Goal: Task Accomplishment & Management: Manage account settings

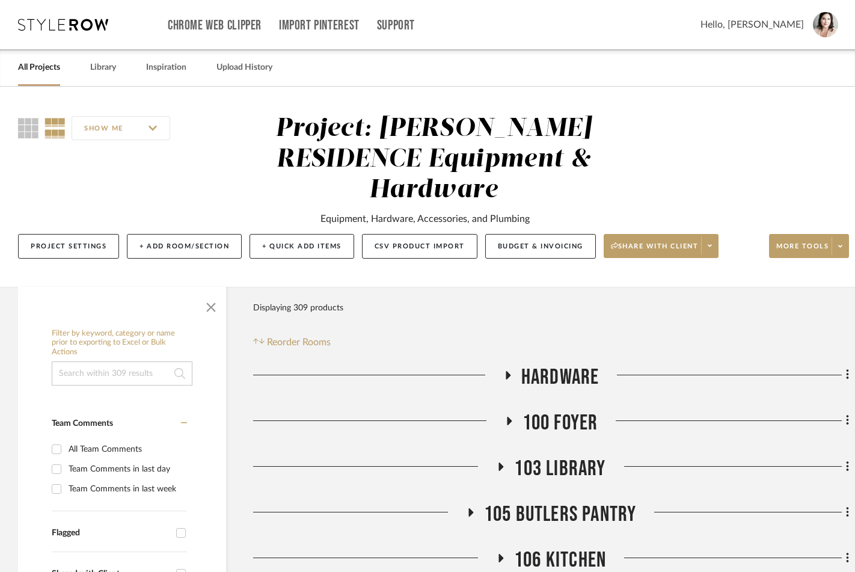
click at [53, 69] on link "All Projects" at bounding box center [39, 68] width 42 height 16
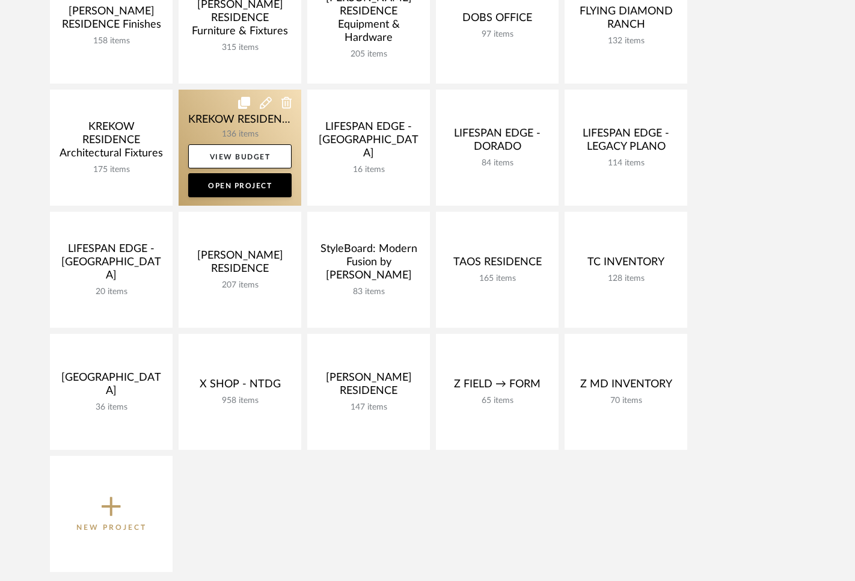
scroll to position [454, 0]
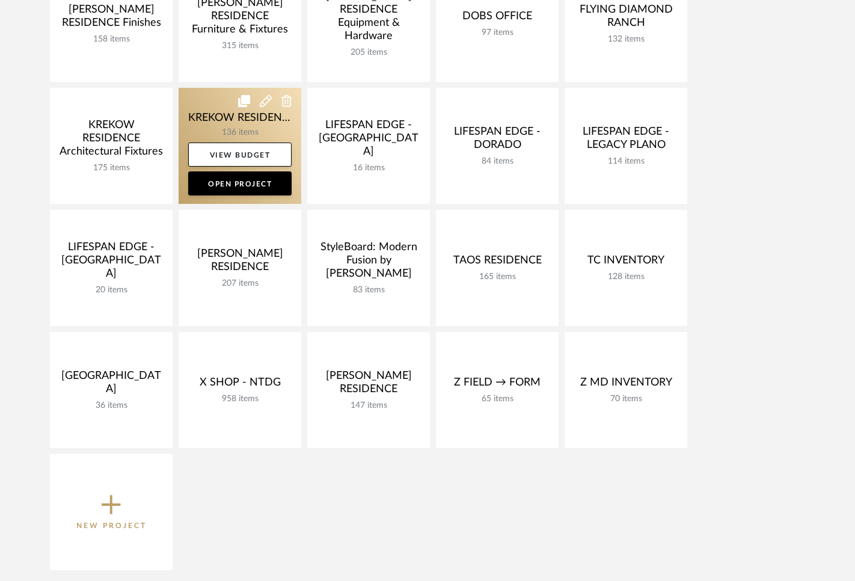
click at [206, 119] on link at bounding box center [240, 146] width 123 height 116
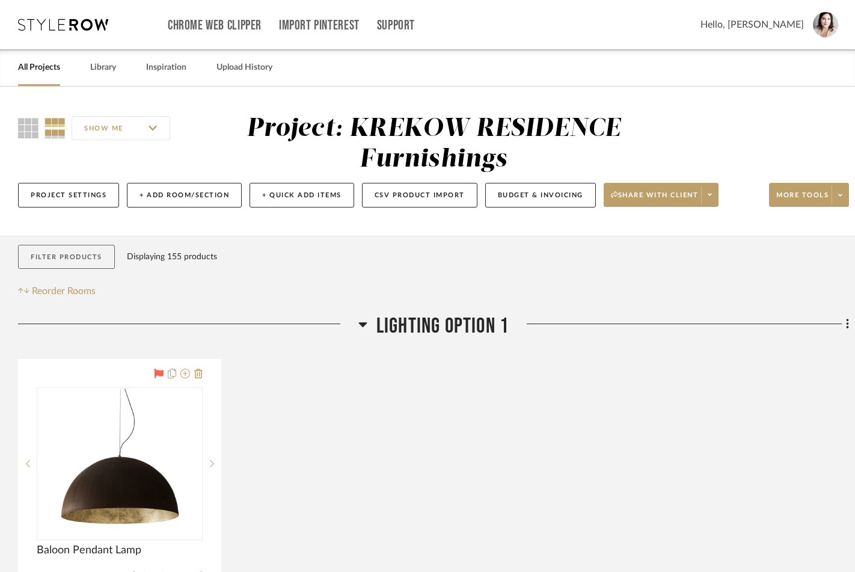
click at [93, 257] on button "Filter Products" at bounding box center [66, 257] width 97 height 25
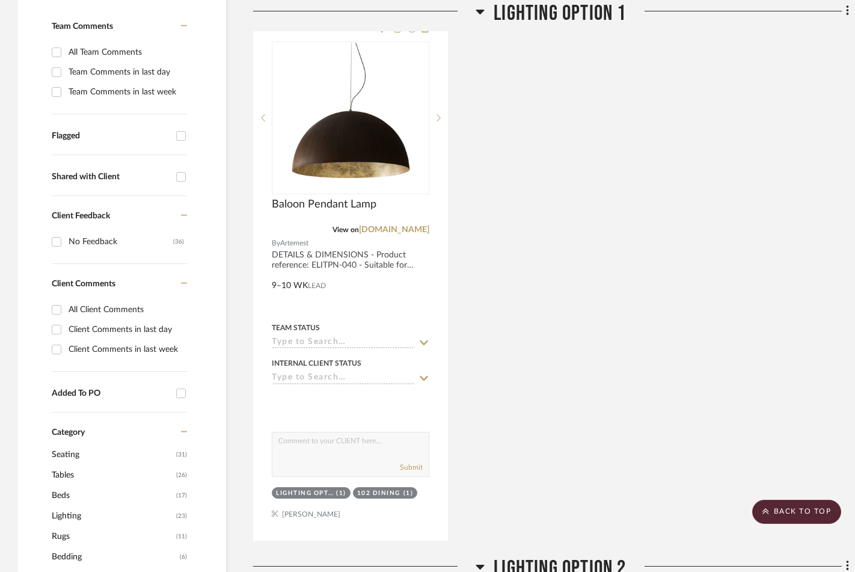
scroll to position [713, 0]
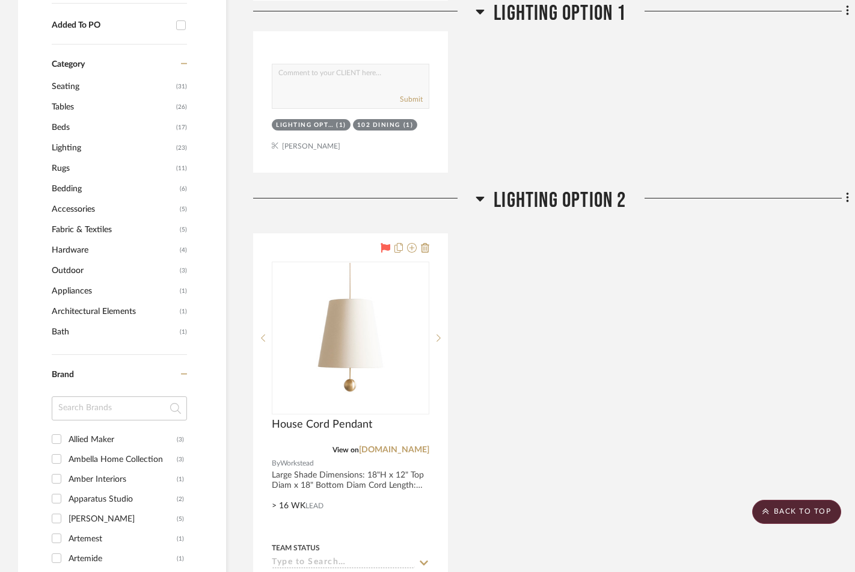
click at [592, 319] on div "House Cord Pendant View on workstead.com By Workstead Large Shade Dimensions: 1…" at bounding box center [551, 496] width 596 height 527
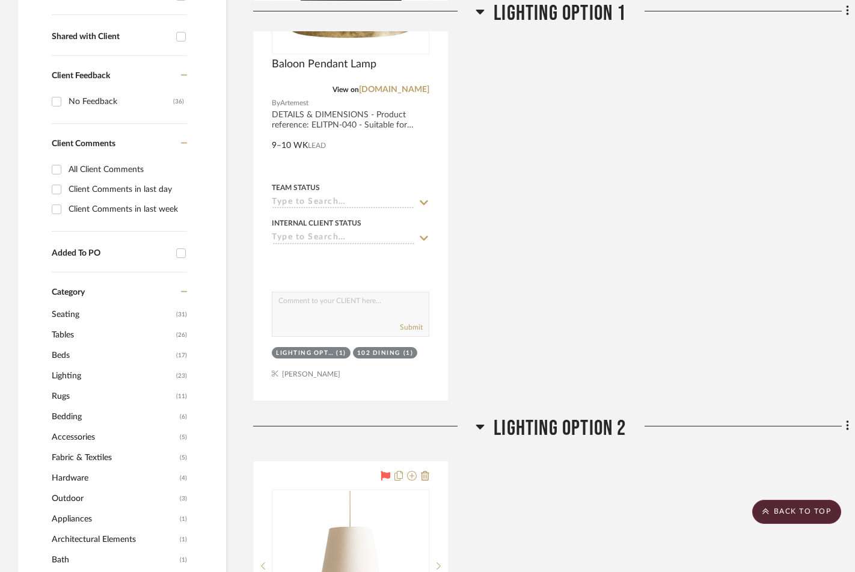
scroll to position [99, 0]
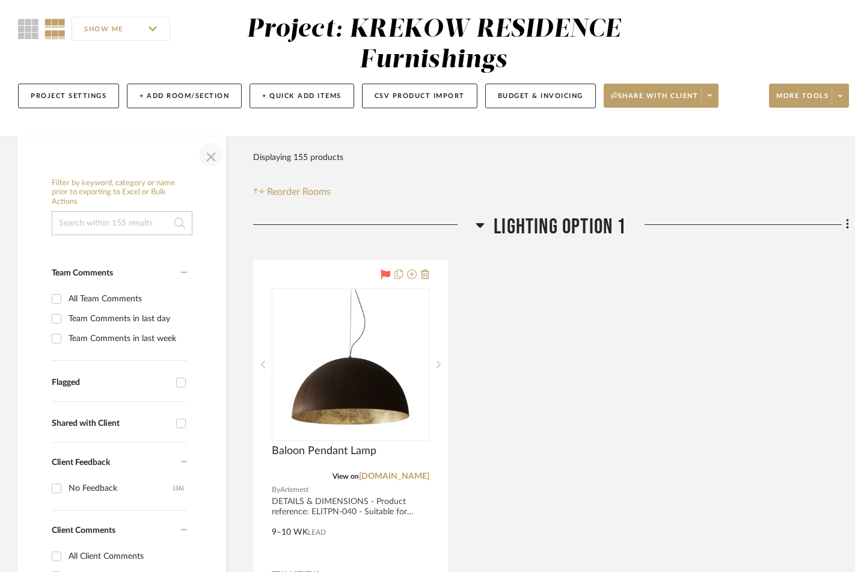
click at [215, 157] on span "button" at bounding box center [211, 154] width 29 height 29
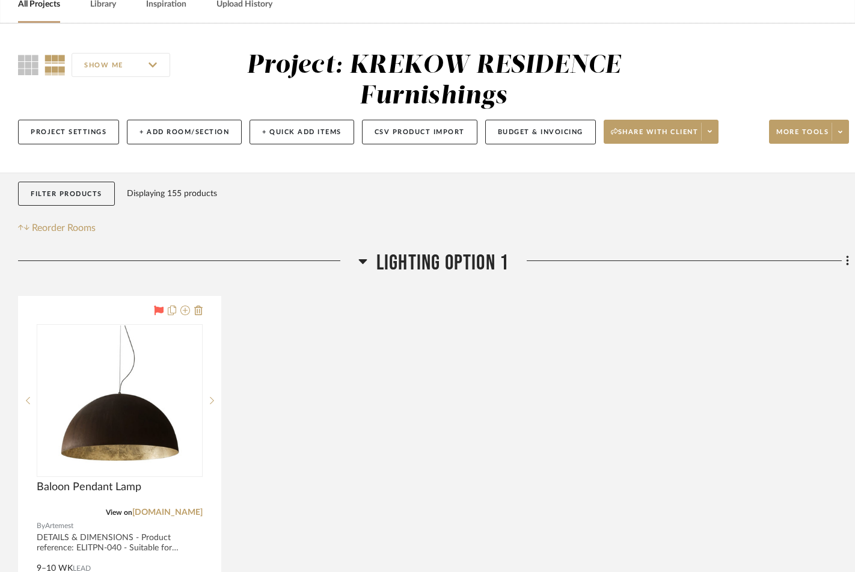
scroll to position [0, 0]
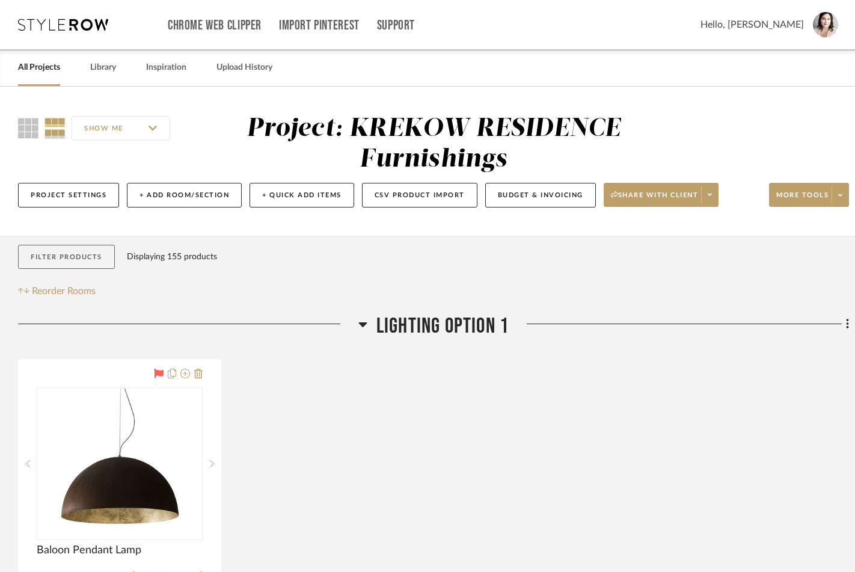
click at [67, 262] on button "Filter Products" at bounding box center [66, 257] width 97 height 25
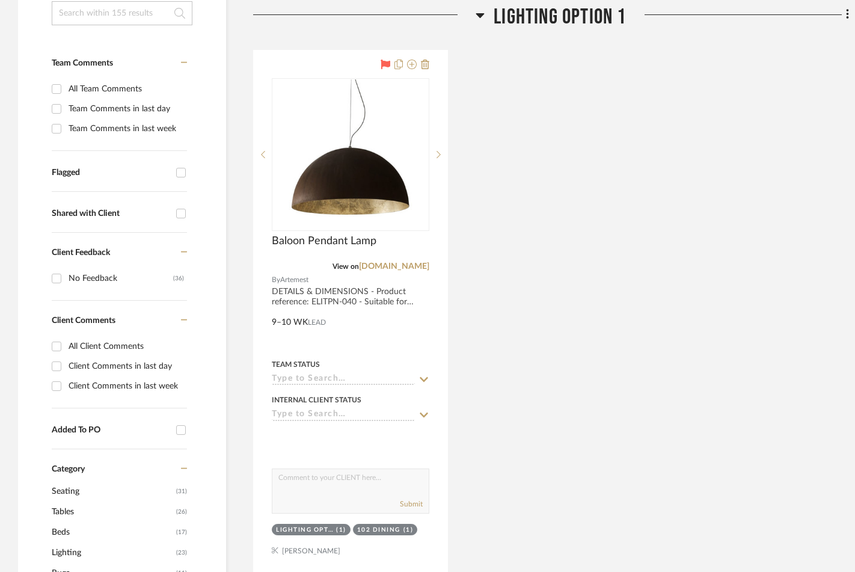
scroll to position [349, 0]
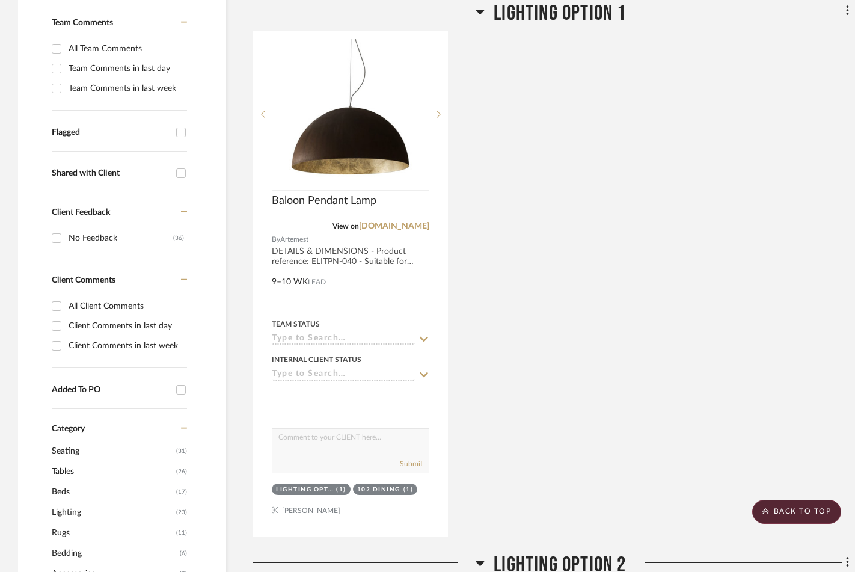
click at [79, 510] on span "Lighting" at bounding box center [112, 512] width 121 height 20
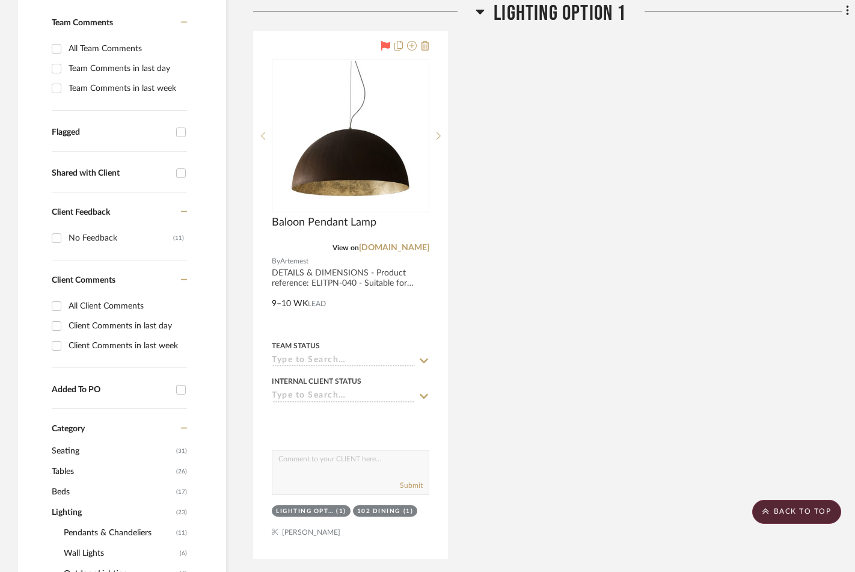
click at [585, 335] on div "Baloon Pendant Lamp View on artemest.com By Artemest DETAILS & DIMENSIONS - Pro…" at bounding box center [551, 294] width 596 height 527
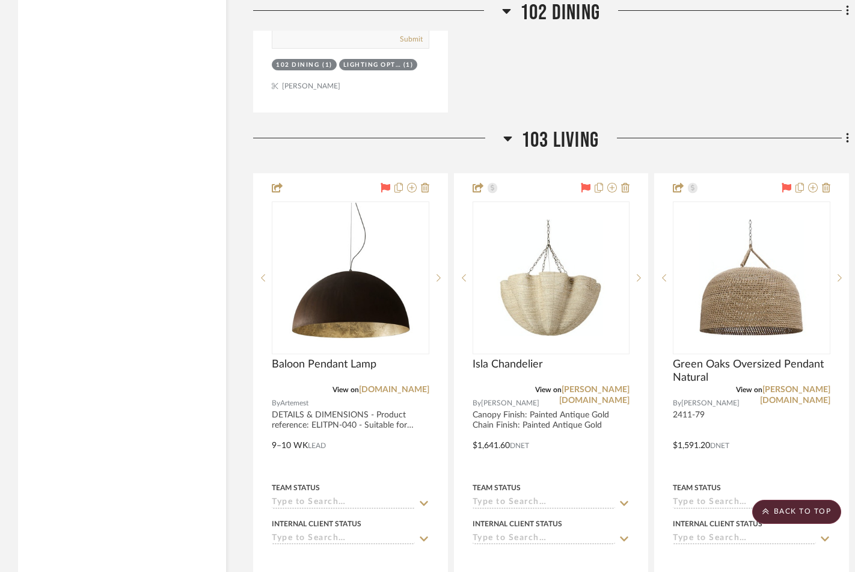
scroll to position [2059, 0]
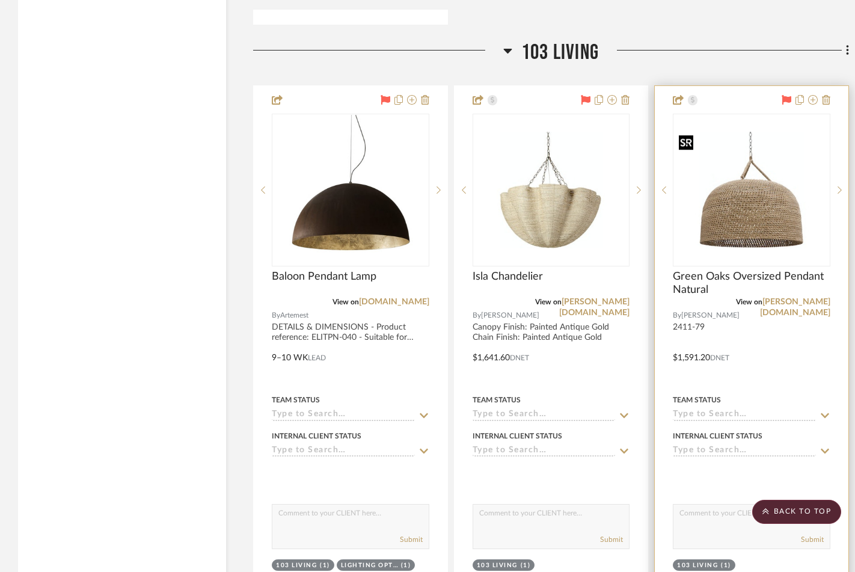
click at [741, 238] on img "0" at bounding box center [751, 190] width 155 height 117
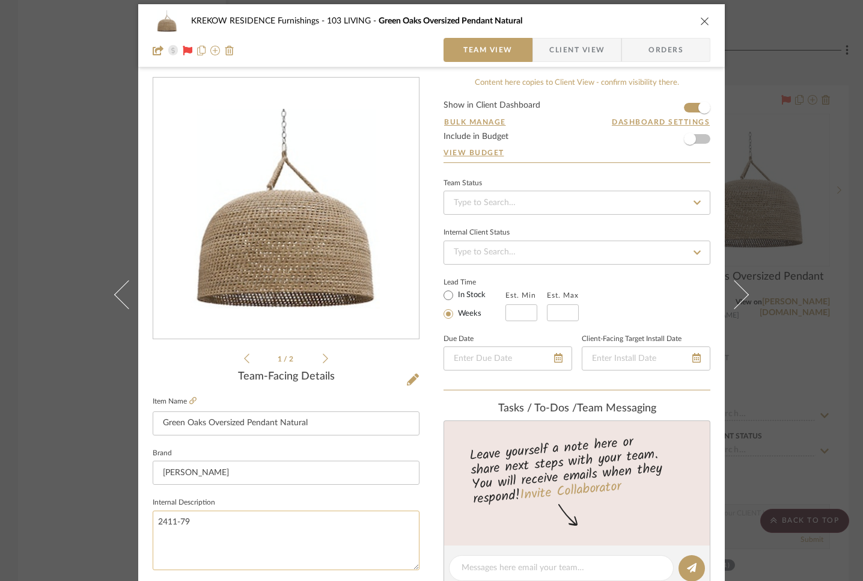
scroll to position [0, 0]
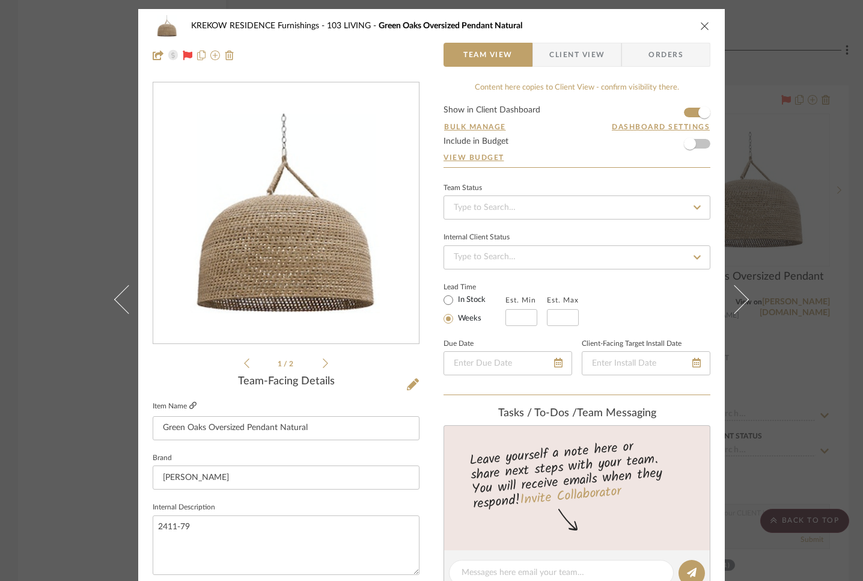
click at [189, 407] on icon at bounding box center [192, 404] width 7 height 7
click at [78, 79] on div "KREKOW RESIDENCE Furnishings 103 LIVING Green Oaks Oversized Pendant Natural Te…" at bounding box center [431, 290] width 863 height 581
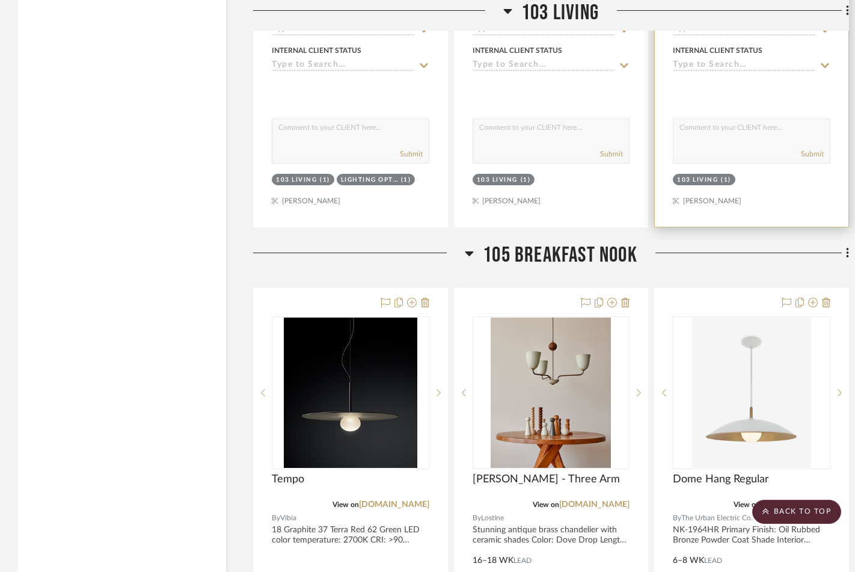
scroll to position [2444, 0]
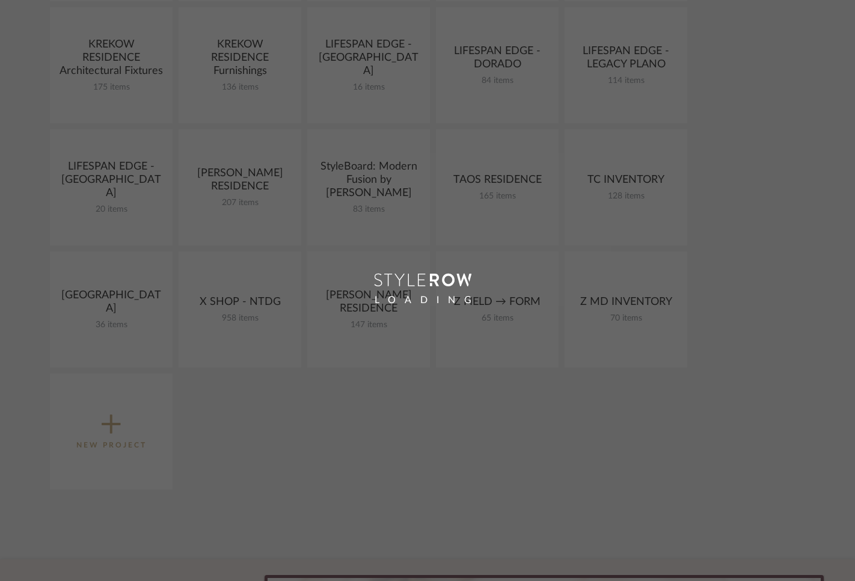
scroll to position [454, 0]
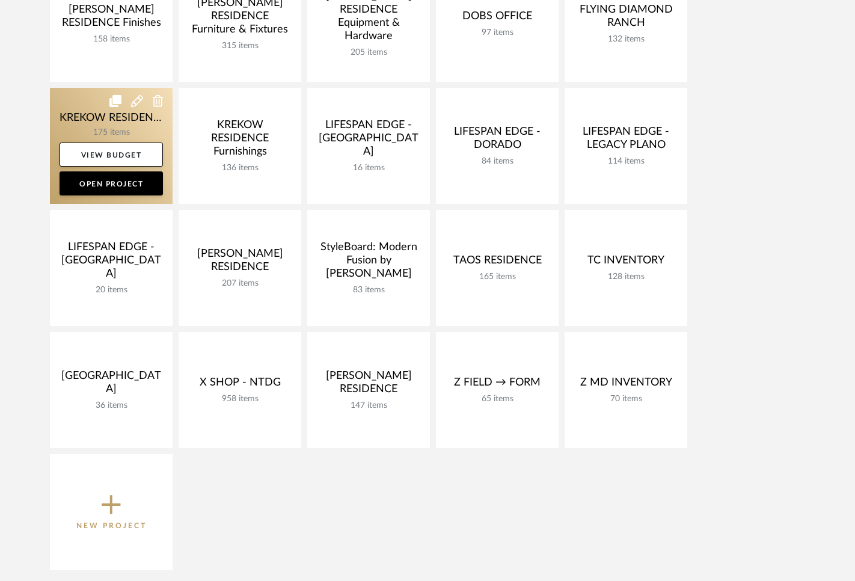
click at [92, 124] on link at bounding box center [111, 146] width 123 height 116
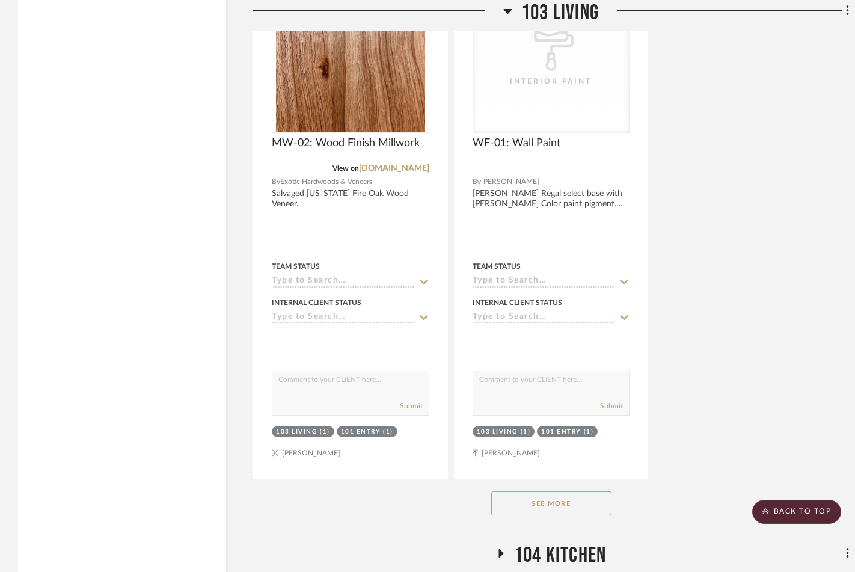
scroll to position [7099, 0]
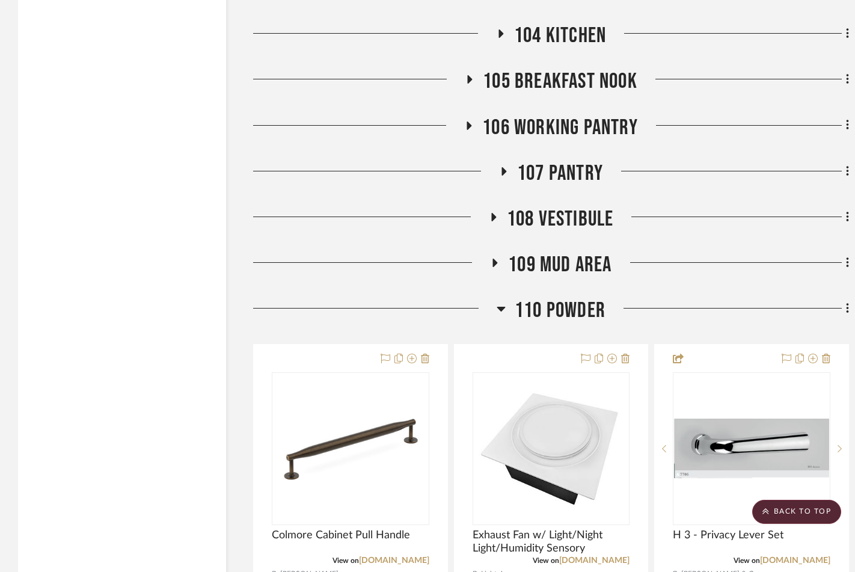
click at [498, 307] on icon at bounding box center [501, 309] width 8 height 5
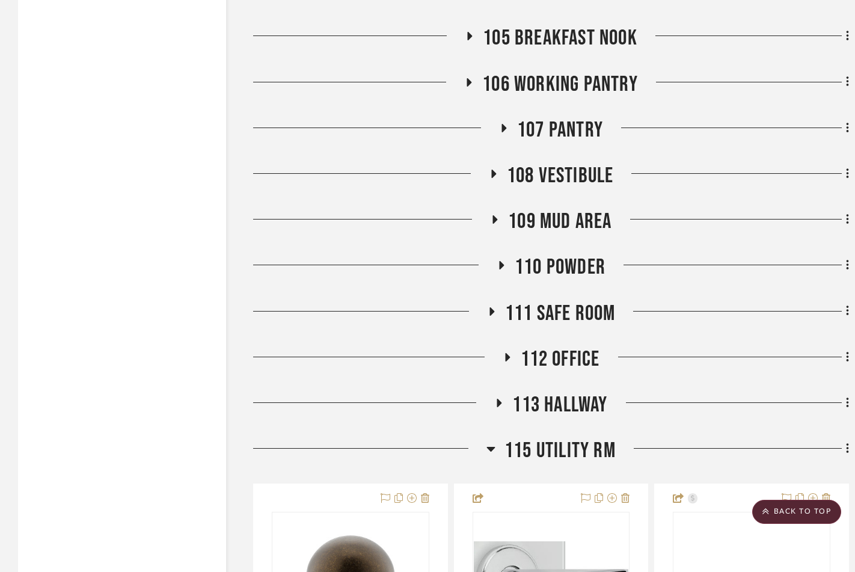
scroll to position [7322, 0]
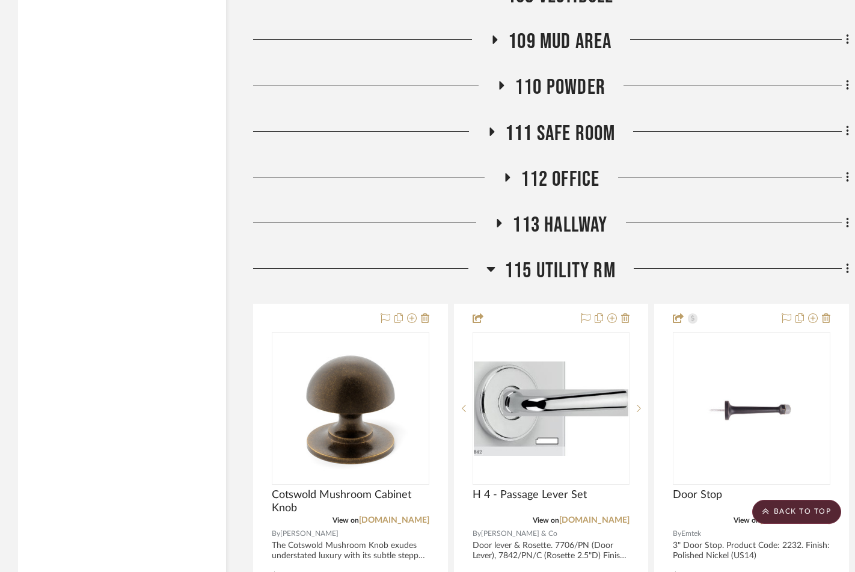
click at [487, 262] on icon at bounding box center [490, 268] width 9 height 14
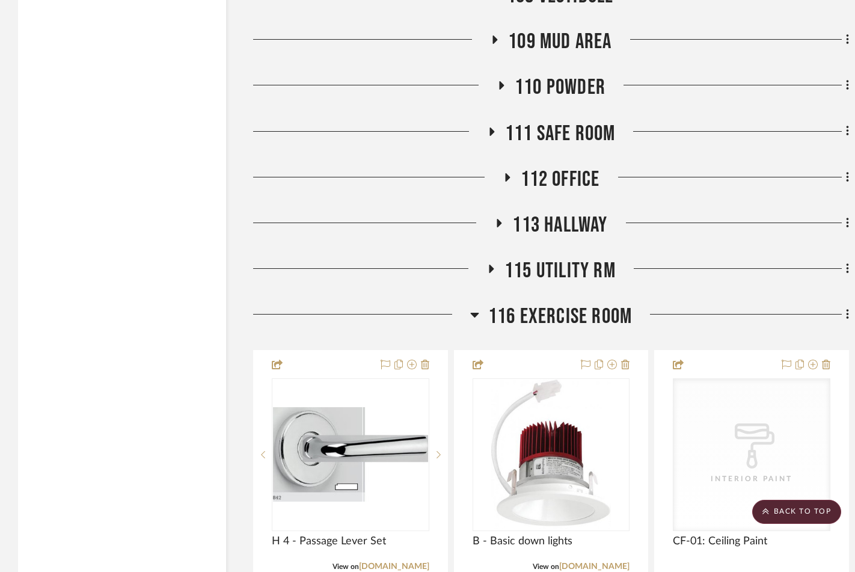
click at [471, 313] on icon at bounding box center [474, 315] width 8 height 5
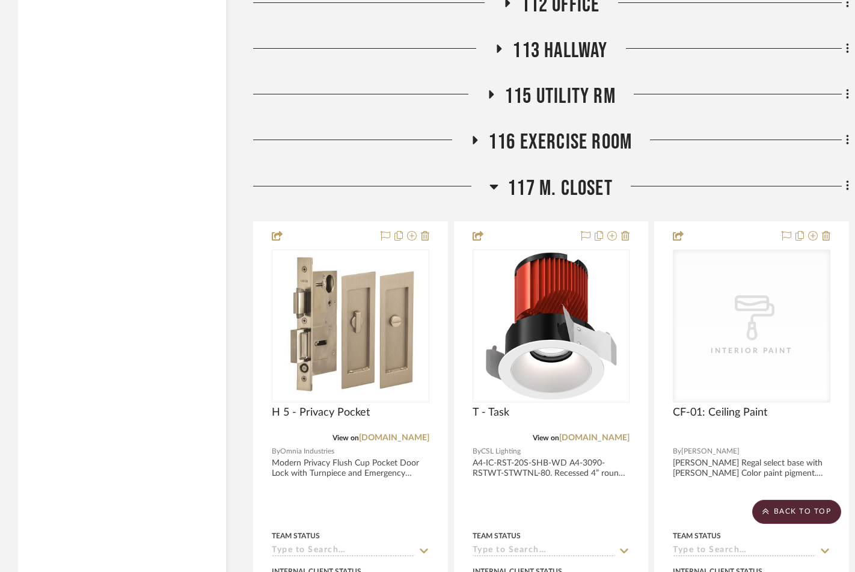
scroll to position [7500, 0]
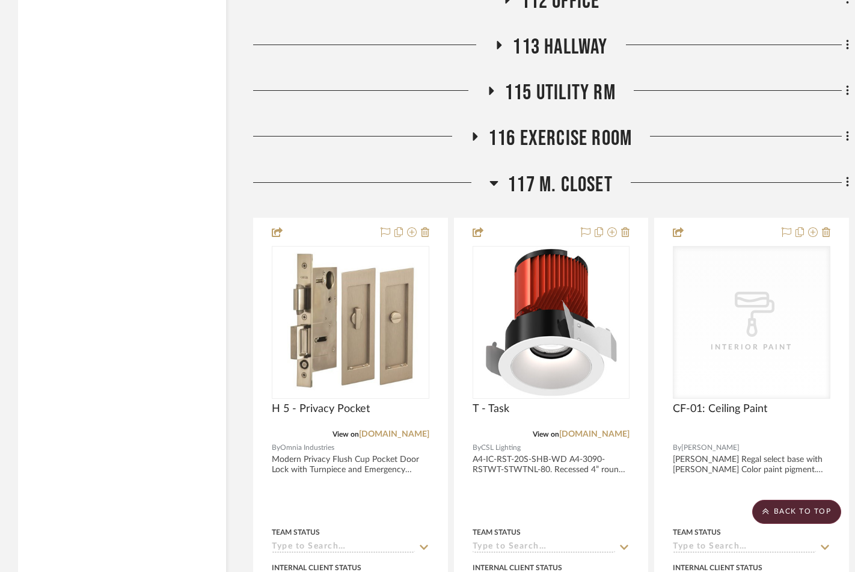
click at [491, 180] on icon at bounding box center [493, 183] width 9 height 14
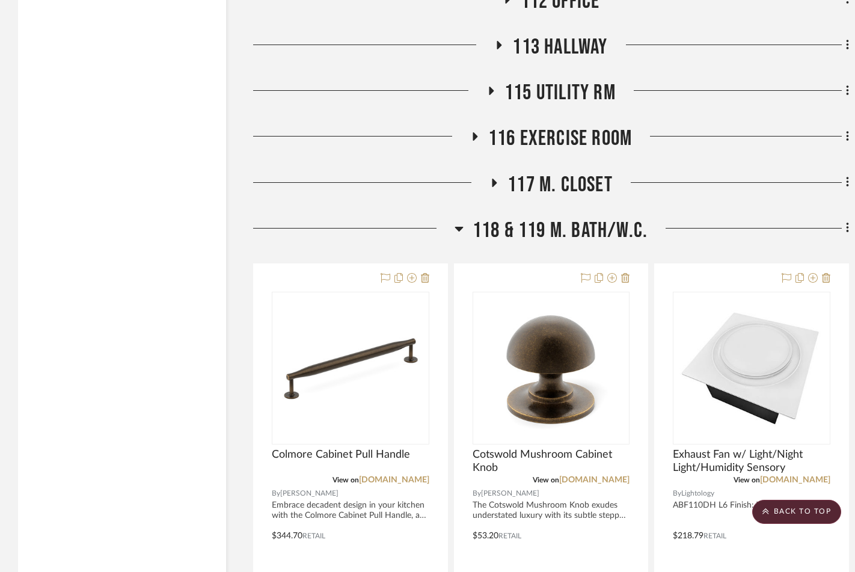
click at [459, 227] on icon at bounding box center [458, 229] width 8 height 5
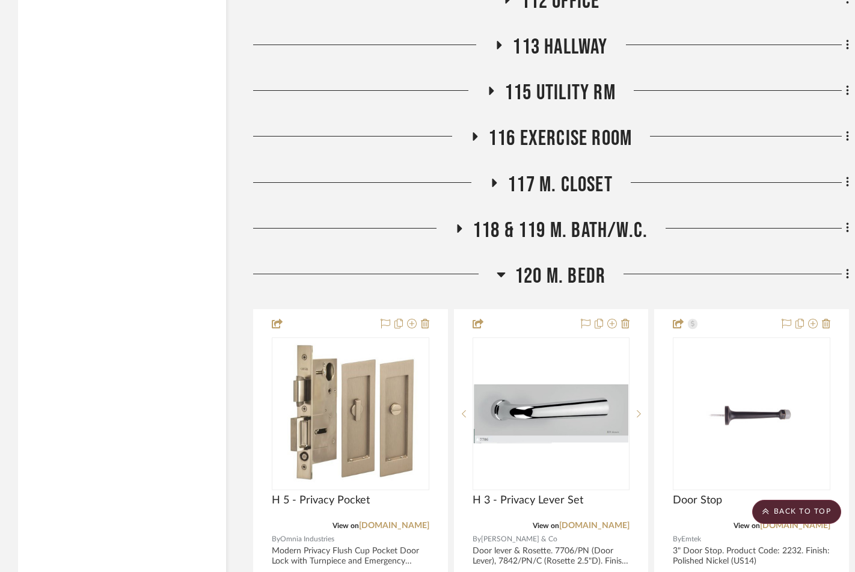
click at [503, 272] on icon at bounding box center [500, 274] width 8 height 5
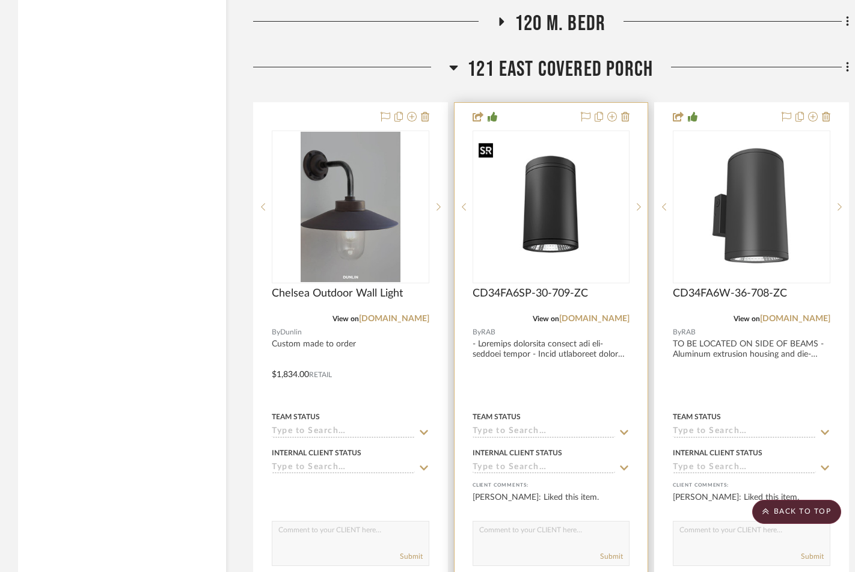
scroll to position [7753, 0]
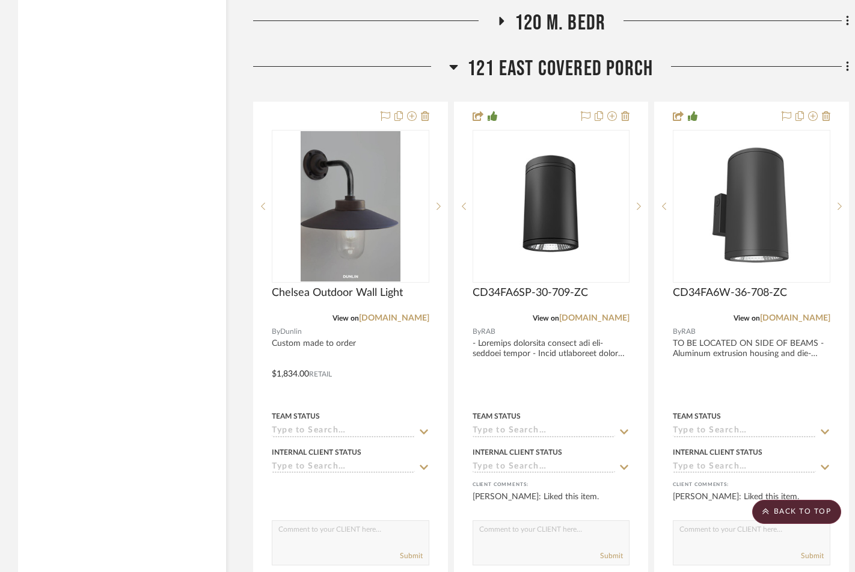
click at [451, 65] on icon at bounding box center [453, 67] width 8 height 5
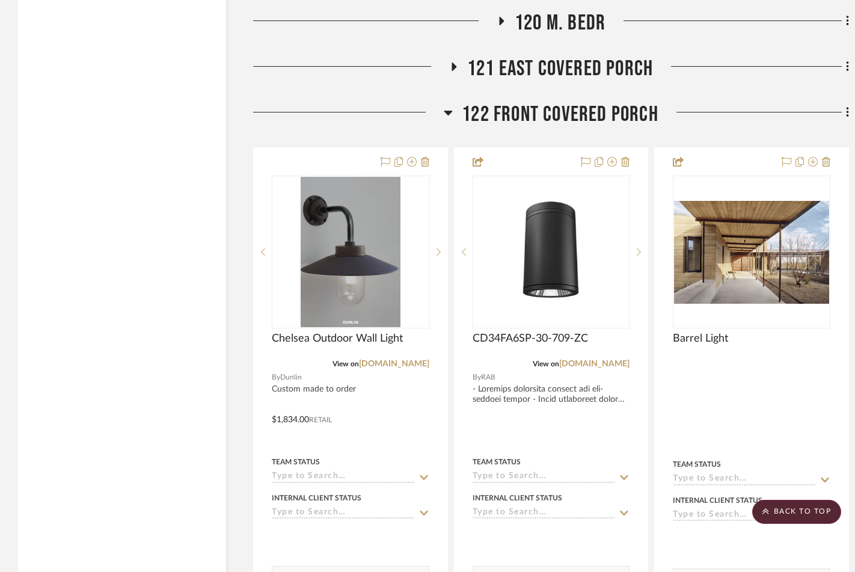
click at [456, 109] on h3 "122 Front Covered Porch" at bounding box center [551, 115] width 215 height 26
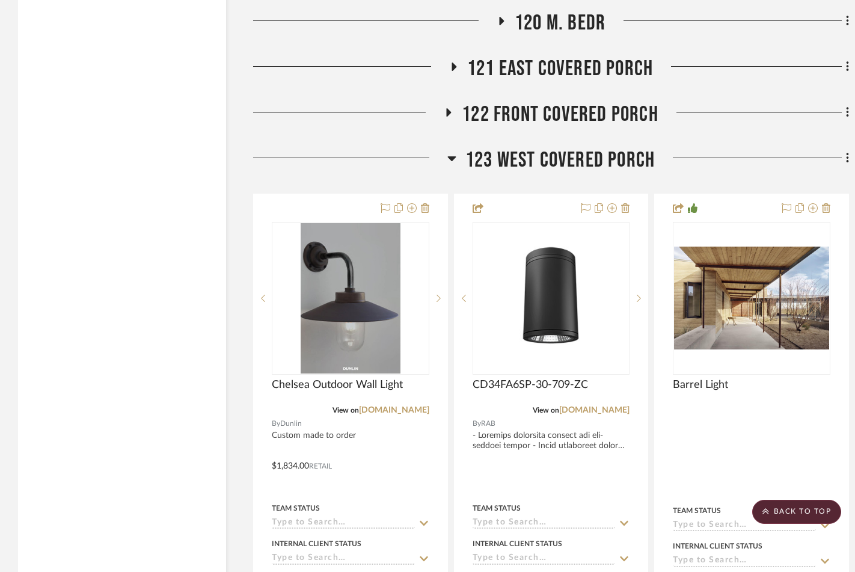
click at [451, 156] on icon at bounding box center [451, 158] width 8 height 5
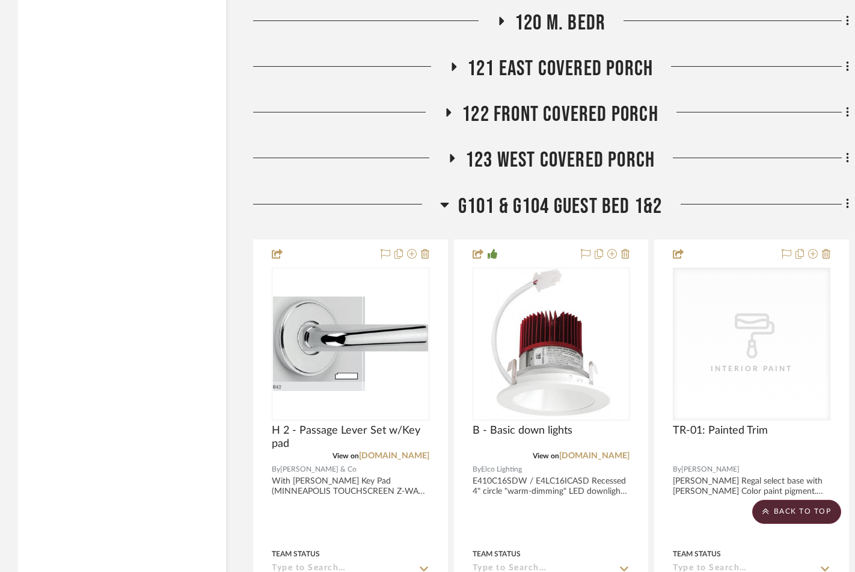
click at [445, 199] on icon at bounding box center [444, 204] width 9 height 14
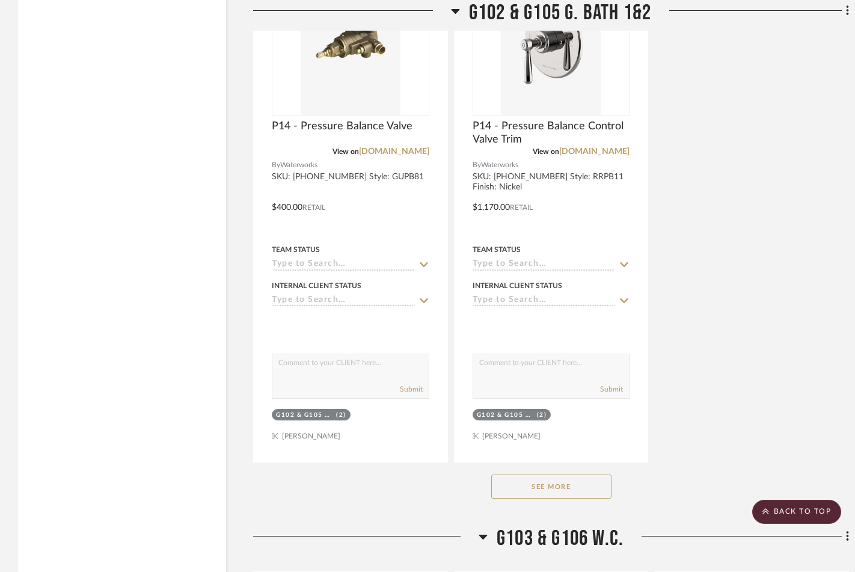
scroll to position [9573, 0]
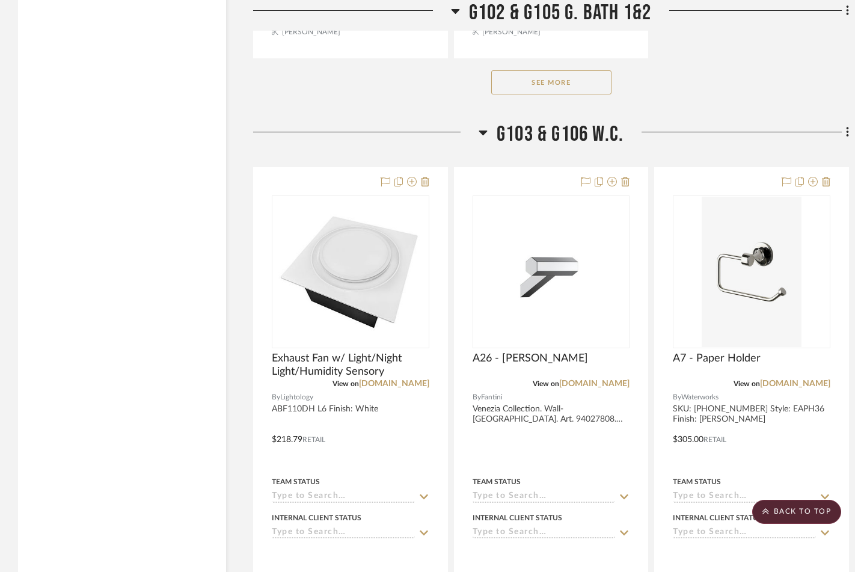
click at [481, 130] on icon at bounding box center [482, 132] width 8 height 5
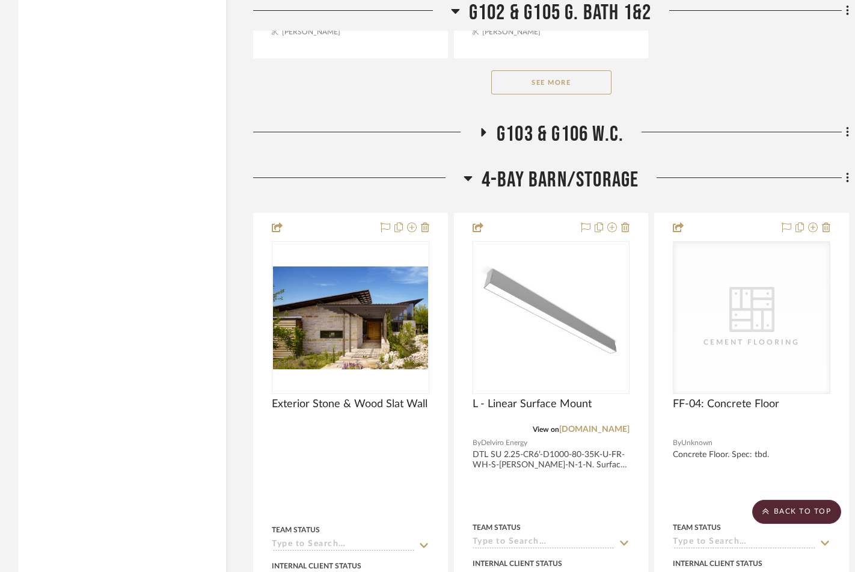
click at [484, 128] on icon at bounding box center [483, 132] width 5 height 8
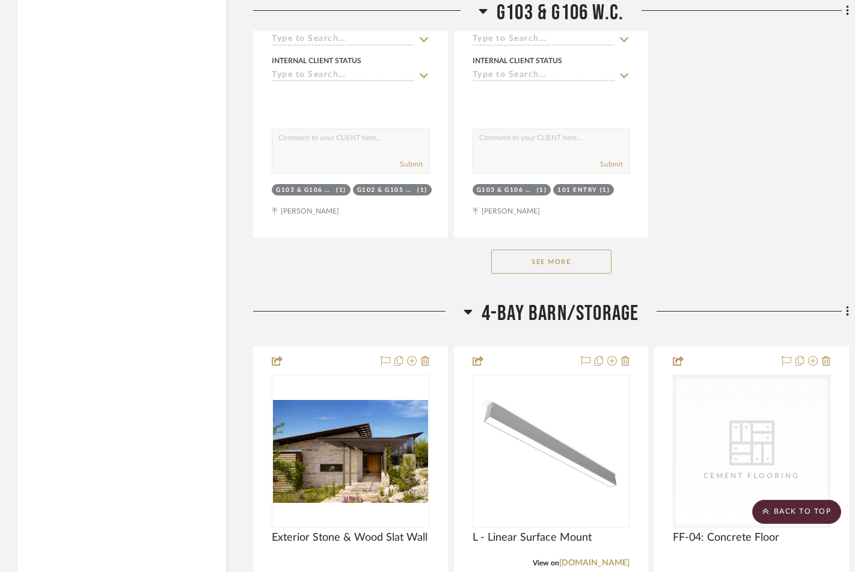
scroll to position [11114, 0]
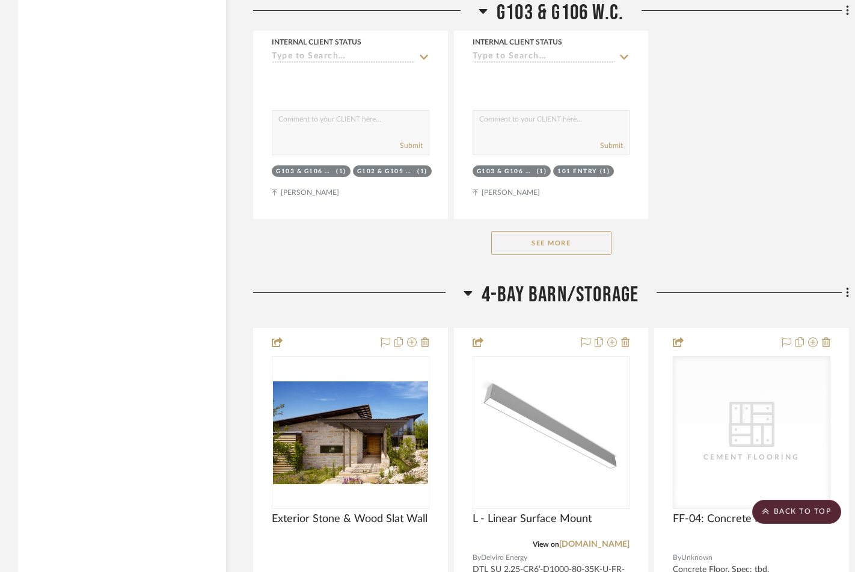
click at [519, 231] on button "See More" at bounding box center [551, 243] width 120 height 24
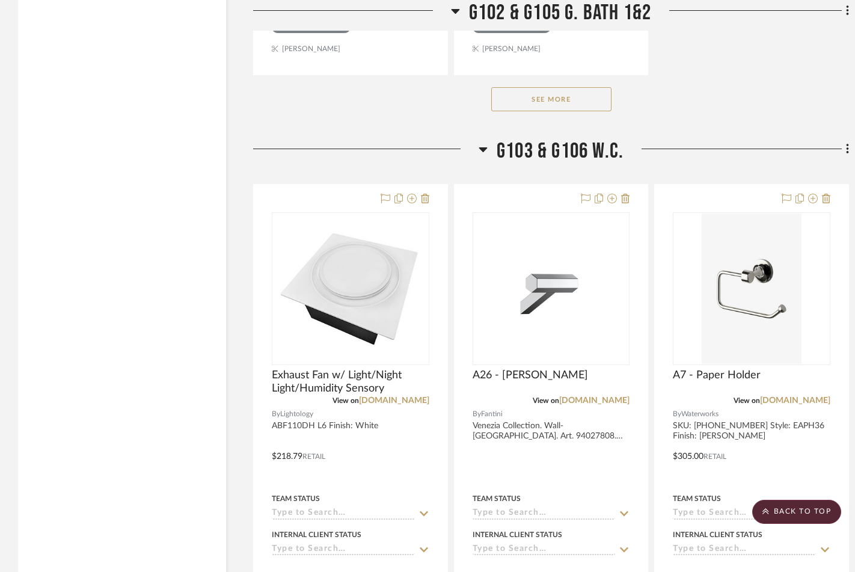
scroll to position [9576, 0]
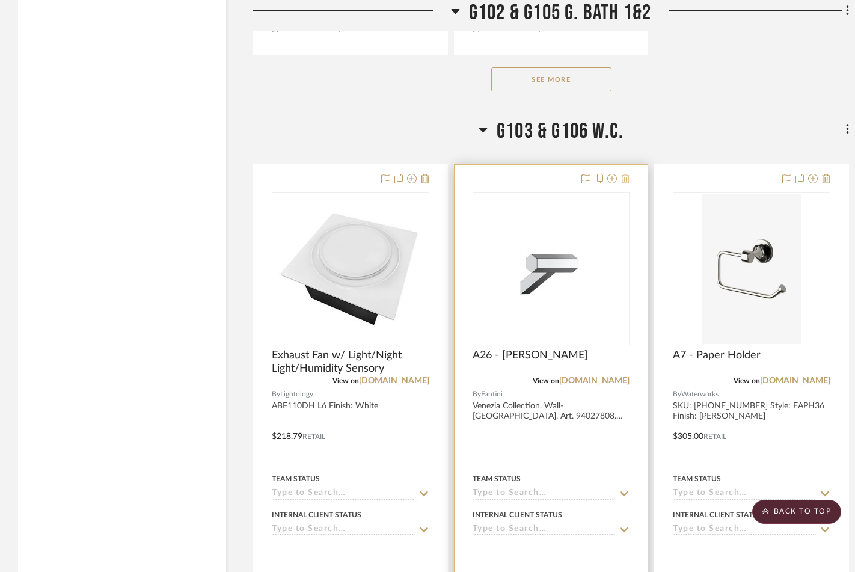
click at [624, 174] on icon at bounding box center [625, 179] width 8 height 10
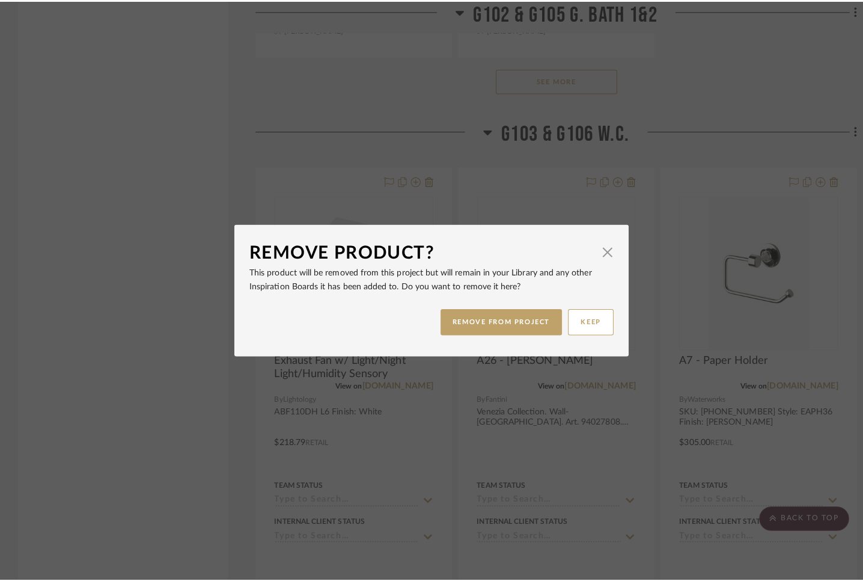
scroll to position [0, 0]
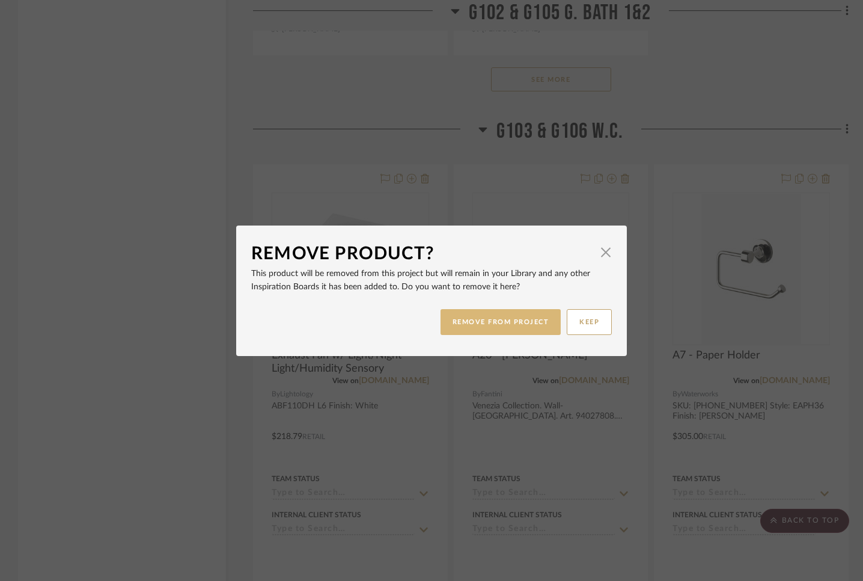
click at [507, 321] on button "REMOVE FROM PROJECT" at bounding box center [501, 322] width 121 height 26
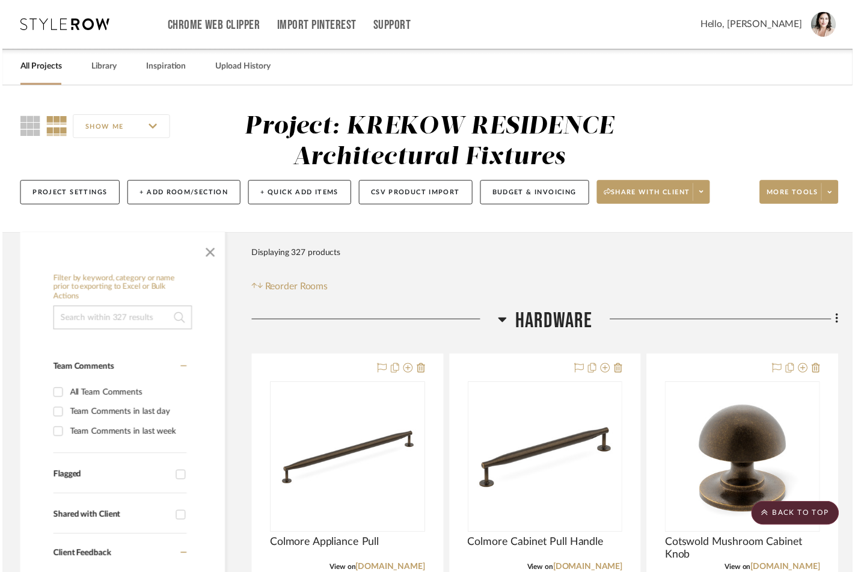
scroll to position [9576, 0]
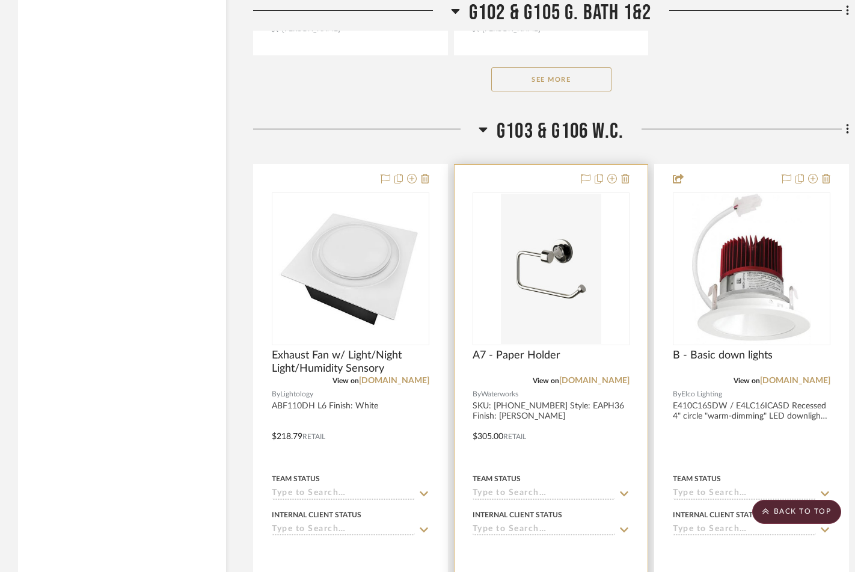
click at [629, 166] on div at bounding box center [551, 428] width 194 height 526
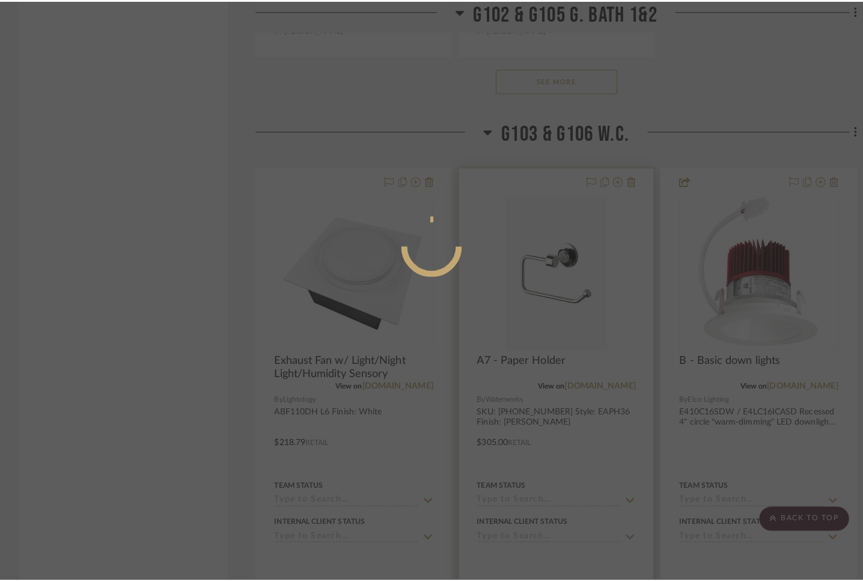
scroll to position [0, 0]
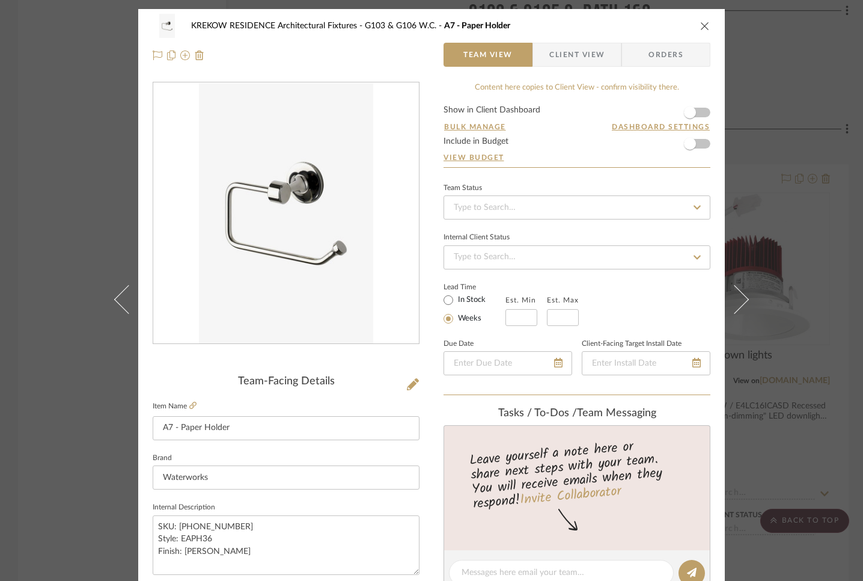
click at [700, 29] on icon "close" at bounding box center [705, 26] width 10 height 10
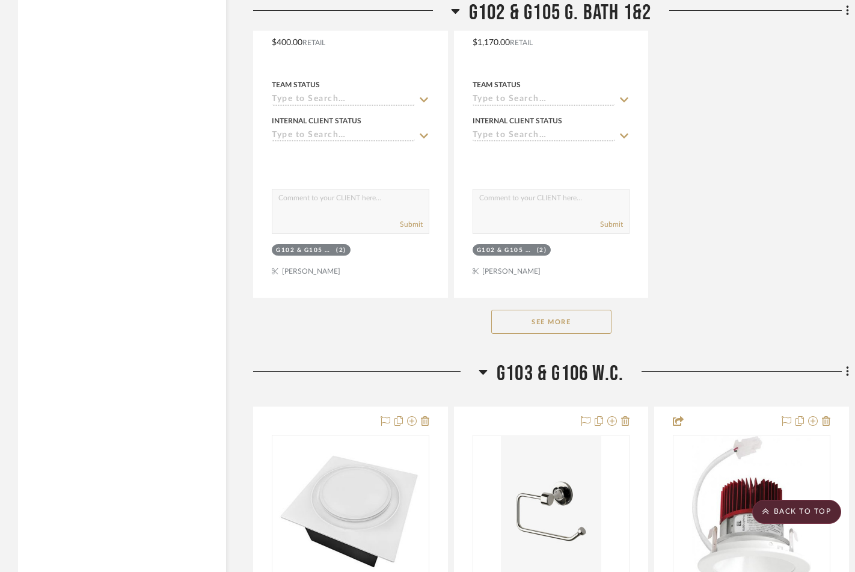
scroll to position [9385, 0]
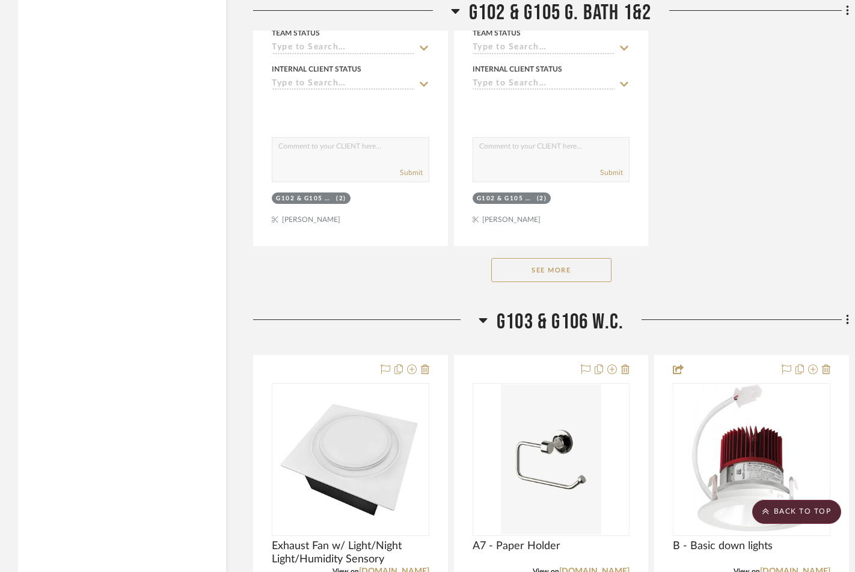
click at [545, 258] on button "See More" at bounding box center [551, 270] width 120 height 24
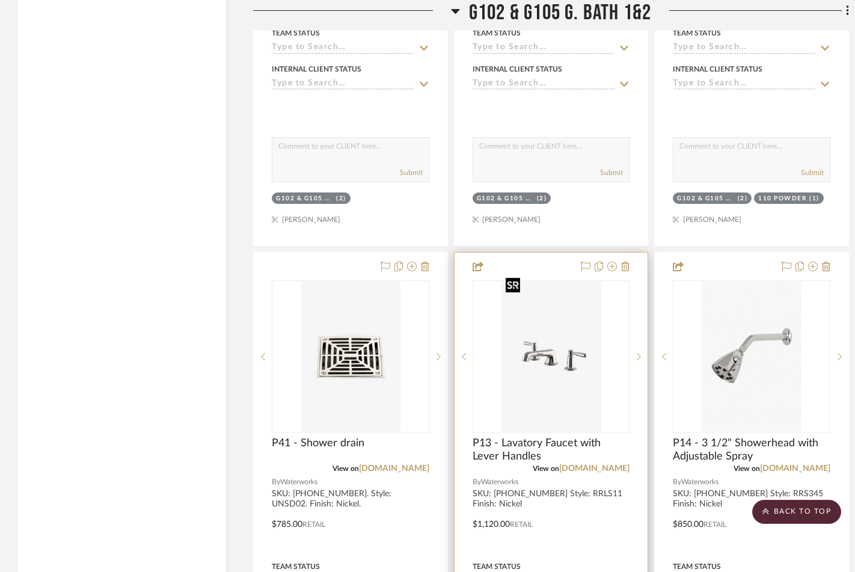
click at [548, 341] on img "0" at bounding box center [551, 356] width 100 height 150
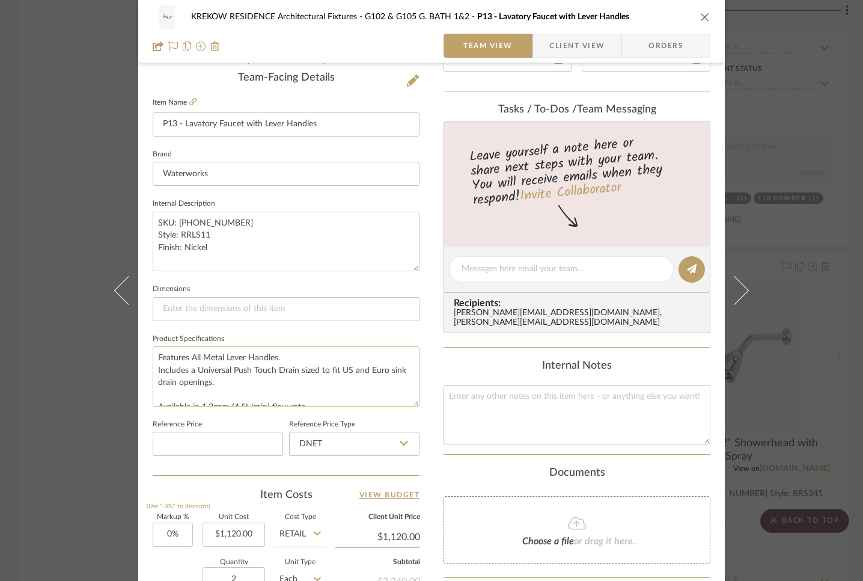
scroll to position [12, 0]
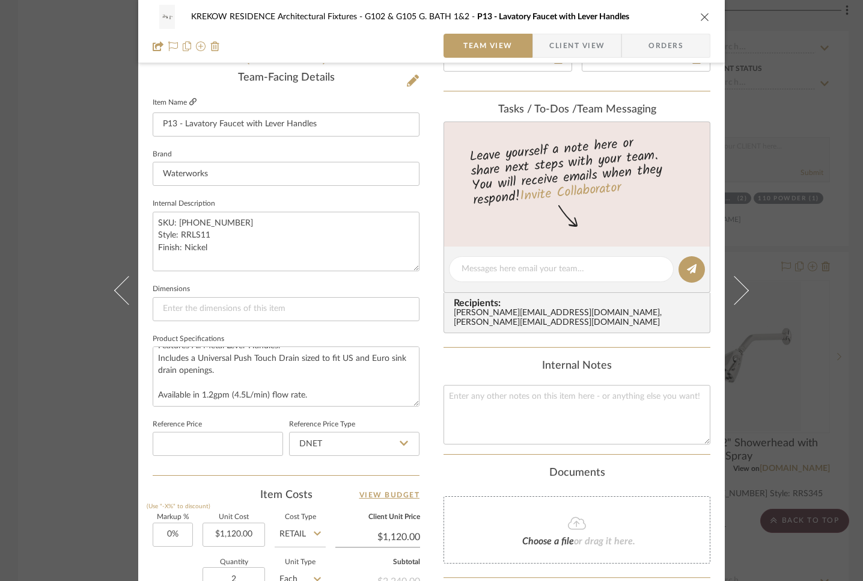
click at [189, 103] on icon at bounding box center [192, 101] width 7 height 7
click at [56, 94] on div "KREKOW RESIDENCE Architectural Fixtures G102 & G105 G. BATH 1&2 P13 - Lavatory …" at bounding box center [431, 290] width 863 height 581
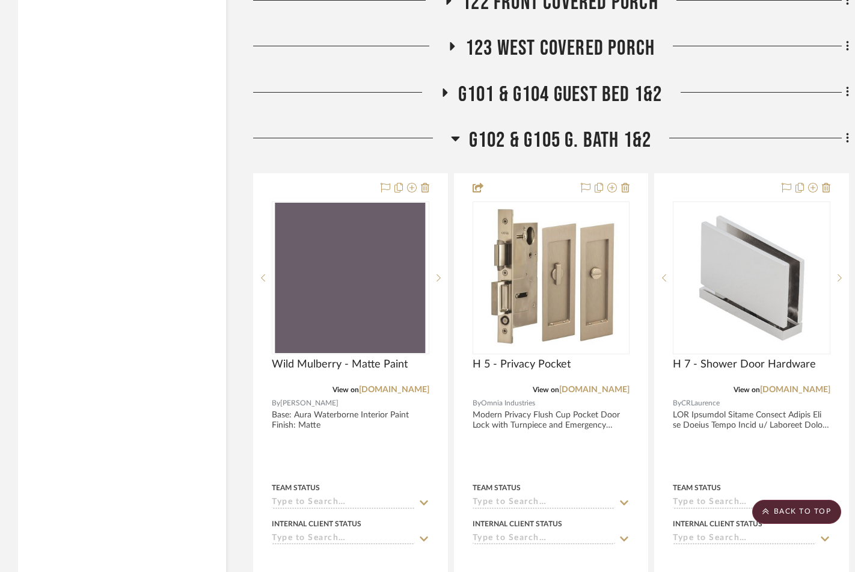
scroll to position [7842, 0]
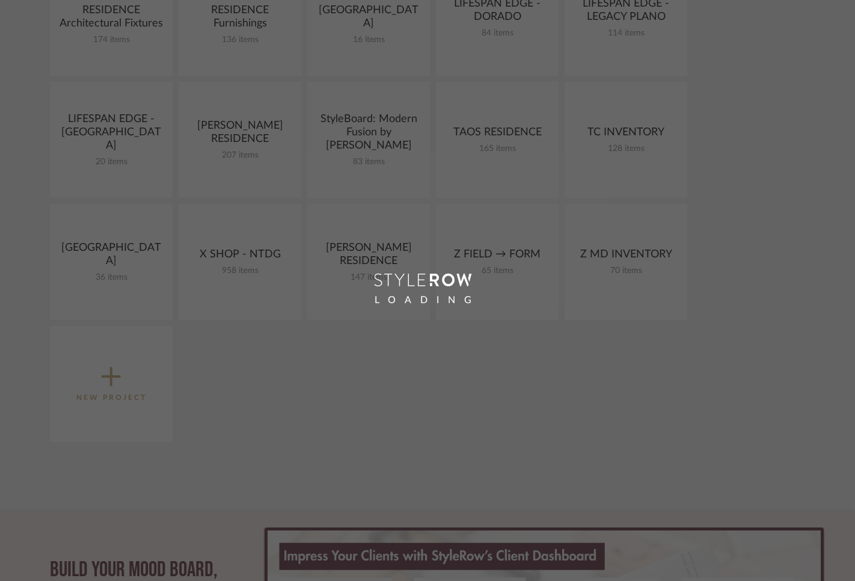
scroll to position [454, 0]
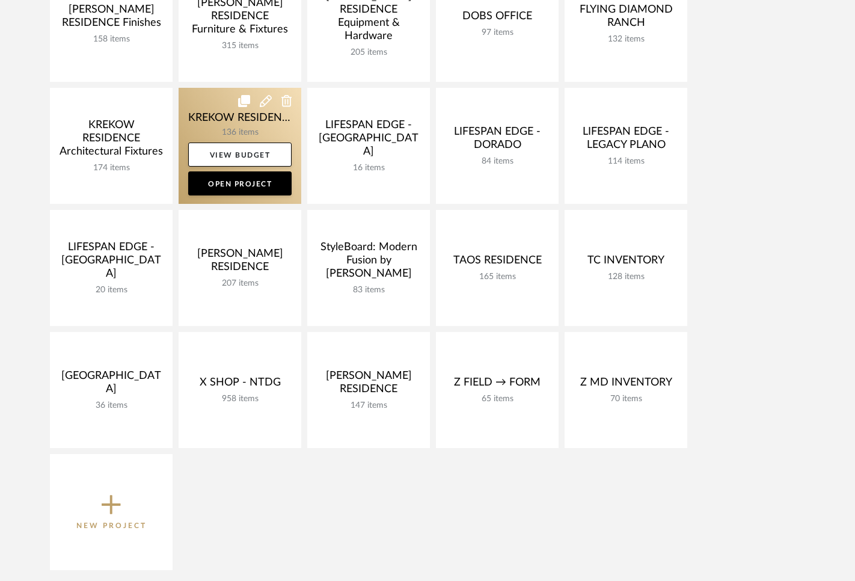
click at [199, 109] on link at bounding box center [240, 146] width 123 height 116
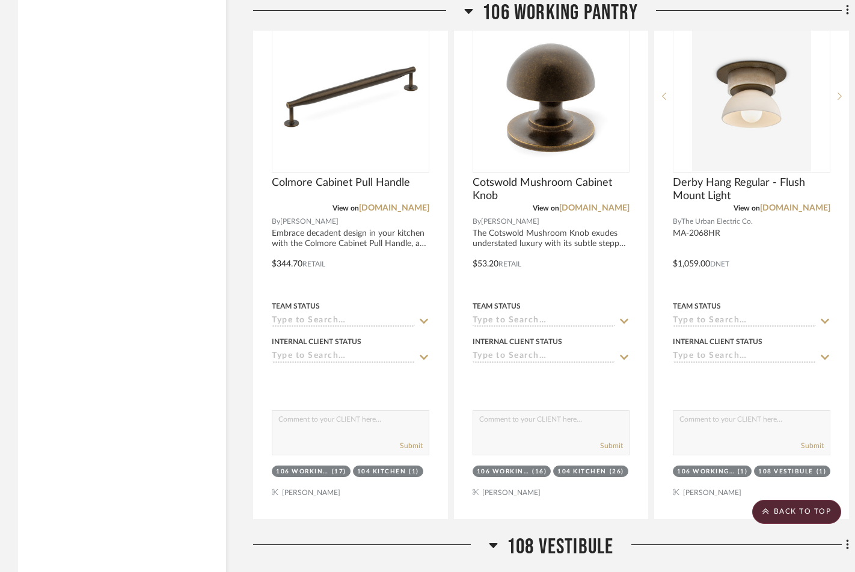
scroll to position [8343, 0]
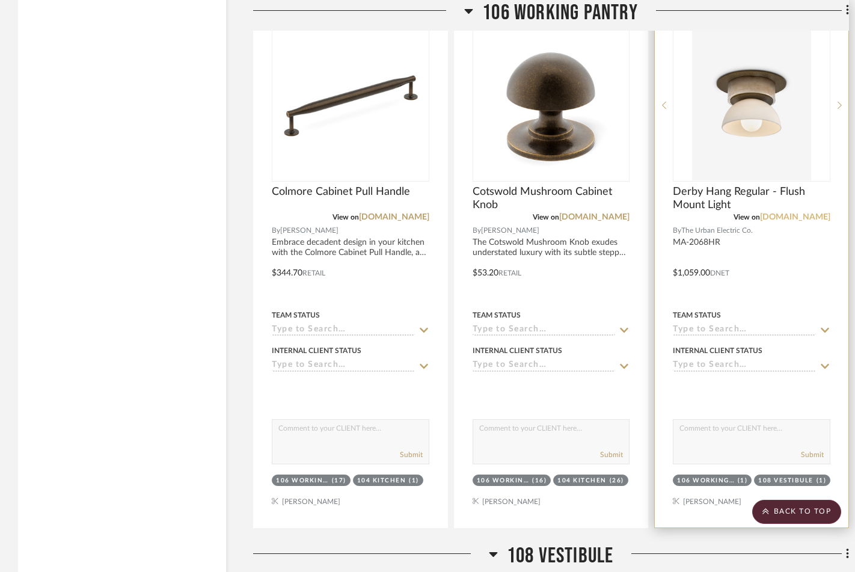
click at [777, 213] on link "[DOMAIN_NAME]" at bounding box center [795, 217] width 70 height 8
click at [0, 0] on img at bounding box center [0, 0] width 0 height 0
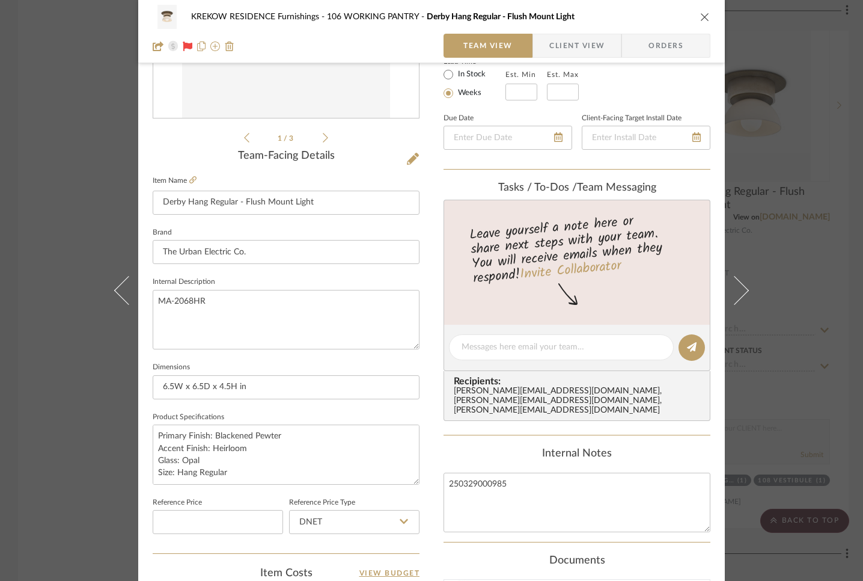
scroll to position [317, 0]
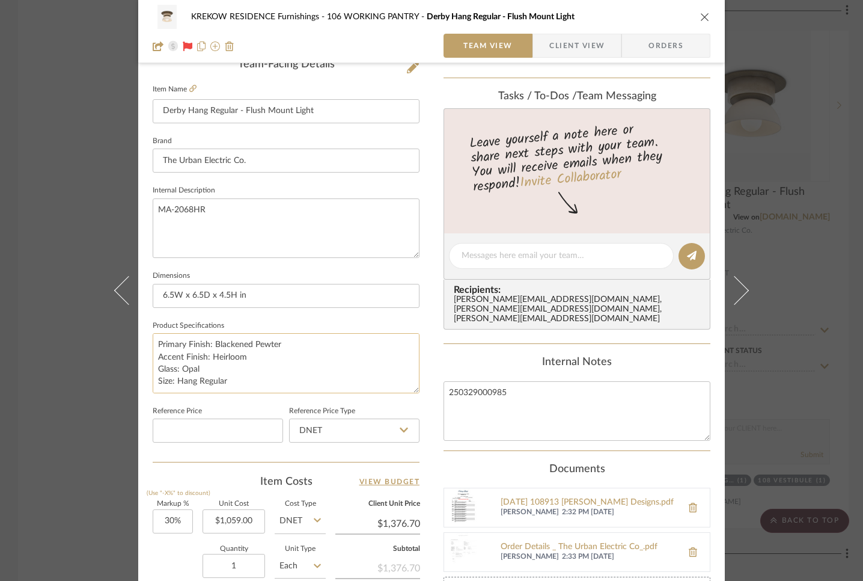
click at [282, 347] on textarea "Primary Finish: Blackened Pewter Accent Finish: Heirloom Glass: Opal Size: Hang…" at bounding box center [286, 363] width 267 height 60
drag, startPoint x: 281, startPoint y: 343, endPoint x: 256, endPoint y: 346, distance: 24.8
click at [214, 343] on textarea "Primary Finish: Blackened Pewter Accent Finish: Heirloom Glass: Opal Size: Hang…" at bounding box center [286, 363] width 267 height 60
click at [307, 351] on textarea "Primary Finish: Bronze Accent Finish: Heirloom Glass: Opal Size: Hang Regular M…" at bounding box center [286, 363] width 267 height 60
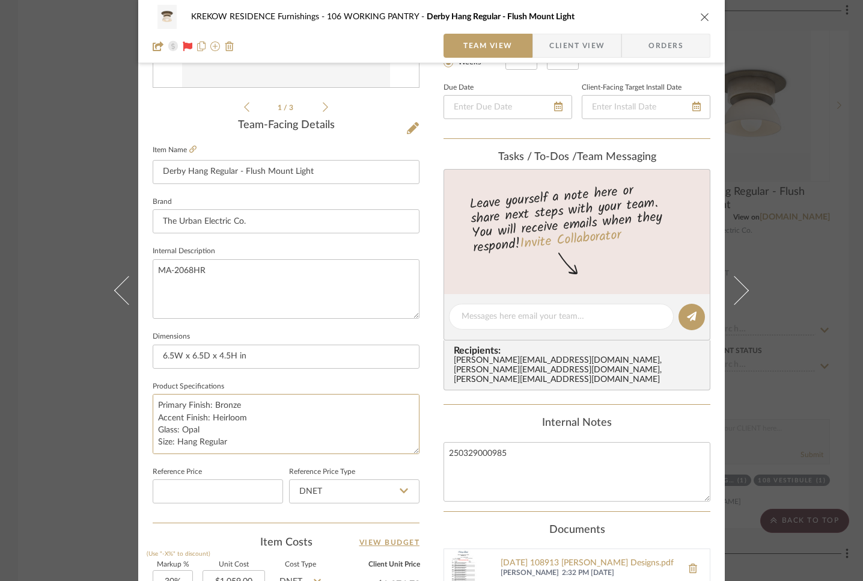
scroll to position [2, 0]
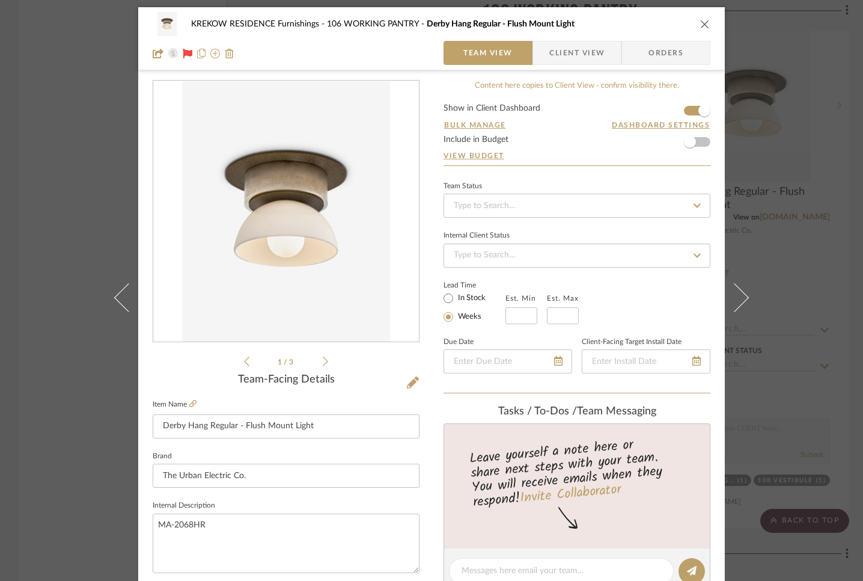
type textarea "Primary Finish: Bronze Accent Finish: Heirloom Glass: Opal Size: Hang Regular M…"
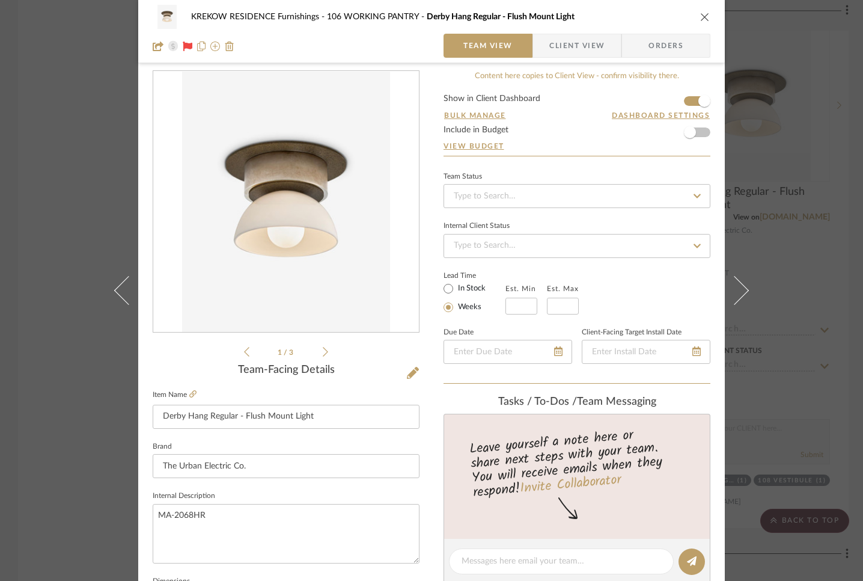
scroll to position [0, 0]
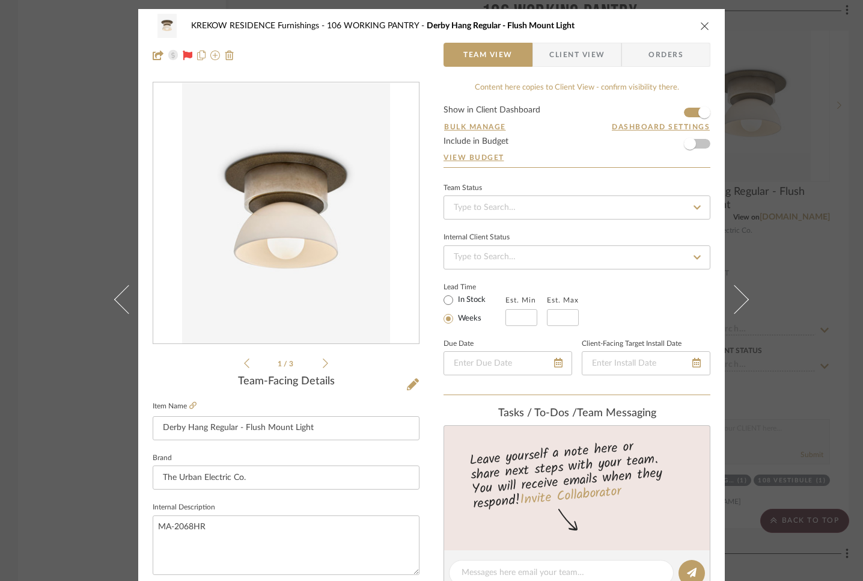
click at [80, 290] on div "KREKOW RESIDENCE Furnishings 106 WORKING PANTRY Derby Hang Regular - Flush Moun…" at bounding box center [431, 290] width 863 height 581
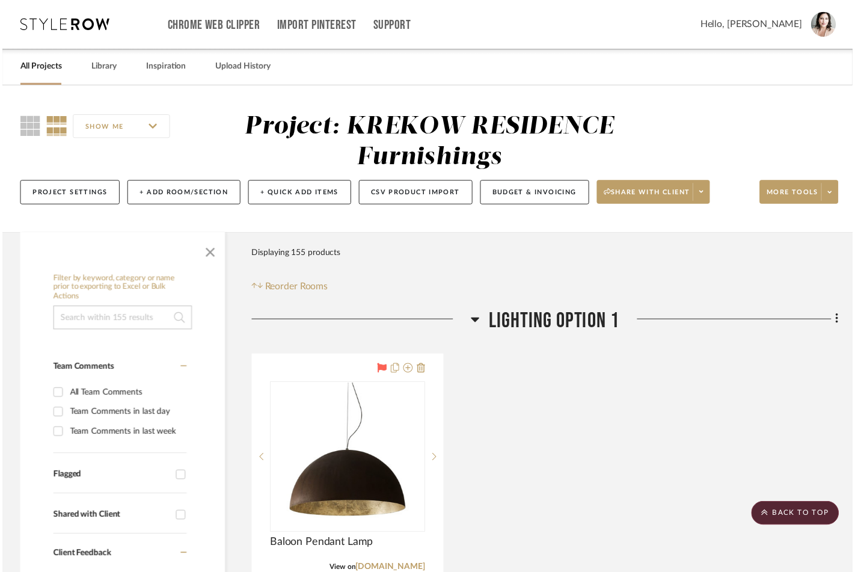
scroll to position [8343, 0]
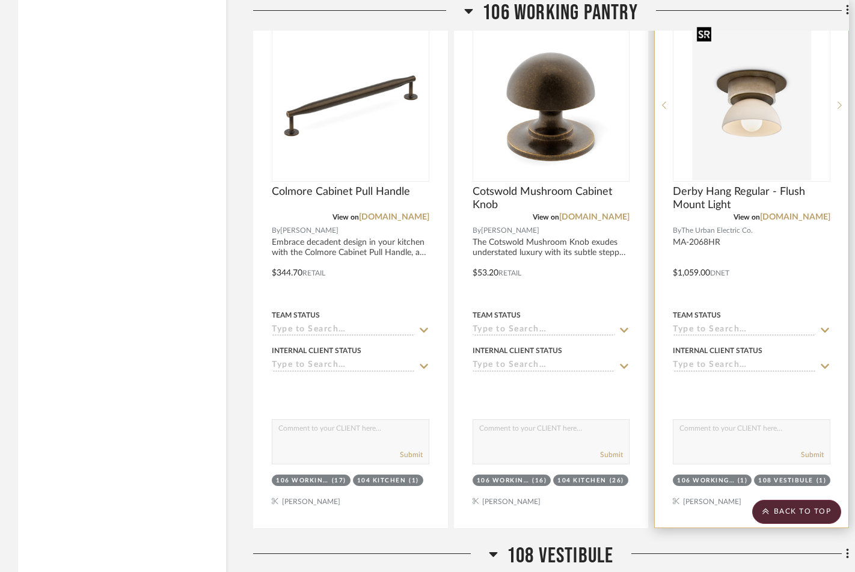
click at [749, 118] on img "0" at bounding box center [752, 105] width 120 height 150
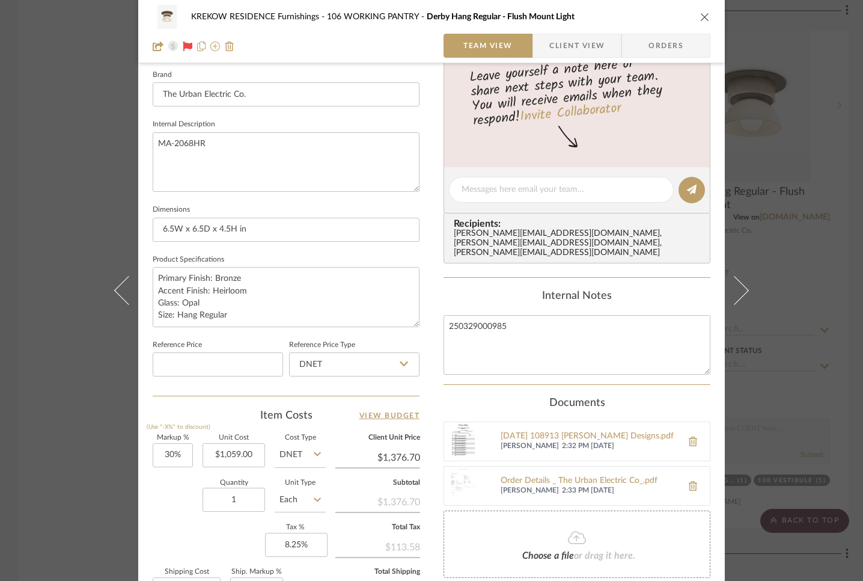
scroll to position [437, 0]
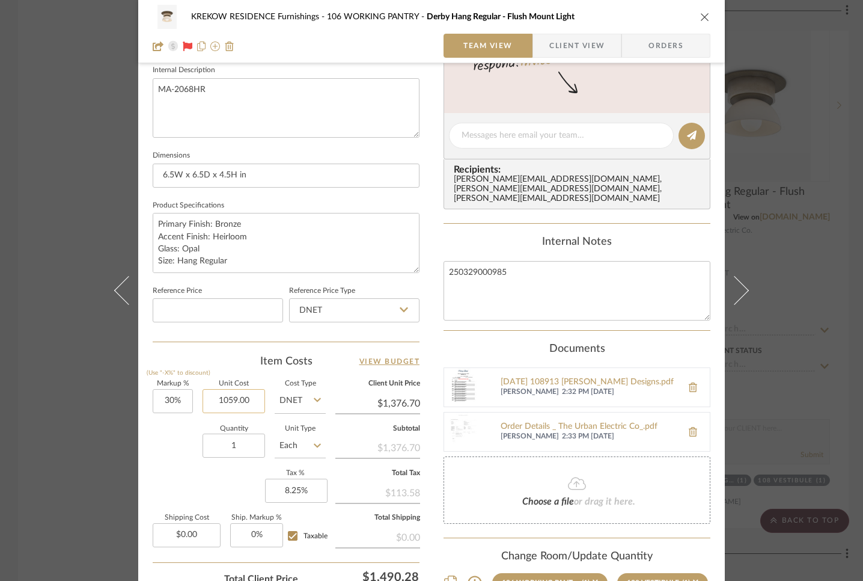
click at [254, 399] on input "1059.00" at bounding box center [234, 401] width 63 height 24
type input "$905.00"
click at [180, 449] on div "Quantity 1 Unit Type Each" at bounding box center [239, 447] width 173 height 43
type input "$1,176.50"
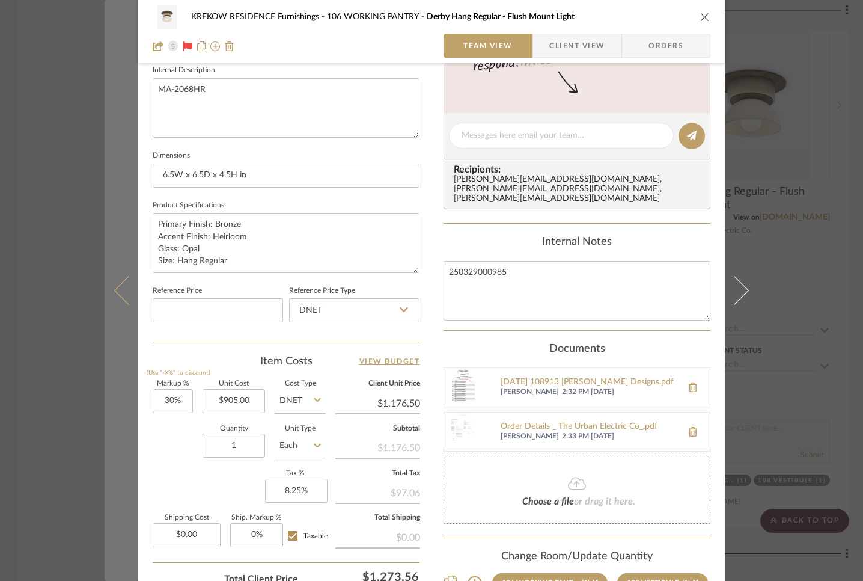
click at [106, 70] on button at bounding box center [122, 290] width 34 height 581
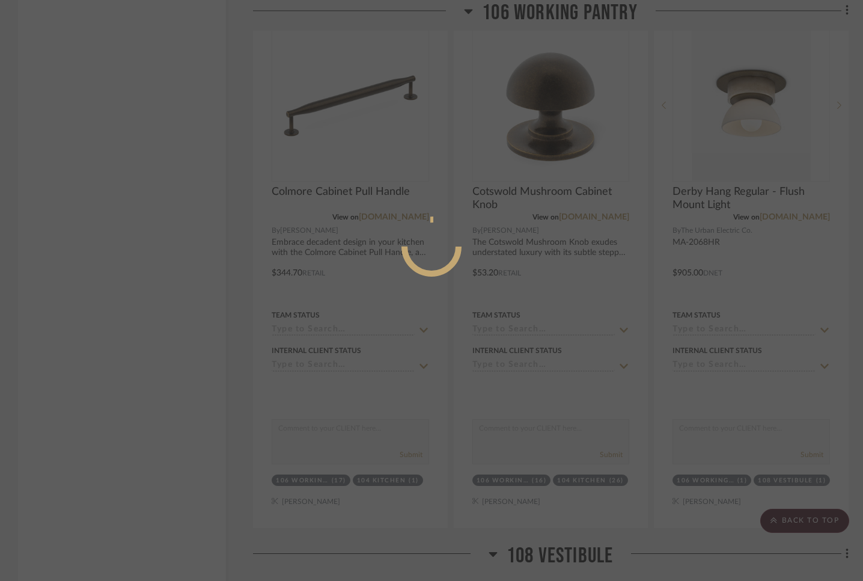
scroll to position [0, 0]
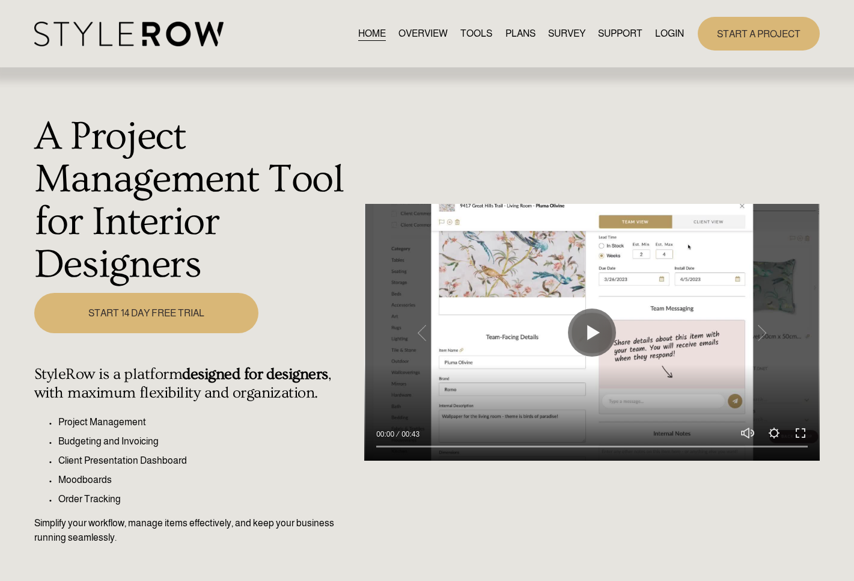
click at [674, 33] on link "LOGIN" at bounding box center [669, 33] width 29 height 16
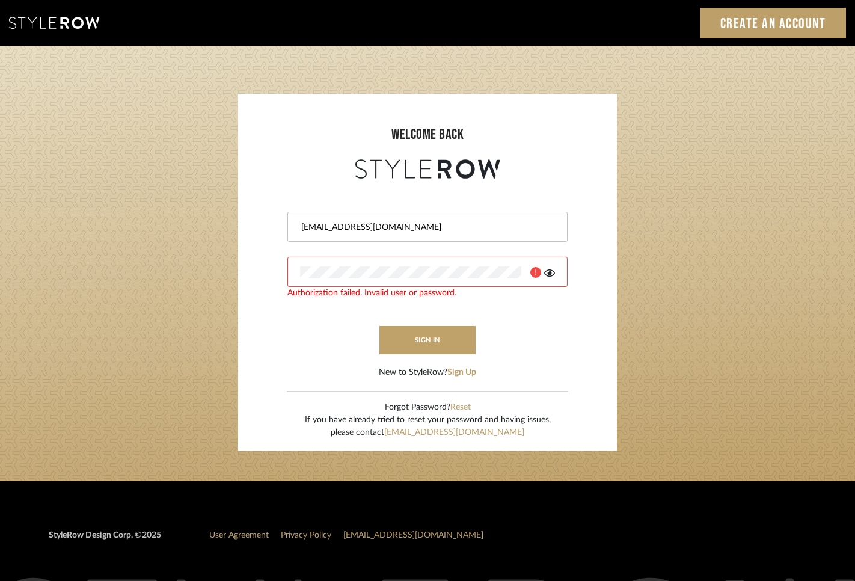
click at [539, 231] on input "jen@mauldindesigns.com" at bounding box center [426, 227] width 252 height 12
type input "info@mauldindesigns.com"
click at [421, 337] on button "sign in" at bounding box center [427, 340] width 96 height 28
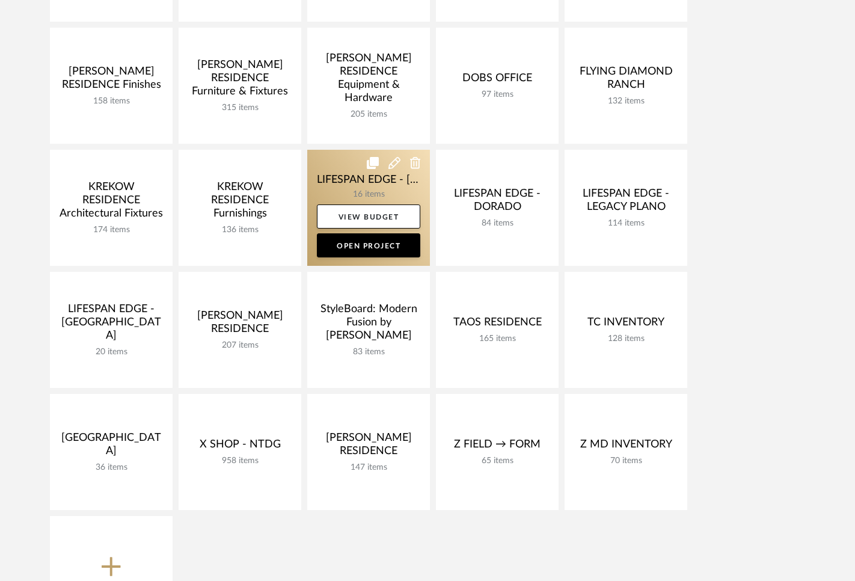
scroll to position [389, 0]
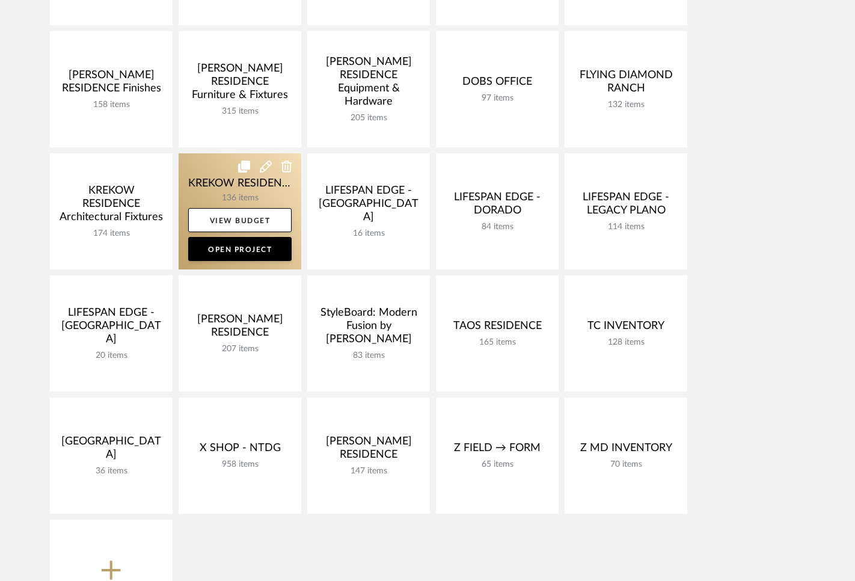
click at [215, 180] on link at bounding box center [240, 211] width 123 height 116
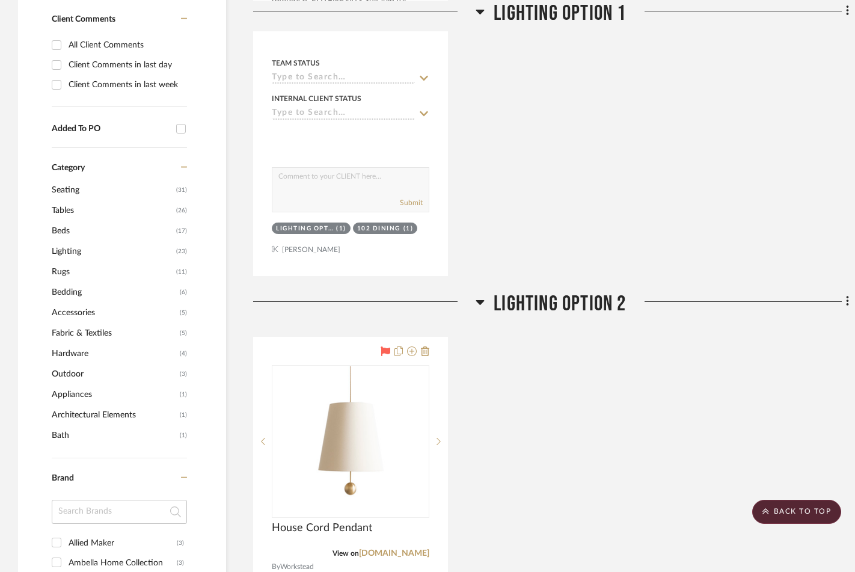
scroll to position [621, 0]
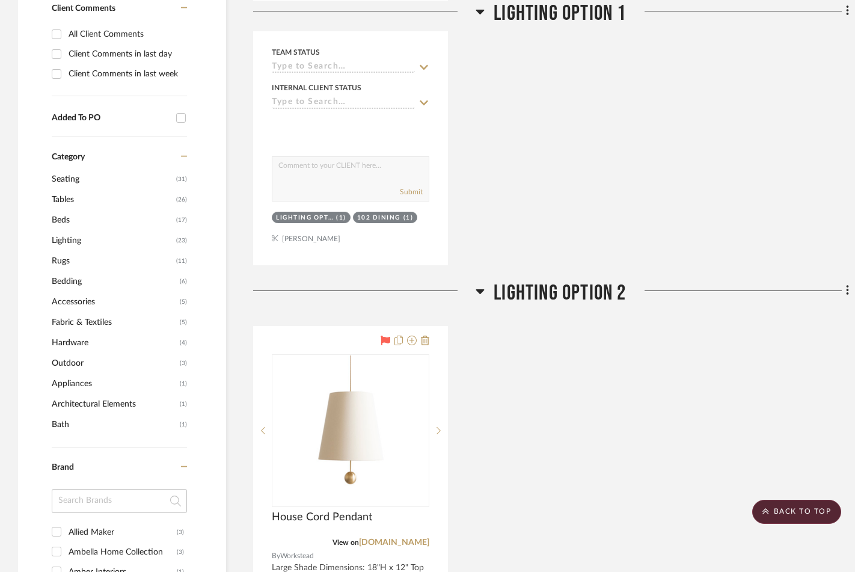
click at [72, 237] on span "Lighting" at bounding box center [112, 240] width 121 height 20
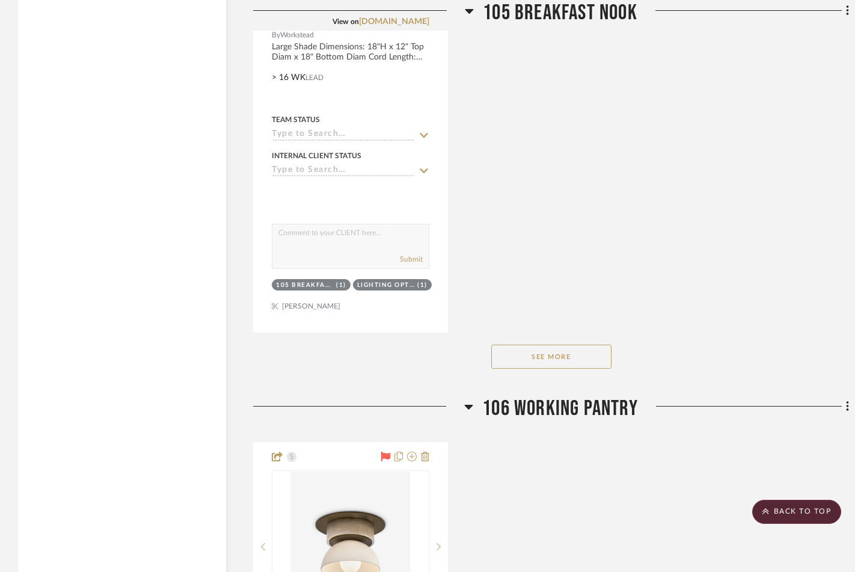
scroll to position [3993, 0]
click at [546, 356] on button "See More" at bounding box center [551, 356] width 120 height 24
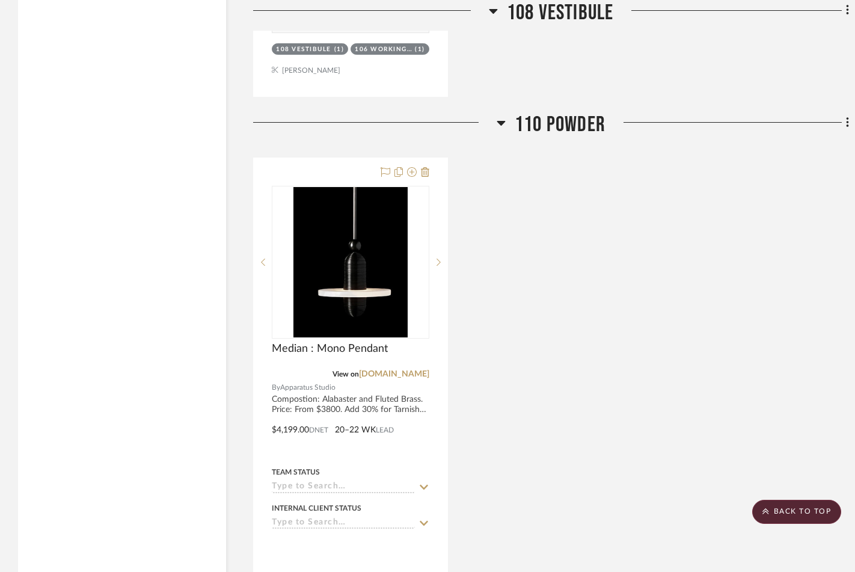
scroll to position [5469, 0]
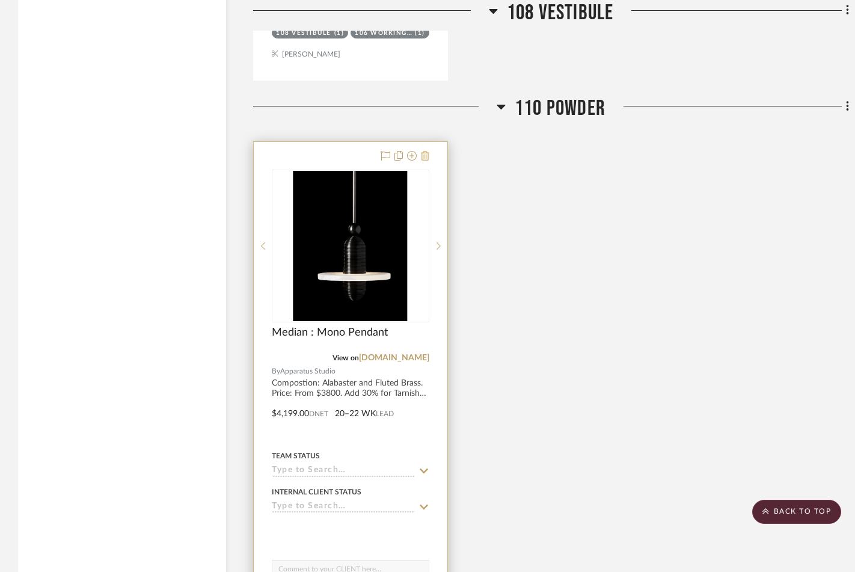
click at [425, 151] on icon at bounding box center [425, 156] width 8 height 10
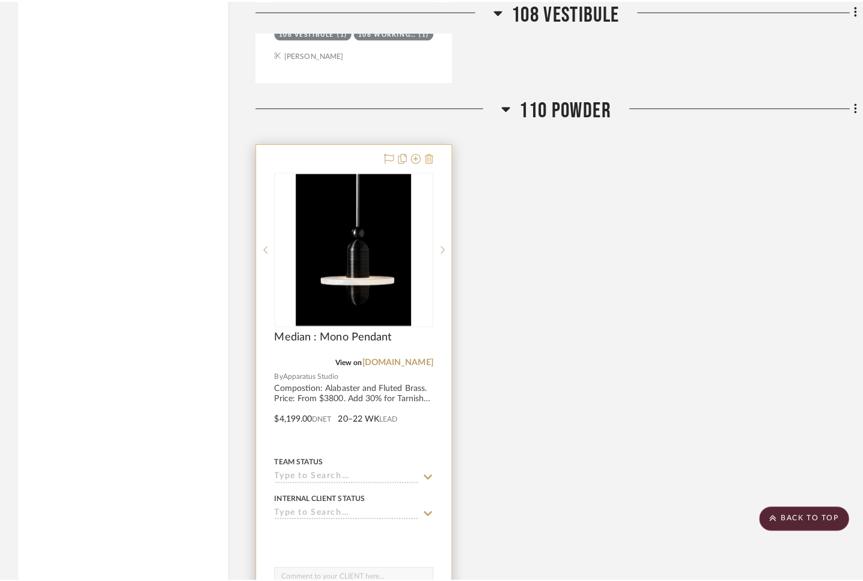
scroll to position [0, 0]
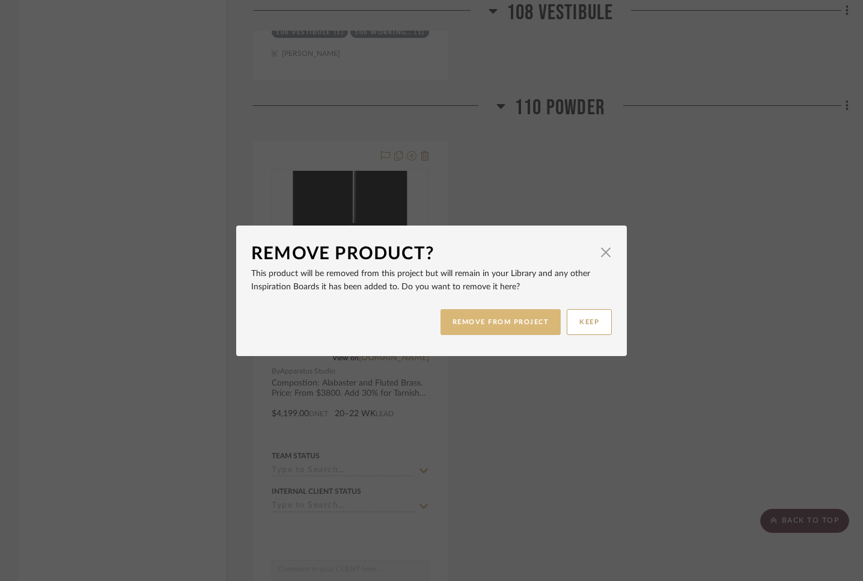
click at [481, 325] on button "REMOVE FROM PROJECT" at bounding box center [501, 322] width 121 height 26
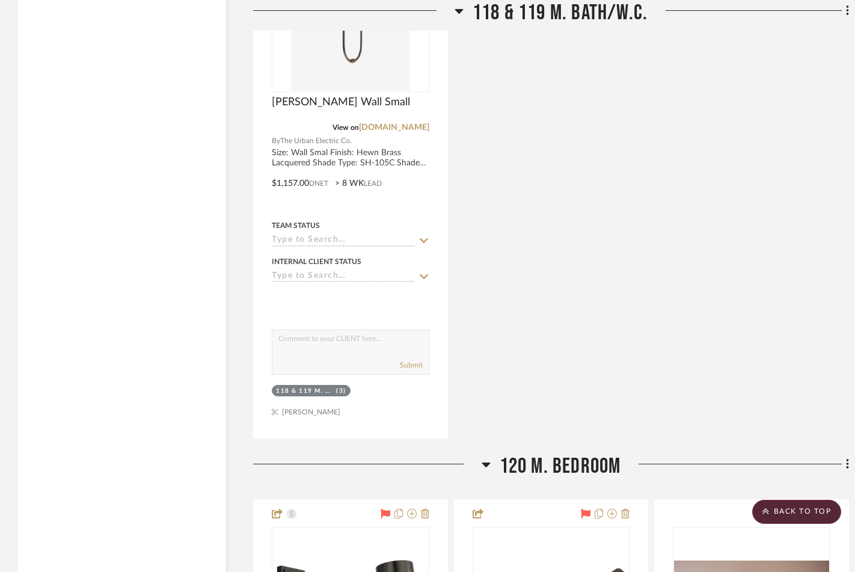
scroll to position [6247, 0]
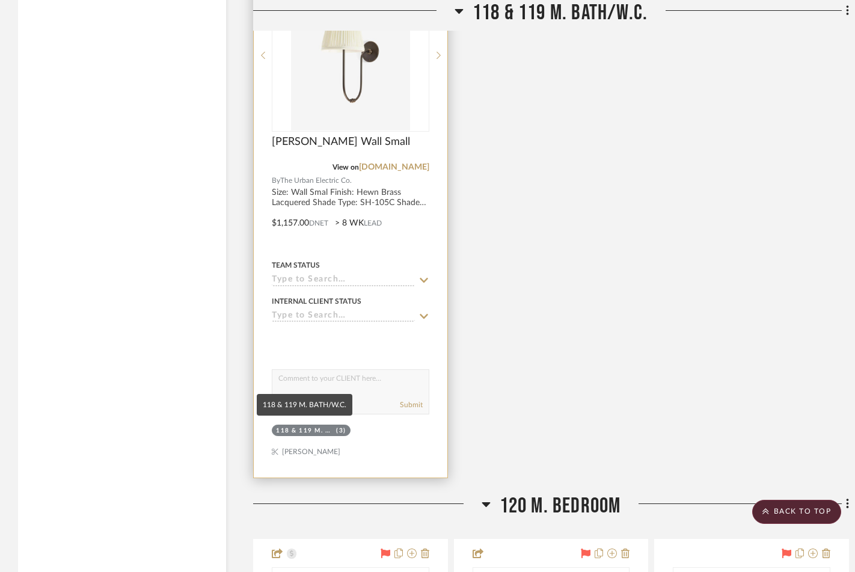
click at [326, 426] on div "118 & 119 M. BATH/W.C." at bounding box center [304, 430] width 57 height 9
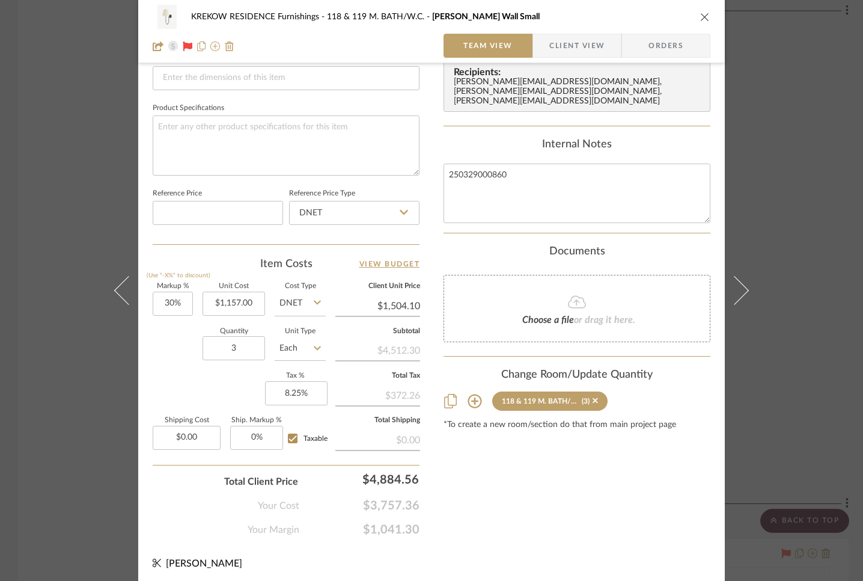
scroll to position [536, 0]
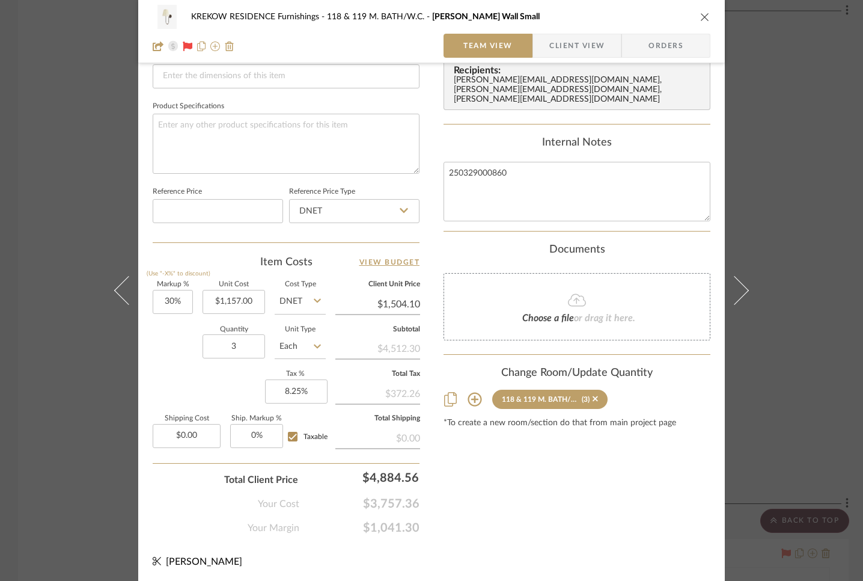
click at [472, 392] on icon at bounding box center [475, 399] width 14 height 14
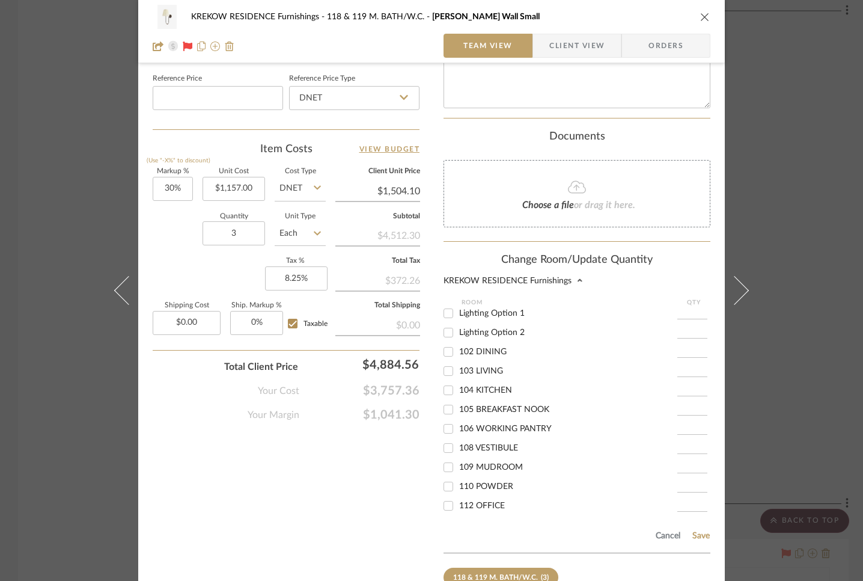
scroll to position [662, 0]
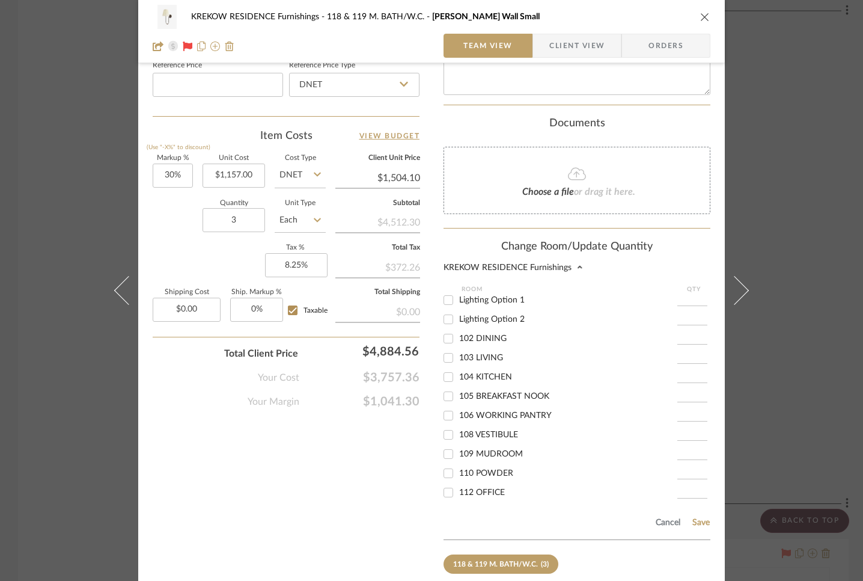
click at [444, 471] on input "110 POWDER" at bounding box center [448, 472] width 19 height 19
checkbox input "true"
drag, startPoint x: 679, startPoint y: 469, endPoint x: 689, endPoint y: 469, distance: 10.2
click at [689, 469] on input "1" at bounding box center [692, 473] width 30 height 12
type input "2"
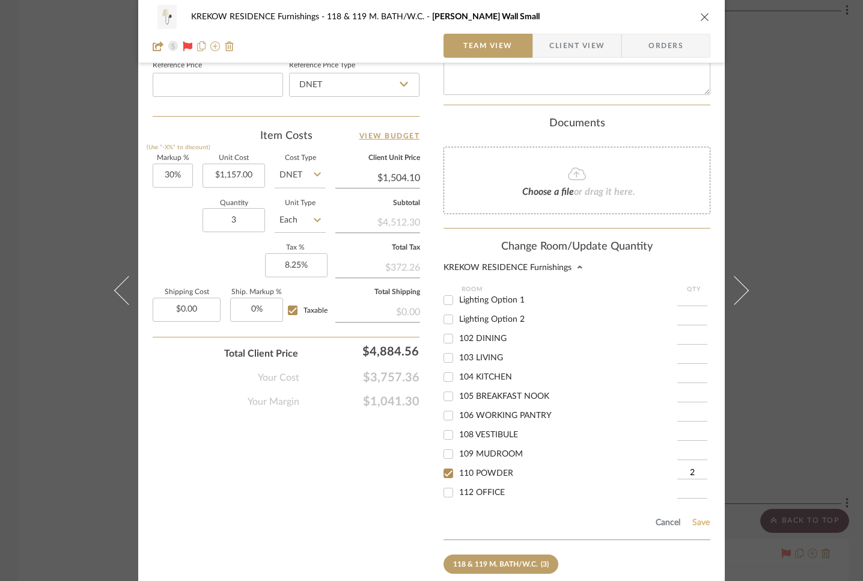
click at [695, 517] on button "Save" at bounding box center [701, 522] width 19 height 10
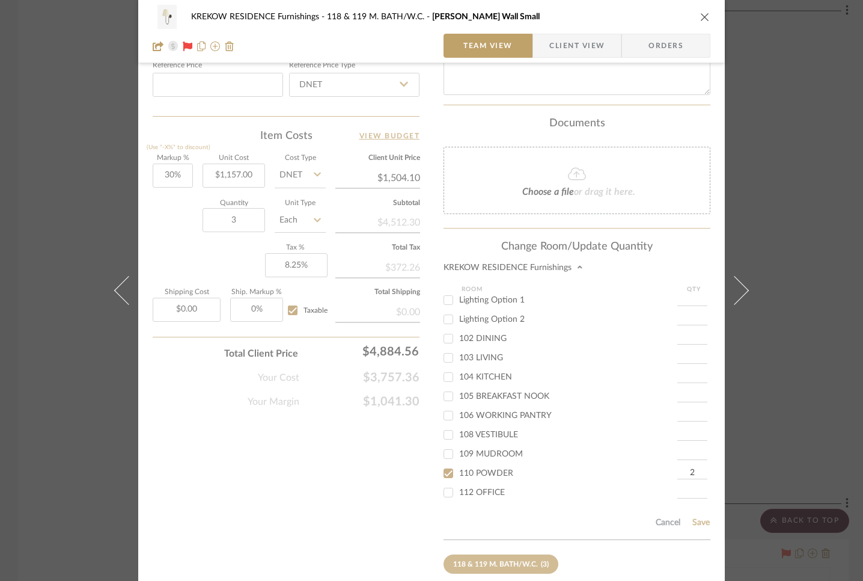
scroll to position [536, 0]
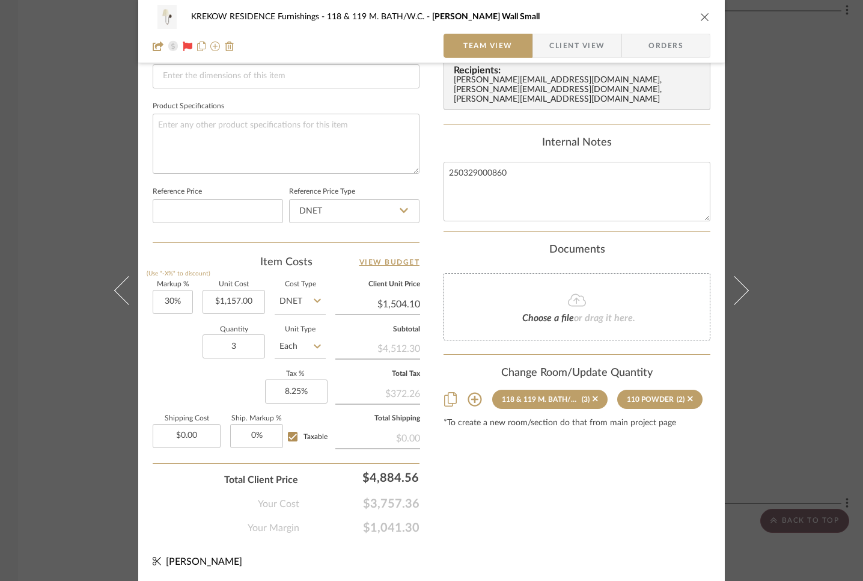
click at [95, 387] on div "KREKOW RESIDENCE Furnishings 118 & 119 M. BATH/W.C. [PERSON_NAME] Wall Small Te…" at bounding box center [431, 290] width 863 height 581
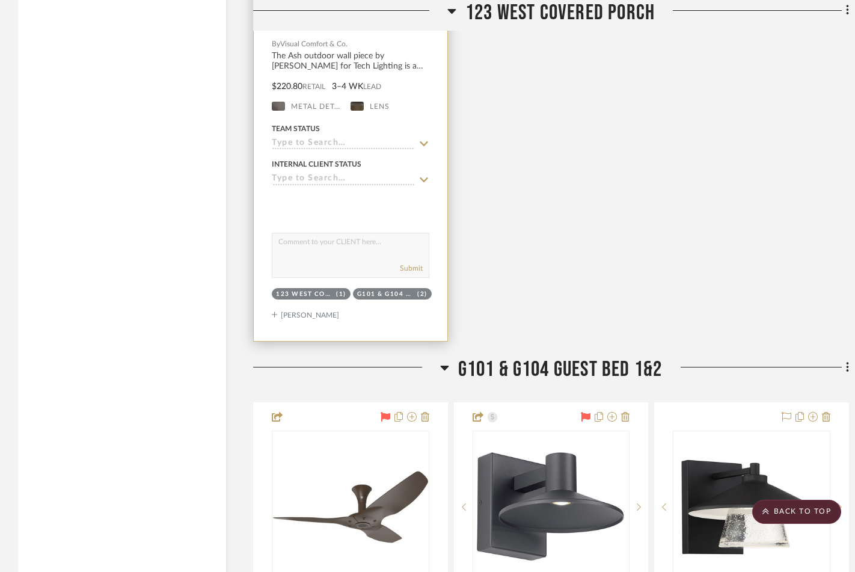
scroll to position [8396, 0]
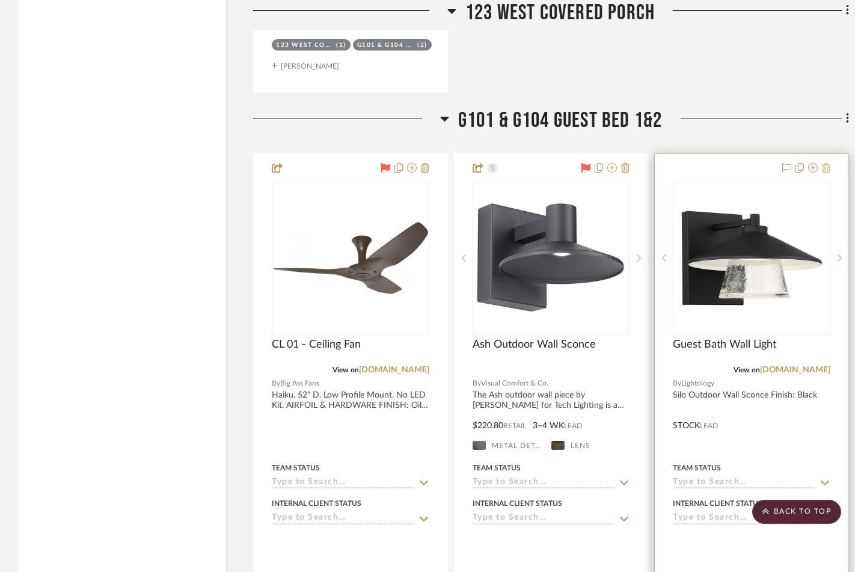
click at [829, 163] on icon at bounding box center [826, 168] width 8 height 10
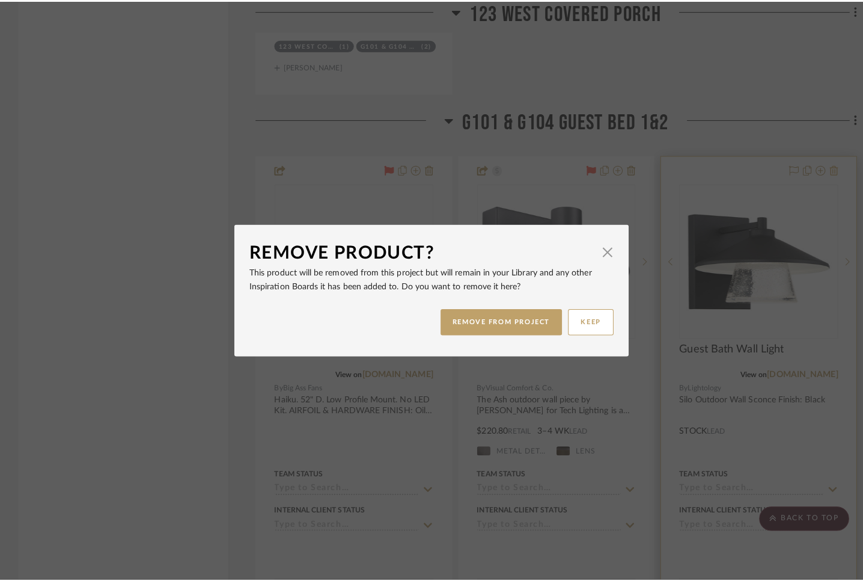
scroll to position [0, 0]
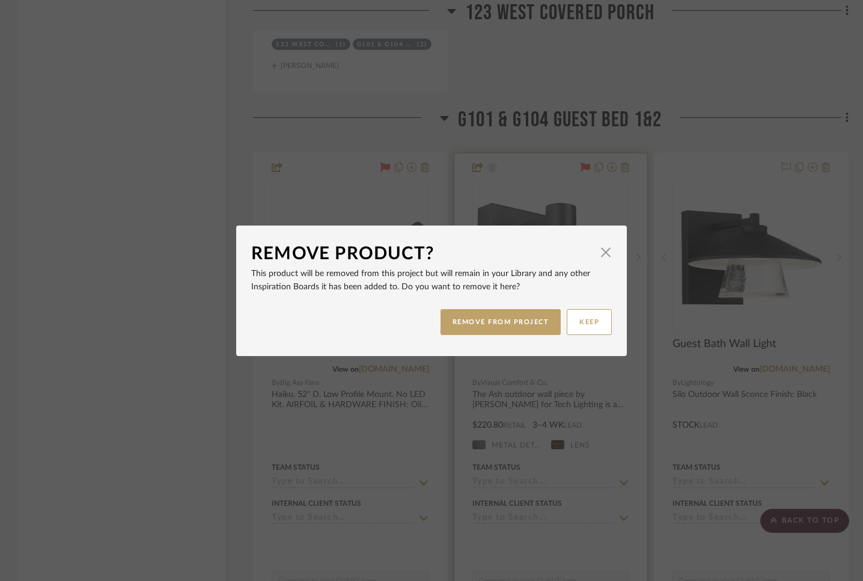
drag, startPoint x: 503, startPoint y: 321, endPoint x: 496, endPoint y: 322, distance: 7.3
click at [503, 321] on button "REMOVE FROM PROJECT" at bounding box center [501, 322] width 121 height 26
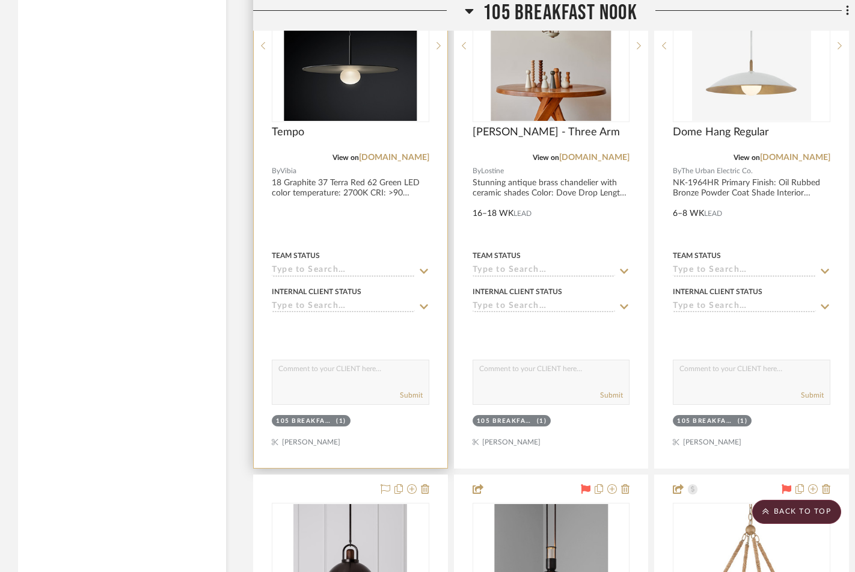
scroll to position [2633, 0]
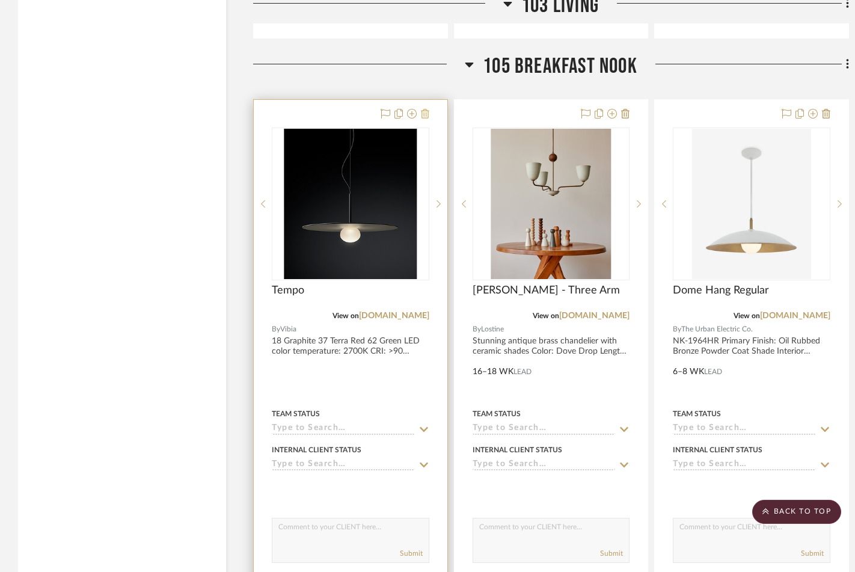
click at [426, 114] on icon at bounding box center [425, 114] width 8 height 10
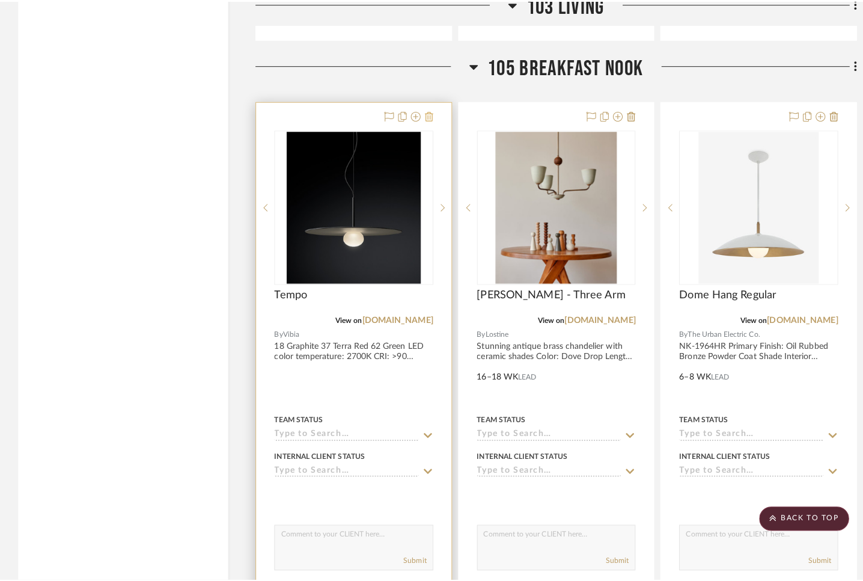
scroll to position [0, 0]
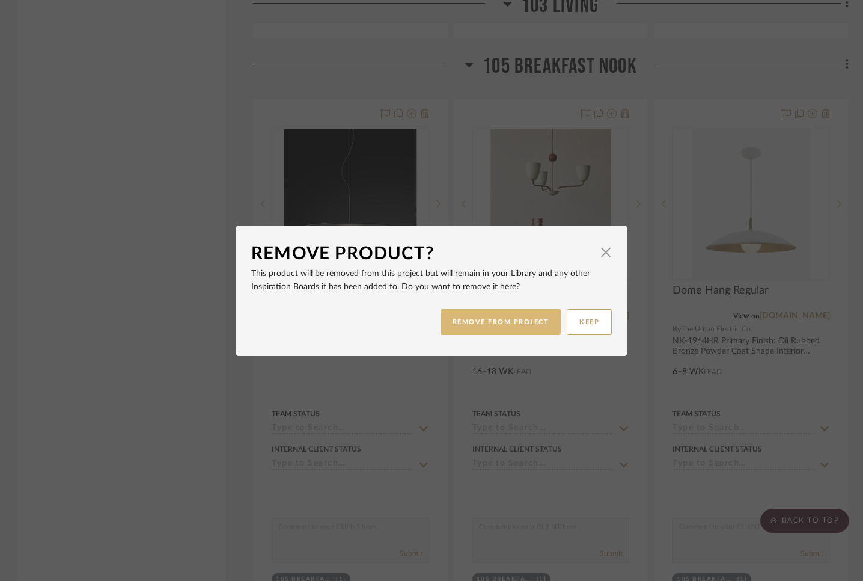
click at [462, 318] on button "REMOVE FROM PROJECT" at bounding box center [501, 322] width 121 height 26
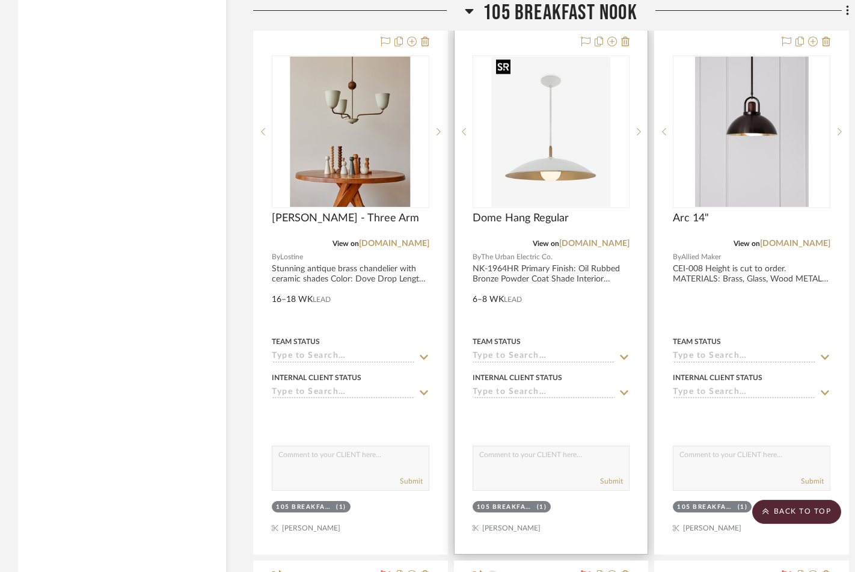
scroll to position [2709, 0]
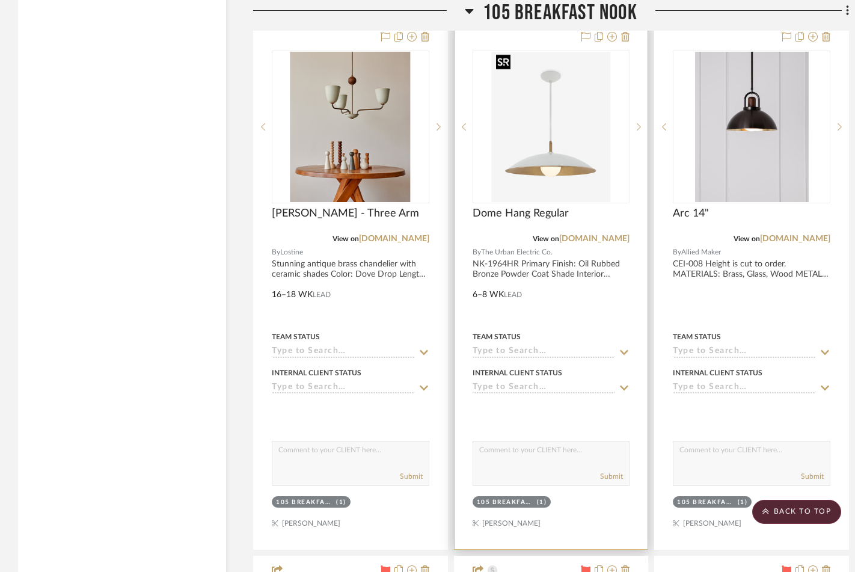
click at [536, 165] on img "0" at bounding box center [551, 127] width 120 height 150
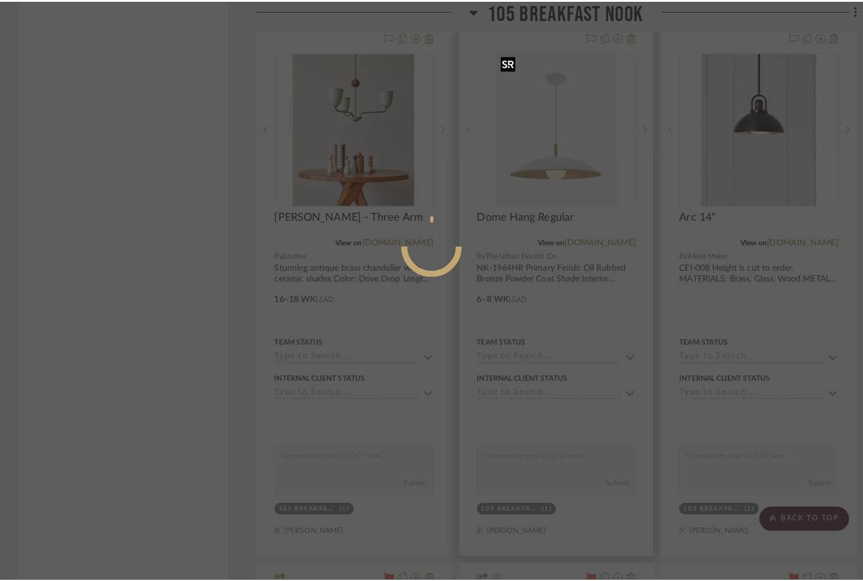
scroll to position [0, 0]
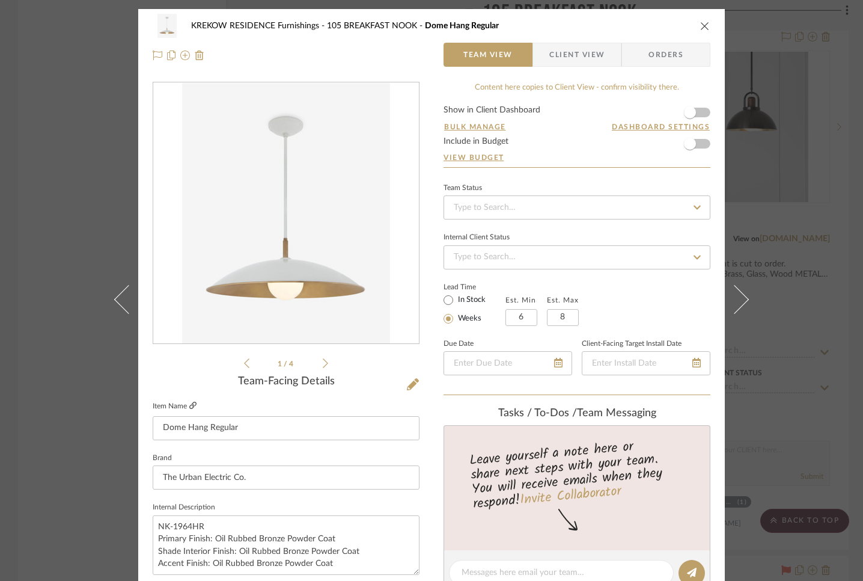
click at [189, 404] on icon at bounding box center [192, 404] width 7 height 7
click at [65, 165] on div "KREKOW RESIDENCE Furnishings 105 BREAKFAST NOOK Dome Hang Regular Team View Cli…" at bounding box center [431, 290] width 863 height 581
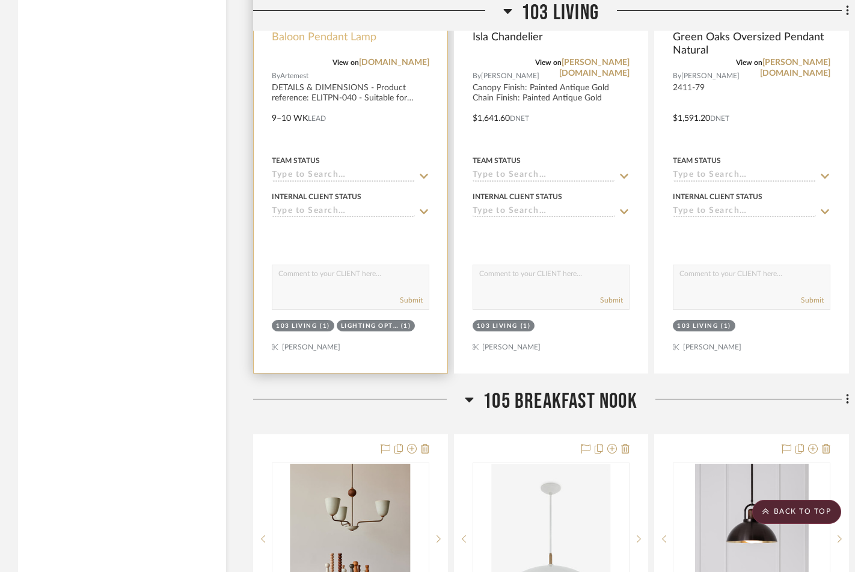
scroll to position [2061, 0]
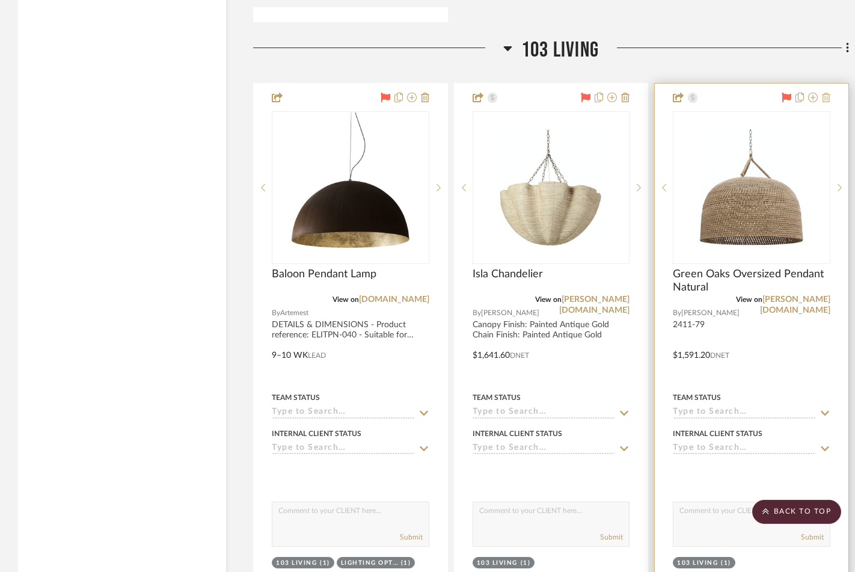
click at [826, 99] on icon at bounding box center [826, 98] width 8 height 10
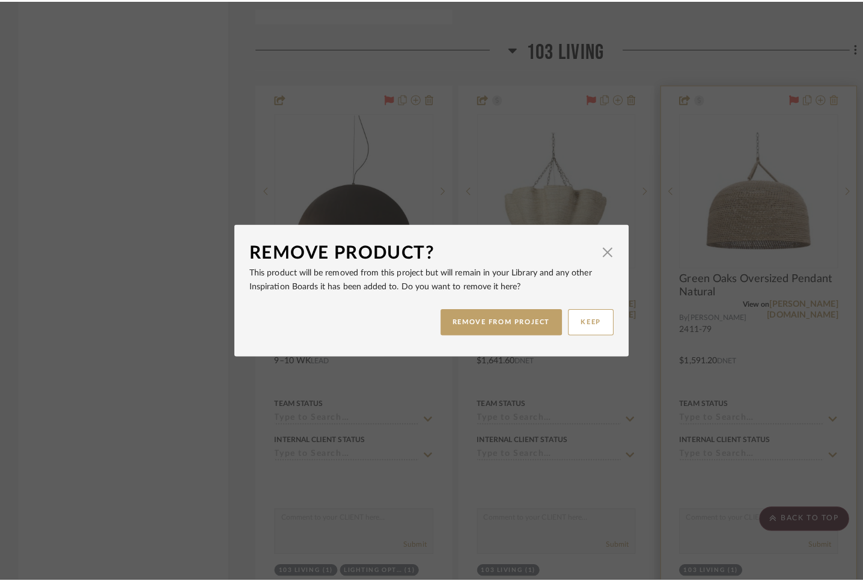
scroll to position [0, 0]
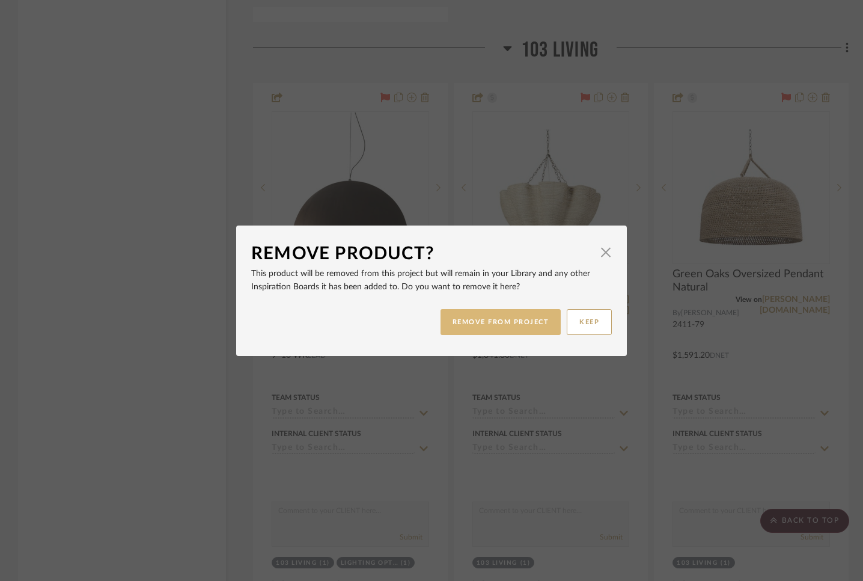
click at [527, 317] on button "REMOVE FROM PROJECT" at bounding box center [501, 322] width 121 height 26
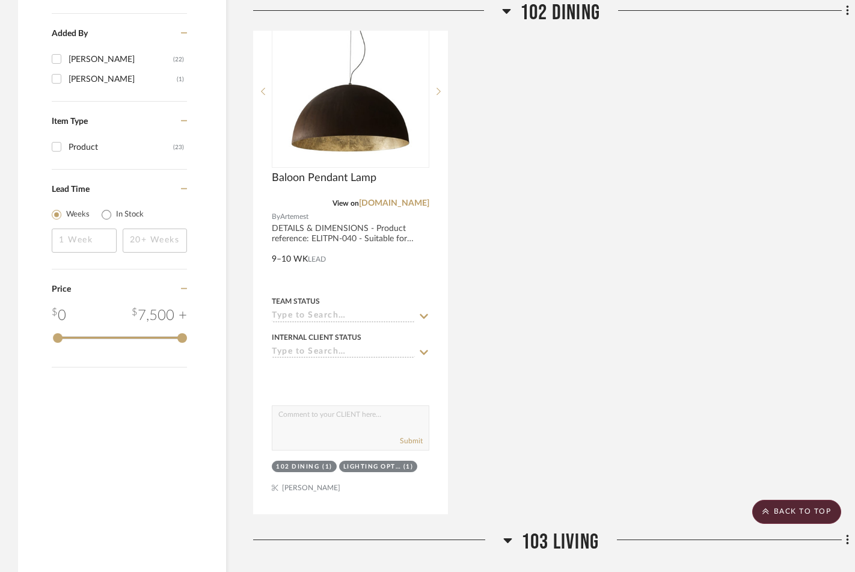
scroll to position [1448, 0]
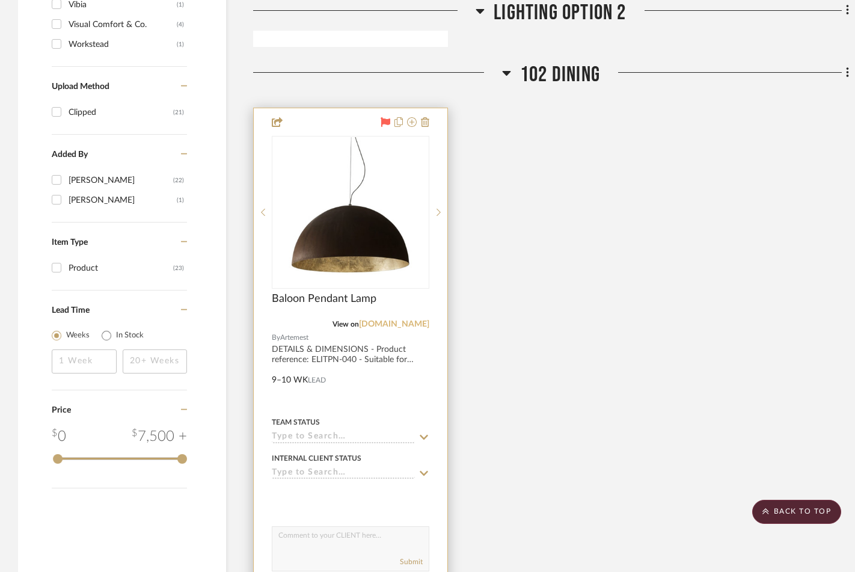
click at [403, 320] on link "[DOMAIN_NAME]" at bounding box center [394, 324] width 70 height 8
click at [328, 224] on img "0" at bounding box center [350, 212] width 150 height 150
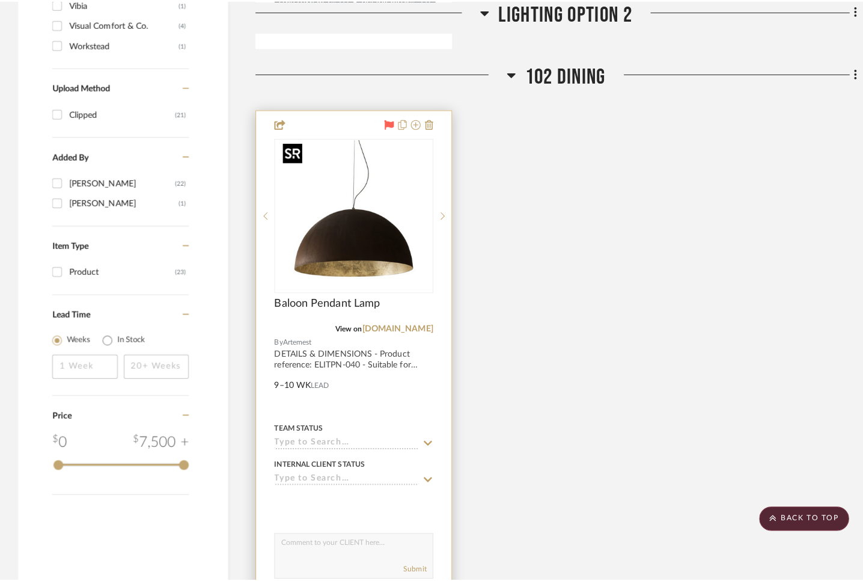
scroll to position [0, 0]
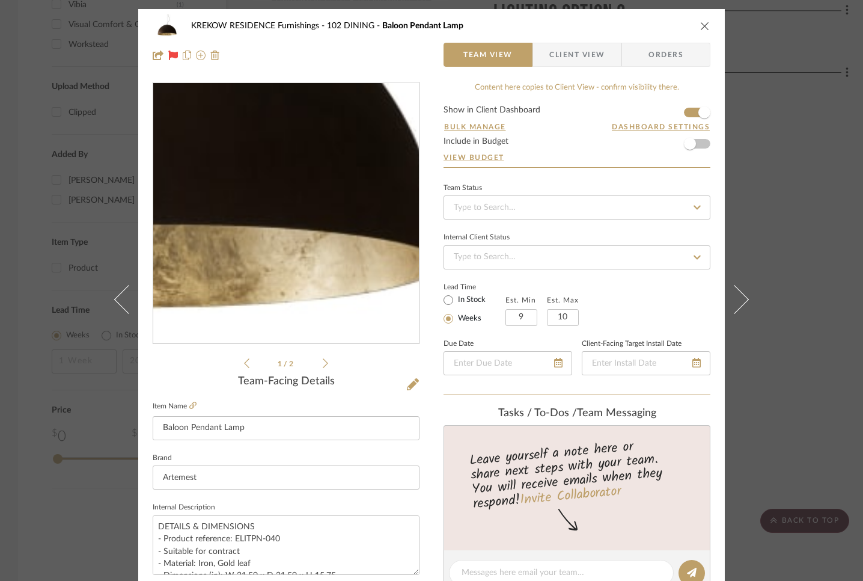
click at [332, 286] on img "0" at bounding box center [286, 213] width 261 height 261
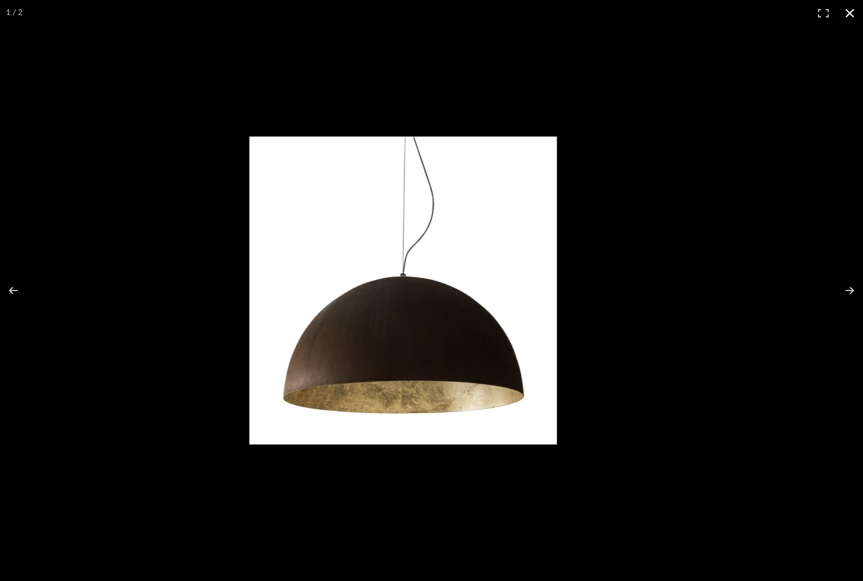
click at [561, 271] on div at bounding box center [500, 305] width 503 height 338
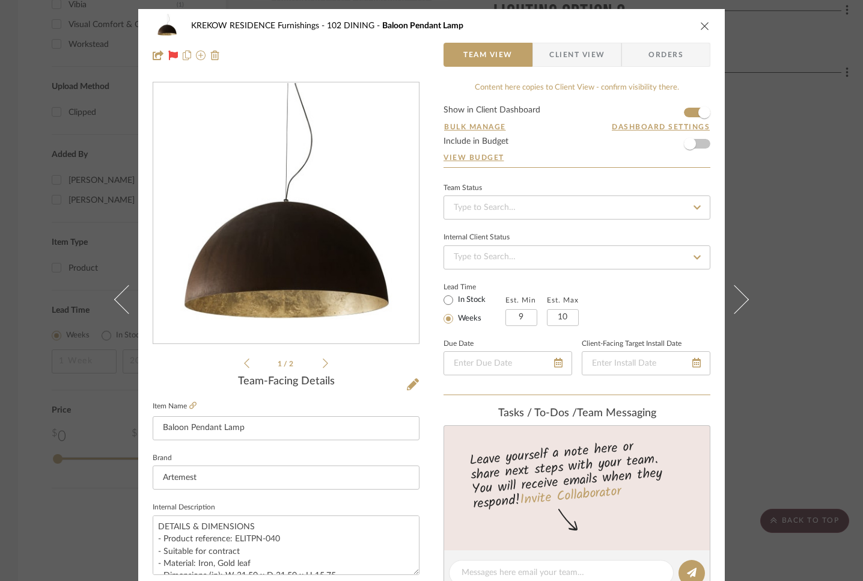
click at [700, 29] on icon "close" at bounding box center [705, 26] width 10 height 10
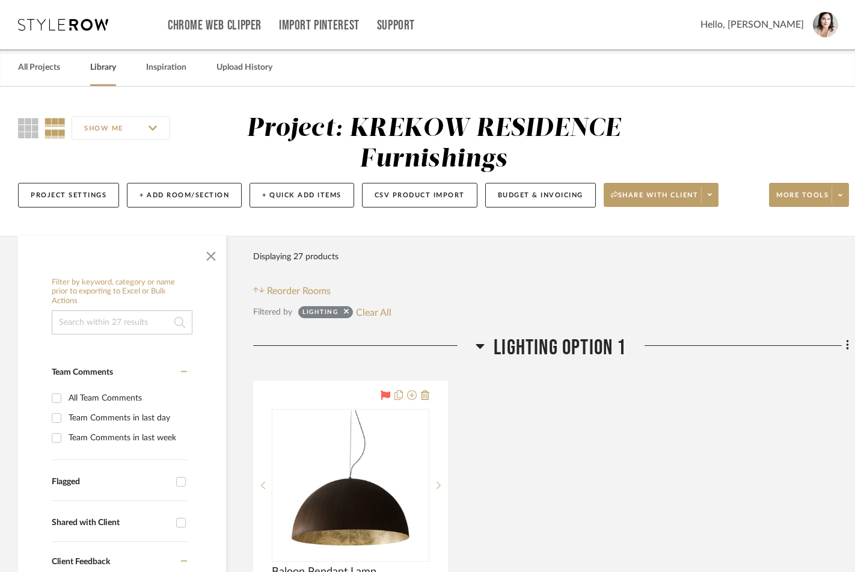
click at [111, 69] on link "Library" at bounding box center [103, 68] width 26 height 16
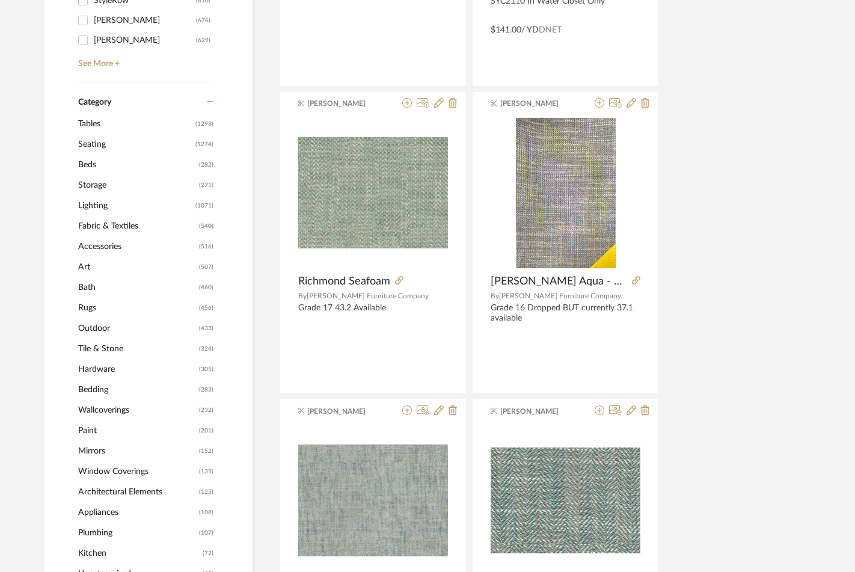
scroll to position [449, 0]
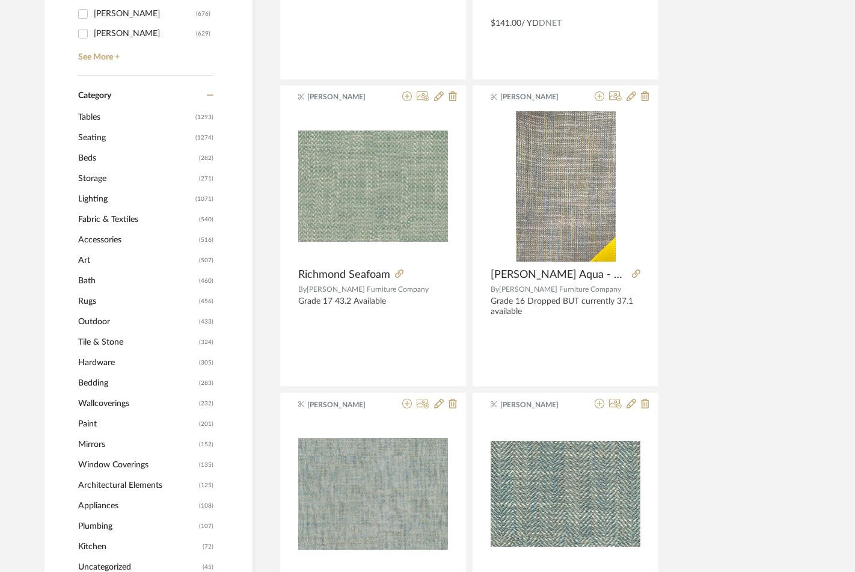
click at [94, 198] on span "Lighting" at bounding box center [135, 199] width 114 height 20
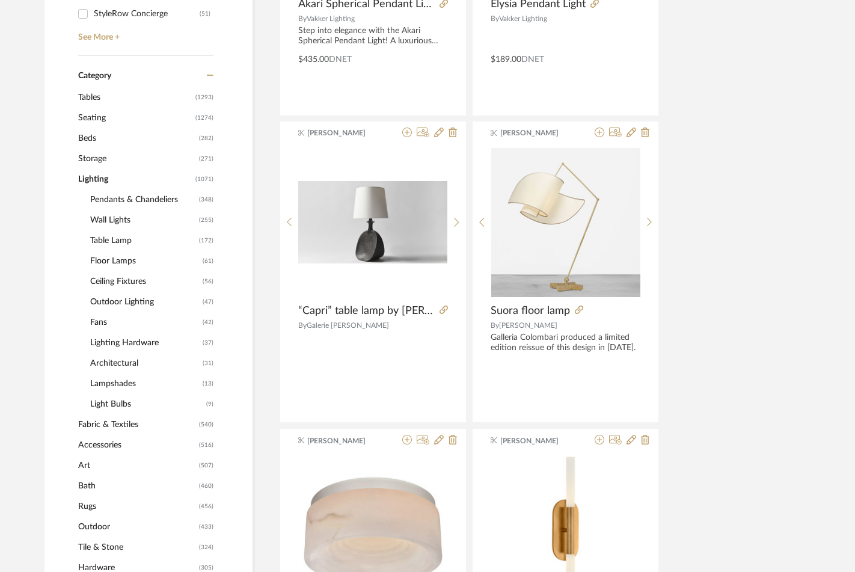
click at [107, 219] on span "Wall Lights" at bounding box center [143, 220] width 106 height 20
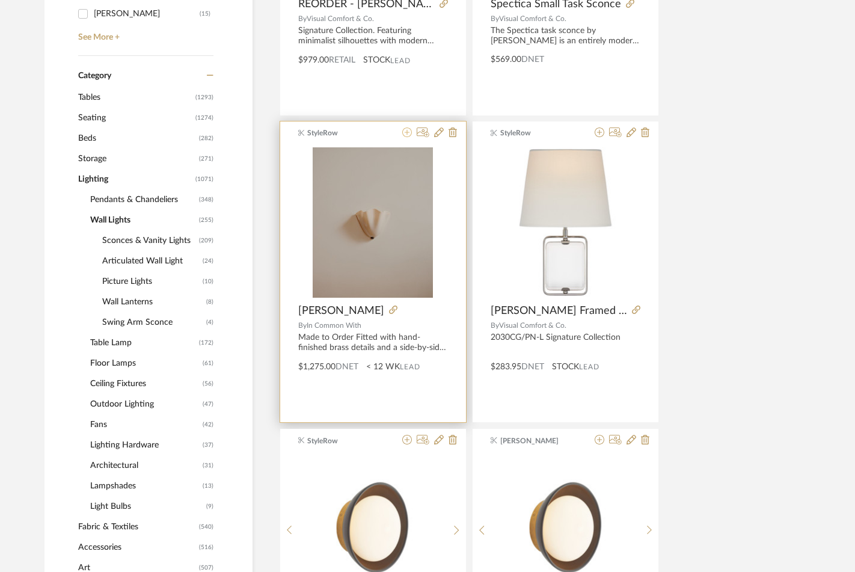
click at [406, 132] on icon at bounding box center [407, 132] width 10 height 10
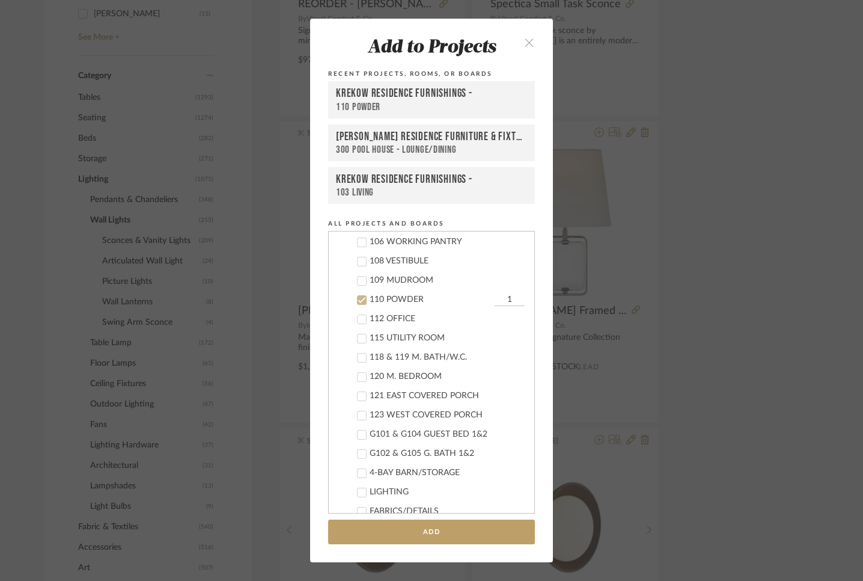
scroll to position [460, 0]
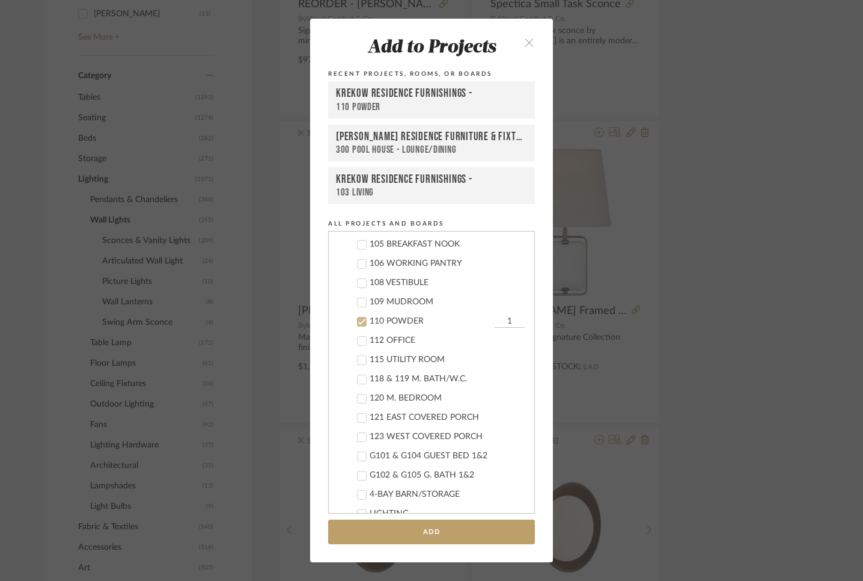
click at [362, 322] on div at bounding box center [362, 322] width 10 height 10
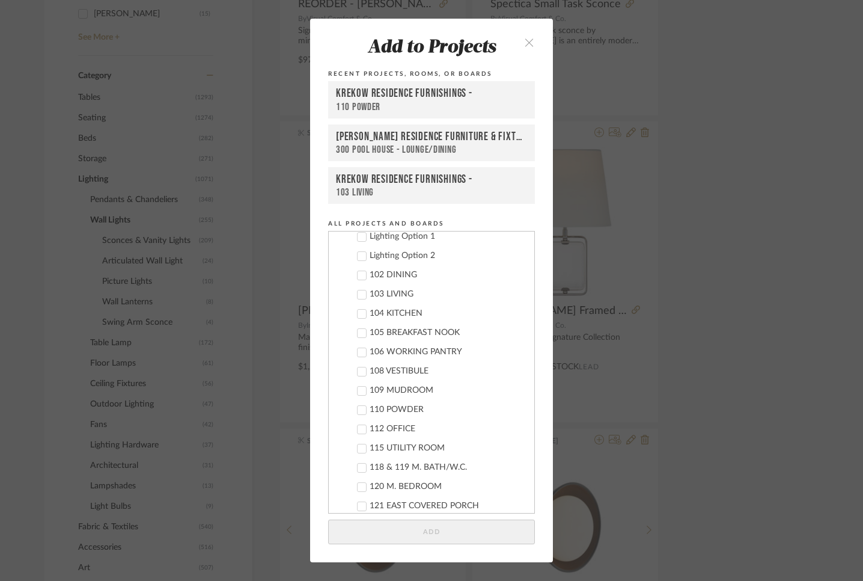
scroll to position [430, 0]
click at [358, 424] on icon at bounding box center [362, 428] width 8 height 8
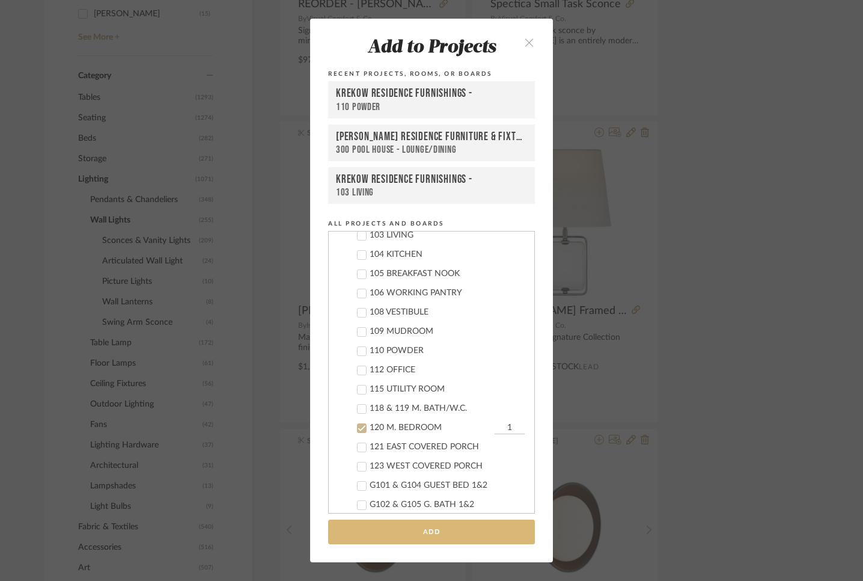
click at [429, 530] on button "Add" at bounding box center [431, 531] width 207 height 25
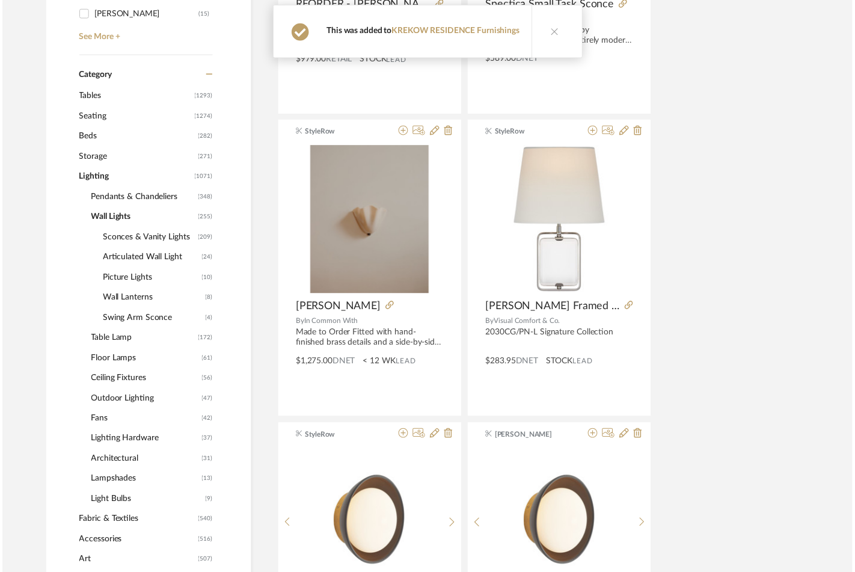
scroll to position [487, 0]
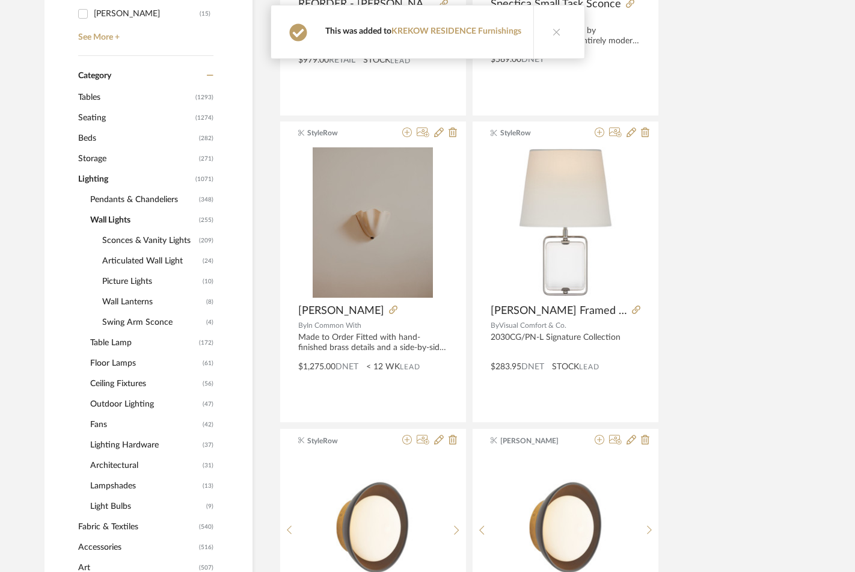
click at [552, 31] on icon at bounding box center [556, 32] width 8 height 8
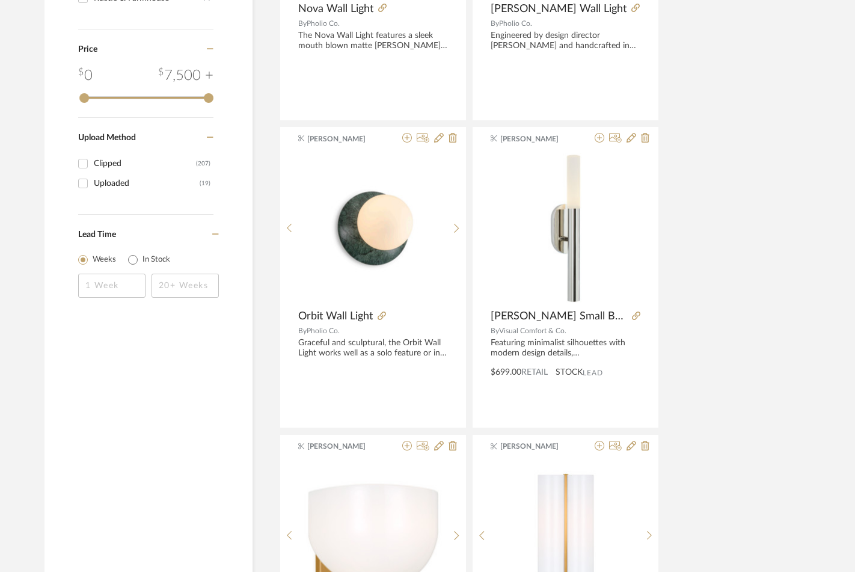
scroll to position [2078, 0]
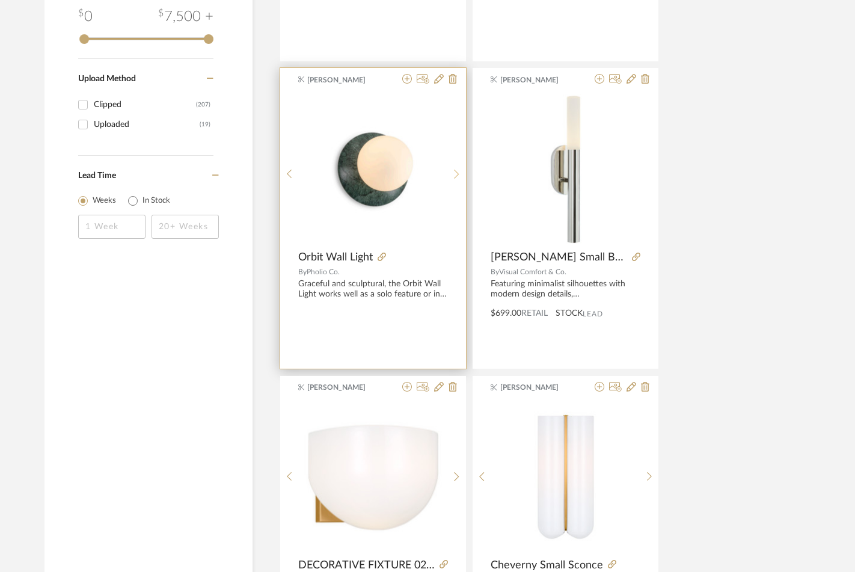
click at [456, 171] on icon at bounding box center [456, 174] width 5 height 10
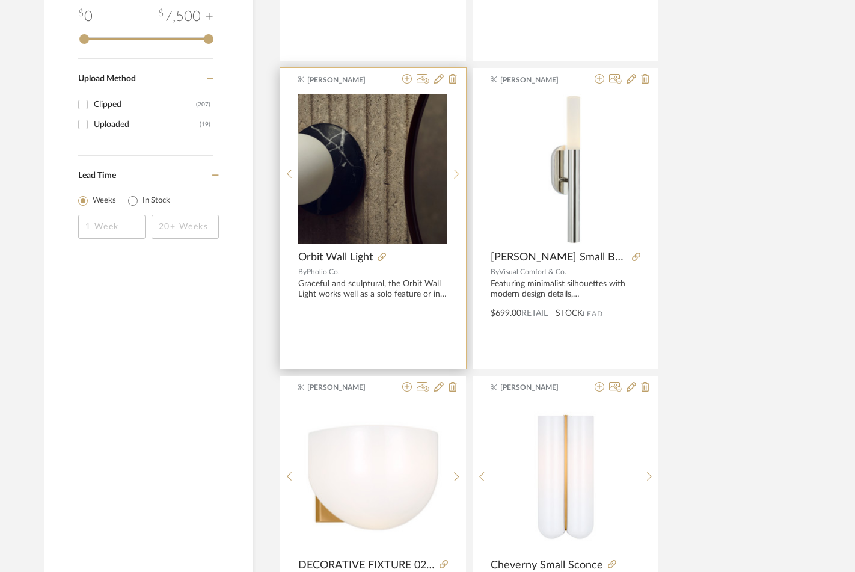
click at [456, 171] on icon at bounding box center [456, 174] width 5 height 10
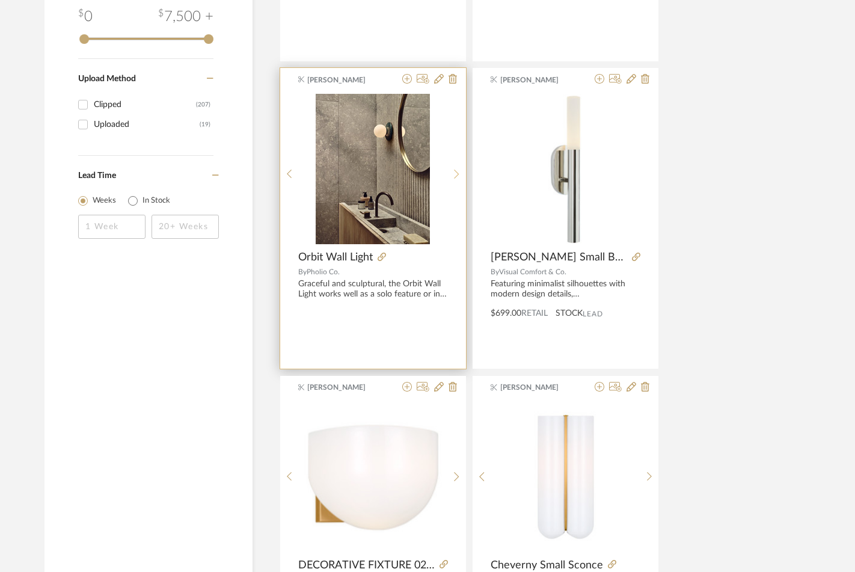
click at [456, 171] on icon at bounding box center [456, 174] width 5 height 10
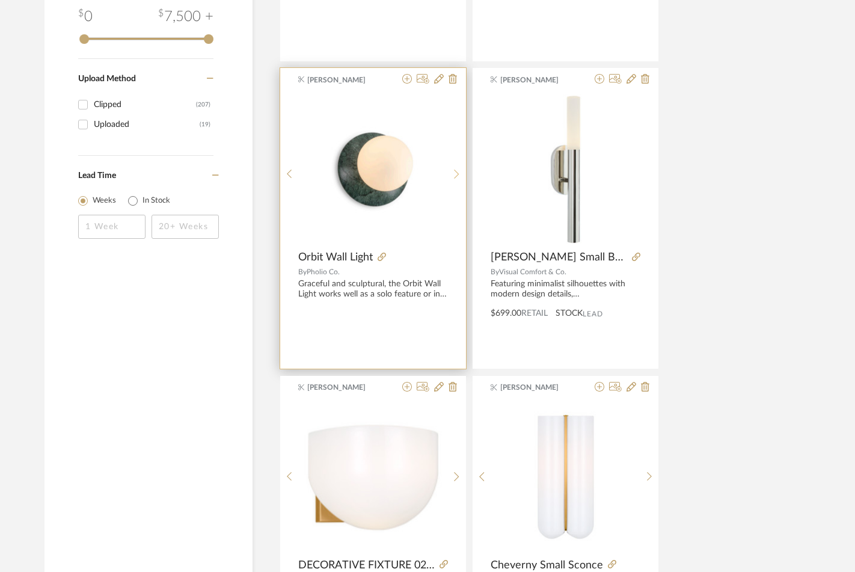
click at [456, 171] on icon at bounding box center [456, 174] width 5 height 10
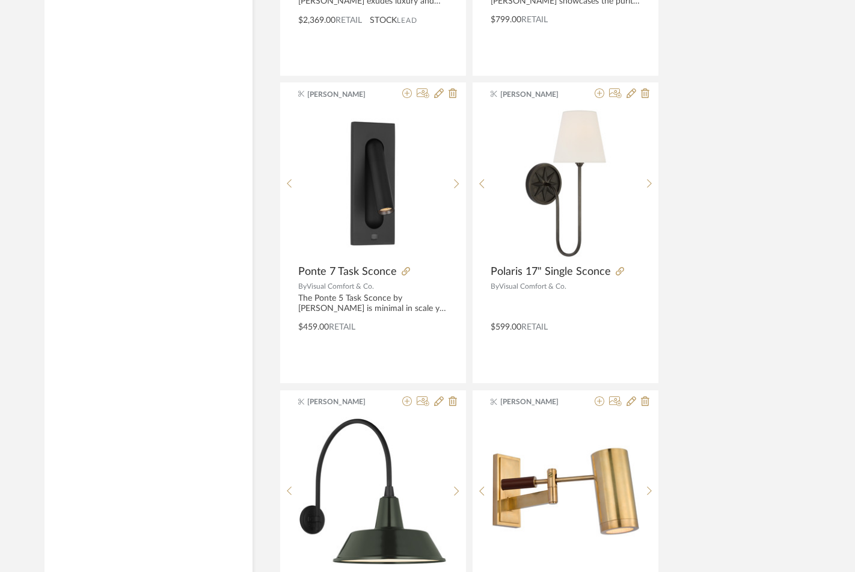
scroll to position [3294, 0]
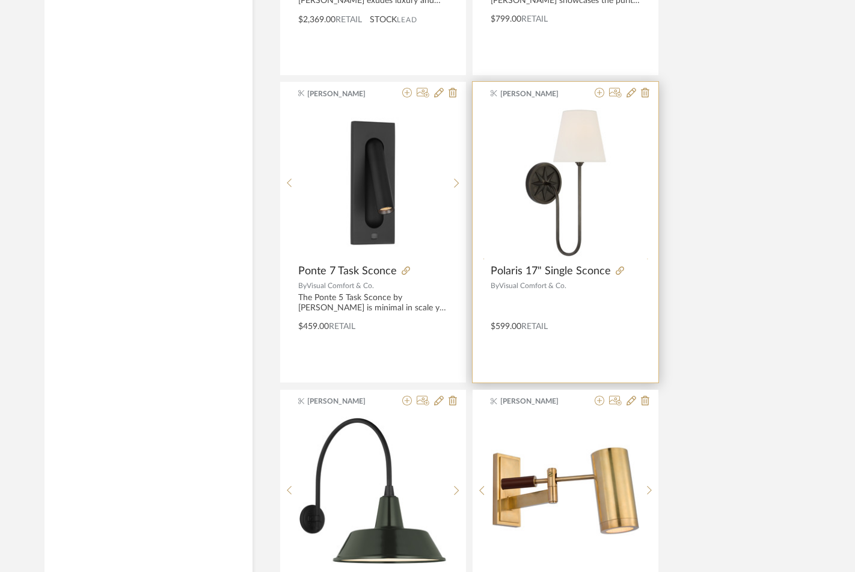
click at [649, 258] on icon at bounding box center [649, 263] width 5 height 10
click at [649, 183] on icon at bounding box center [649, 188] width 5 height 10
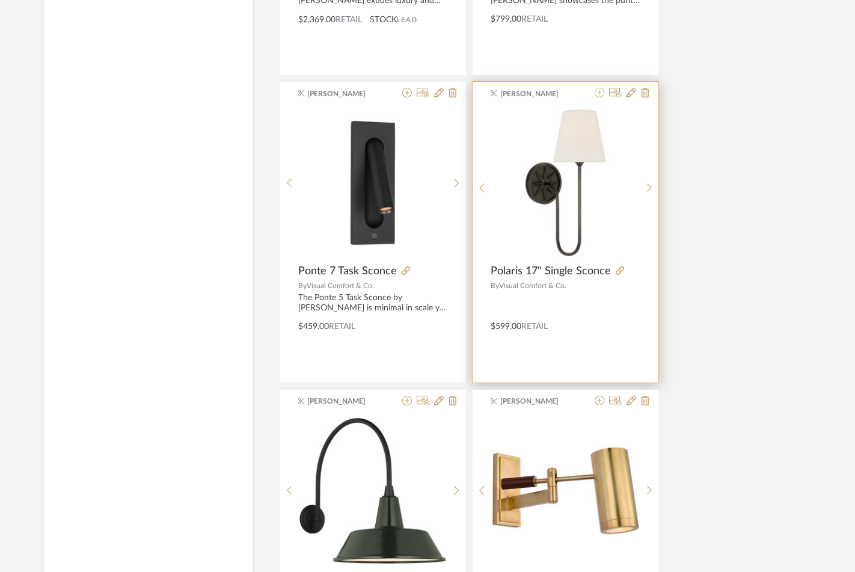
click at [600, 91] on icon at bounding box center [599, 93] width 10 height 10
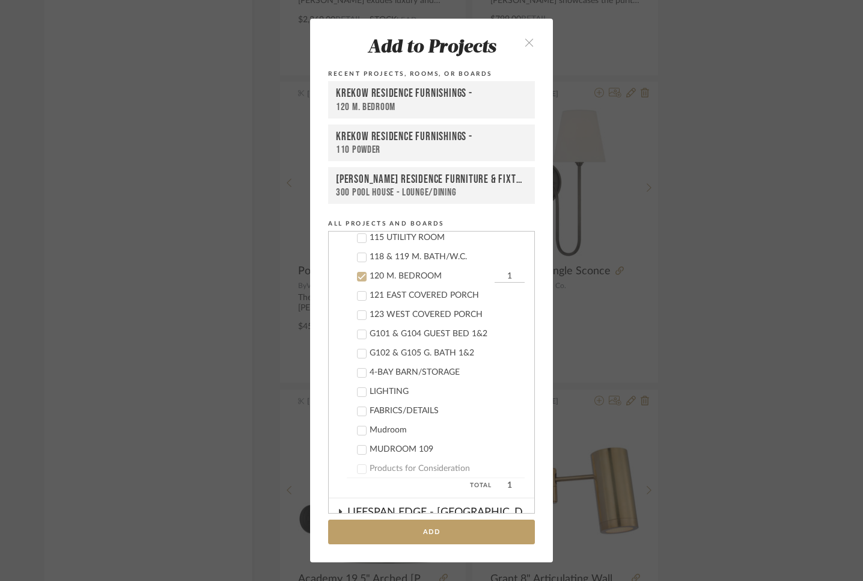
scroll to position [616, 0]
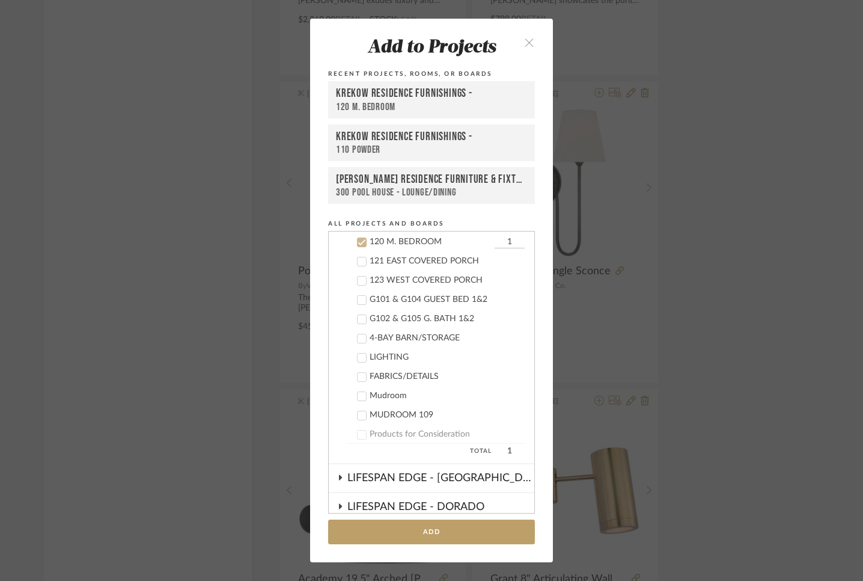
click at [360, 241] on icon at bounding box center [362, 242] width 8 height 8
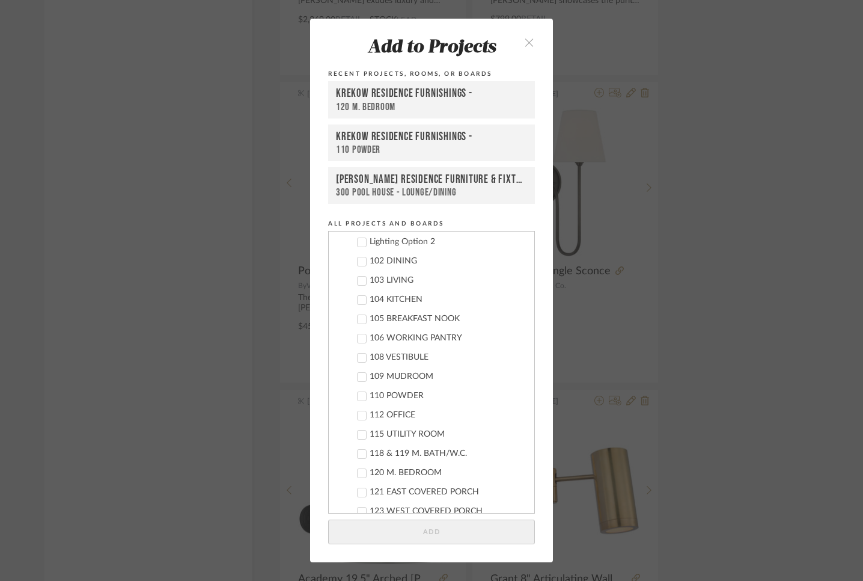
scroll to position [388, 0]
click at [358, 450] on icon at bounding box center [362, 451] width 8 height 8
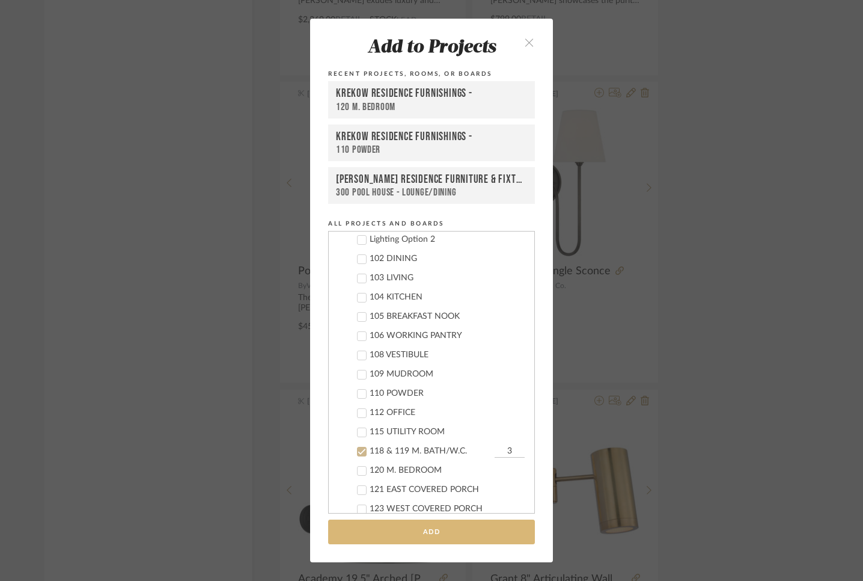
type input "3"
click at [436, 530] on button "Add" at bounding box center [431, 531] width 207 height 25
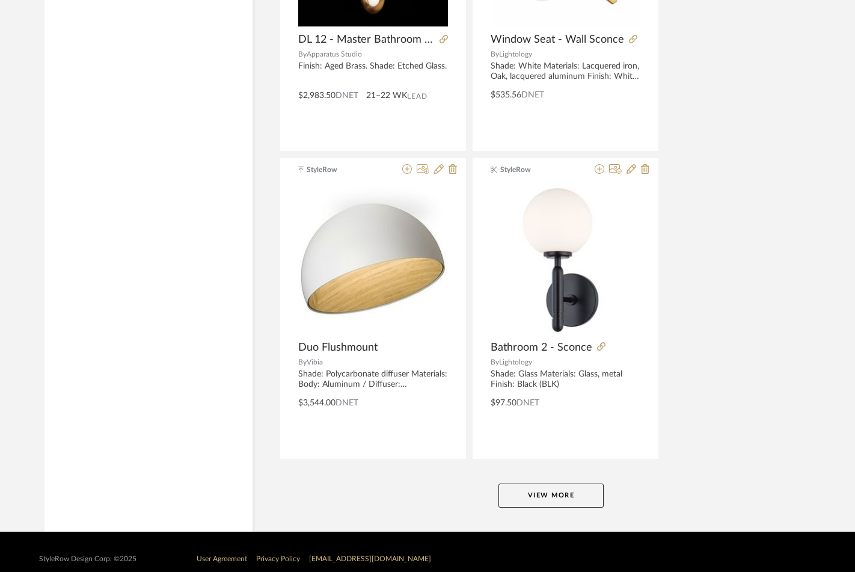
scroll to position [5384, 0]
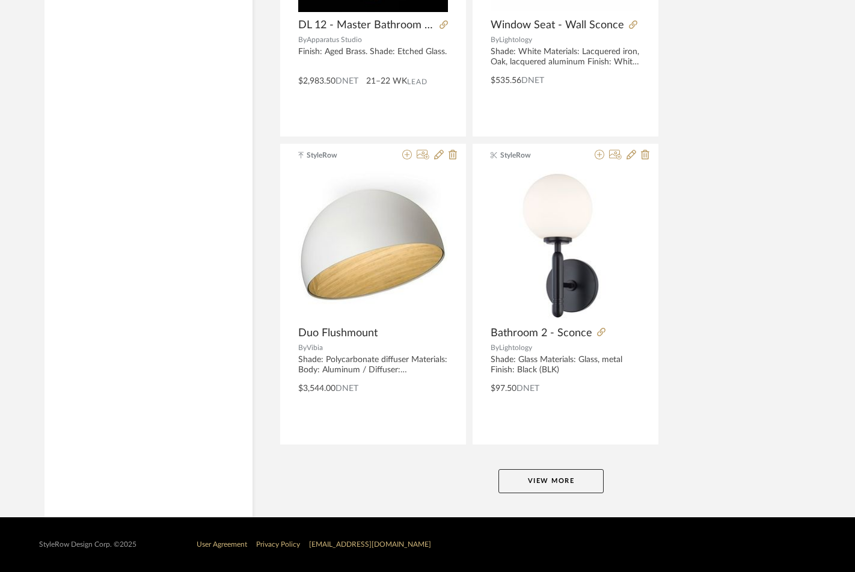
click at [575, 483] on button "View More" at bounding box center [550, 481] width 105 height 24
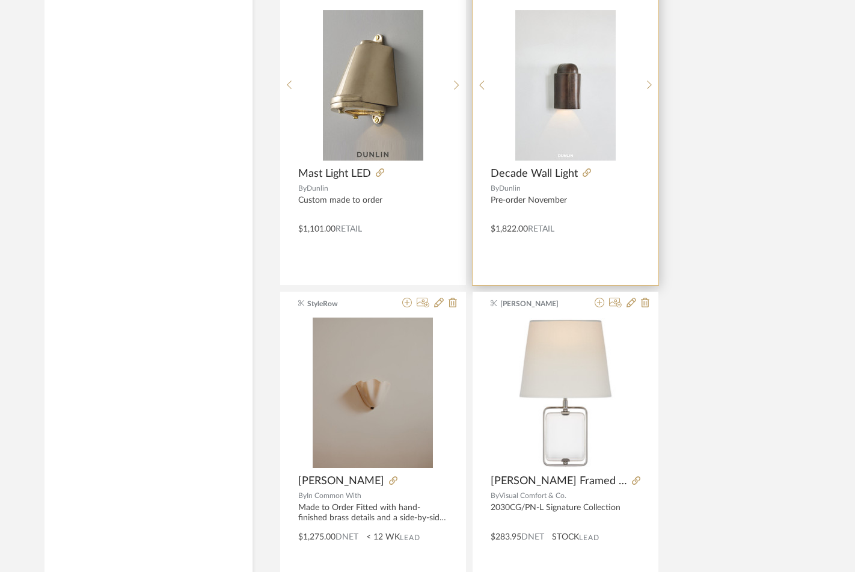
scroll to position [6096, 0]
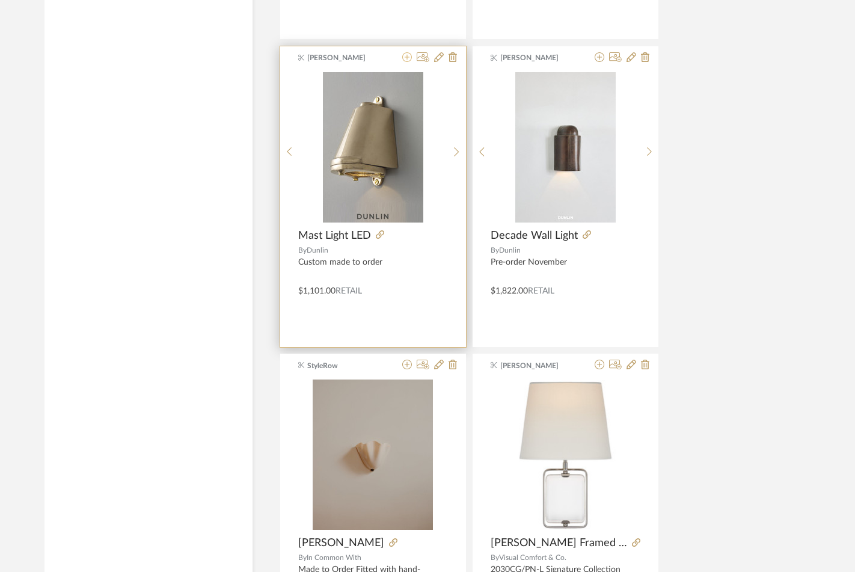
click at [406, 56] on icon at bounding box center [407, 57] width 10 height 10
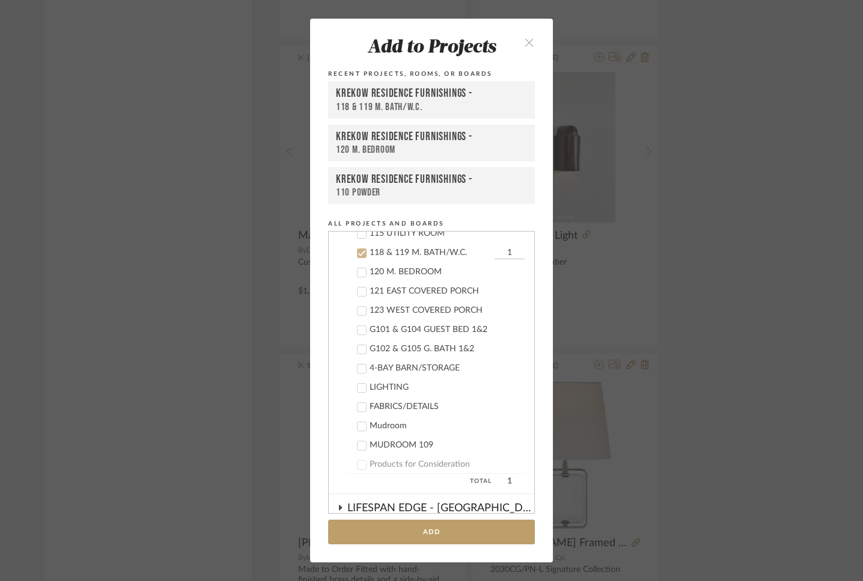
scroll to position [597, 0]
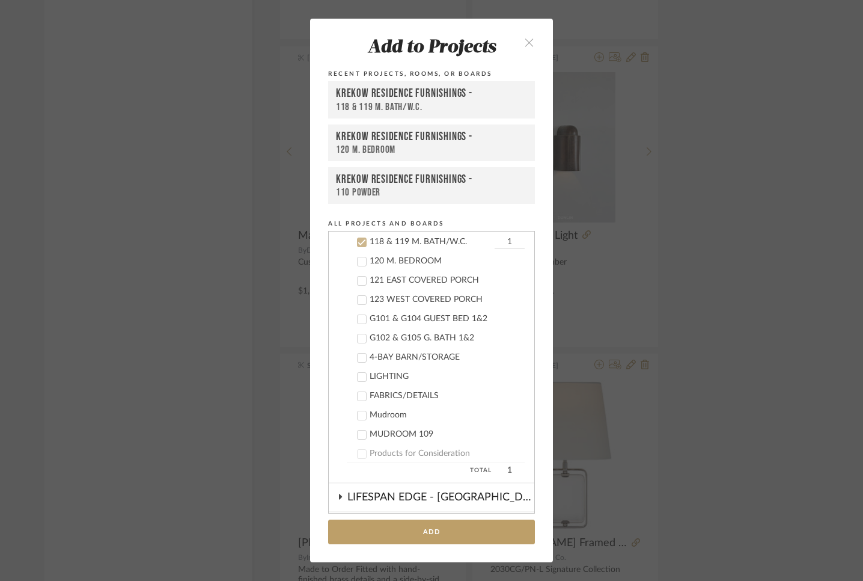
click at [360, 241] on icon at bounding box center [362, 242] width 8 height 6
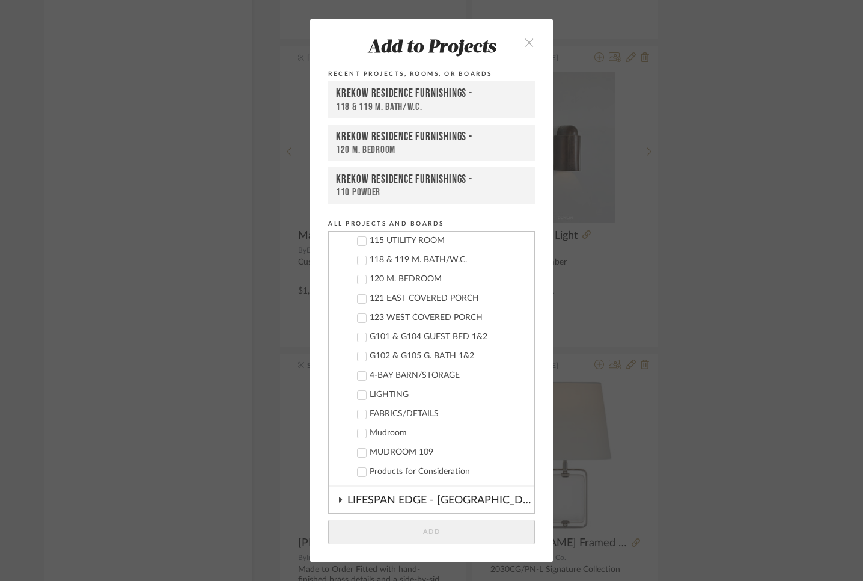
scroll to position [578, 0]
click at [360, 262] on icon at bounding box center [362, 261] width 8 height 8
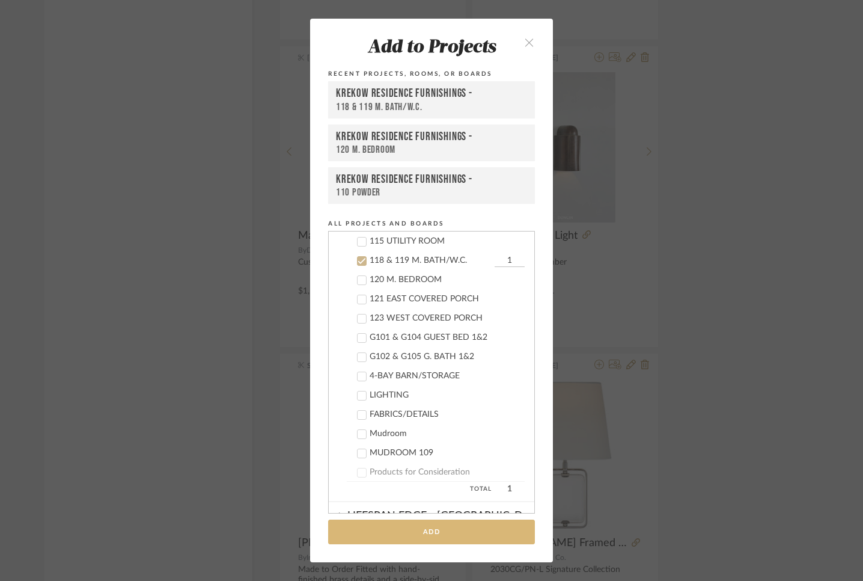
click at [436, 530] on button "Add" at bounding box center [431, 531] width 207 height 25
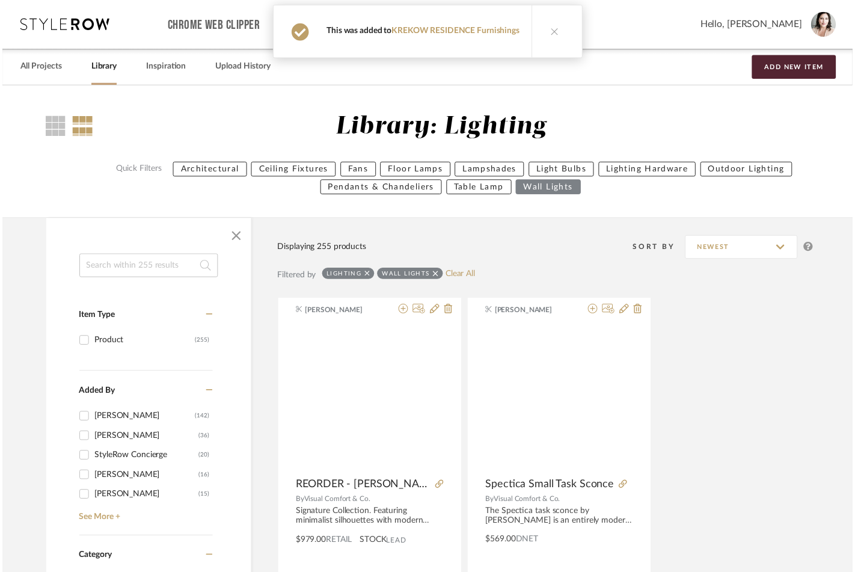
scroll to position [6096, 0]
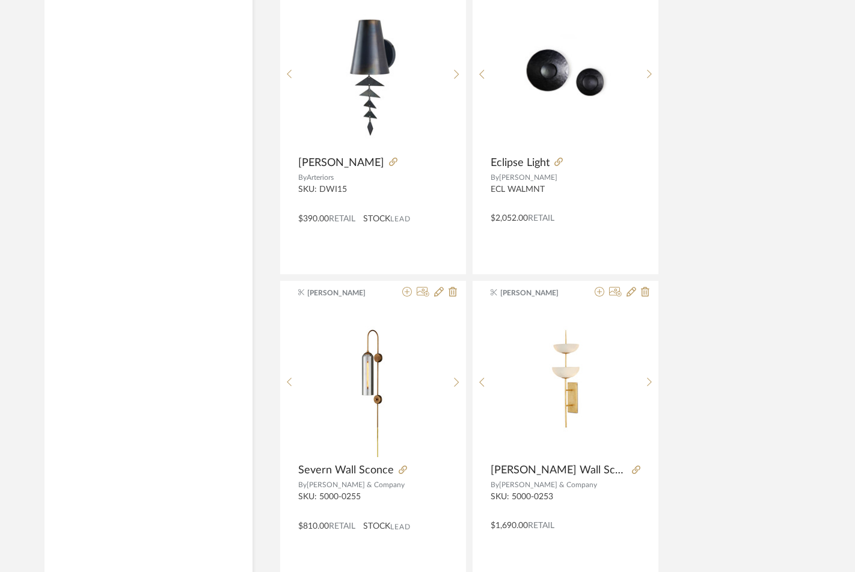
scroll to position [6784, 0]
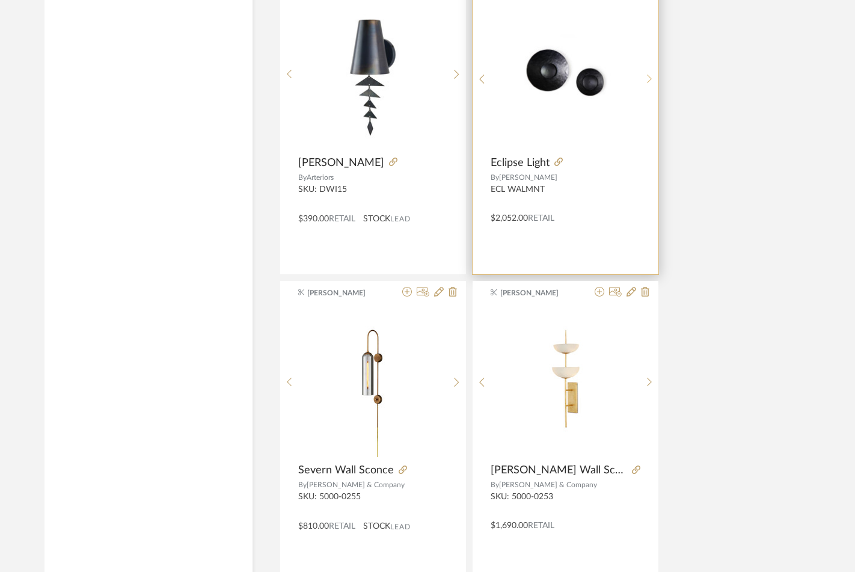
click at [647, 73] on div at bounding box center [649, 79] width 19 height 160
click at [647, 74] on icon at bounding box center [649, 79] width 5 height 10
click at [487, 81] on sr-prev-btn at bounding box center [481, 79] width 19 height 10
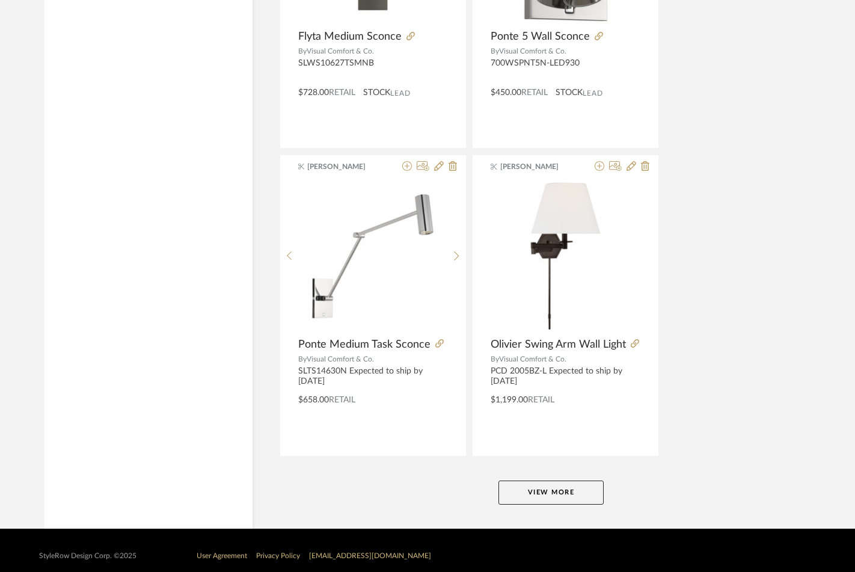
scroll to position [10918, 0]
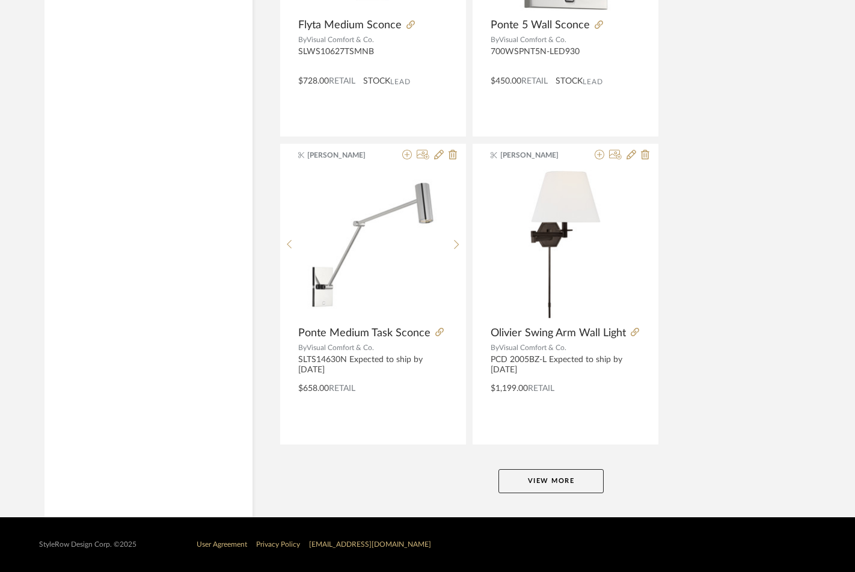
click at [548, 473] on button "View More" at bounding box center [550, 481] width 105 height 24
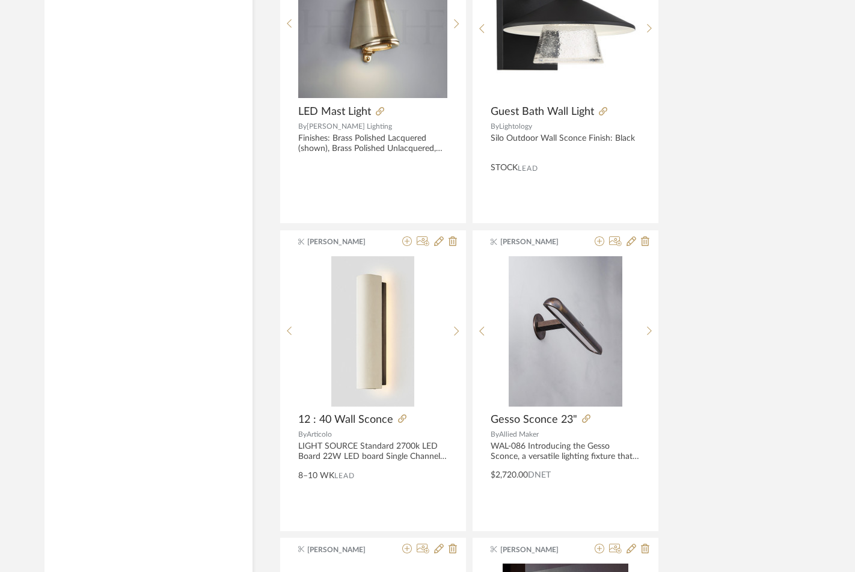
scroll to position [13906, 0]
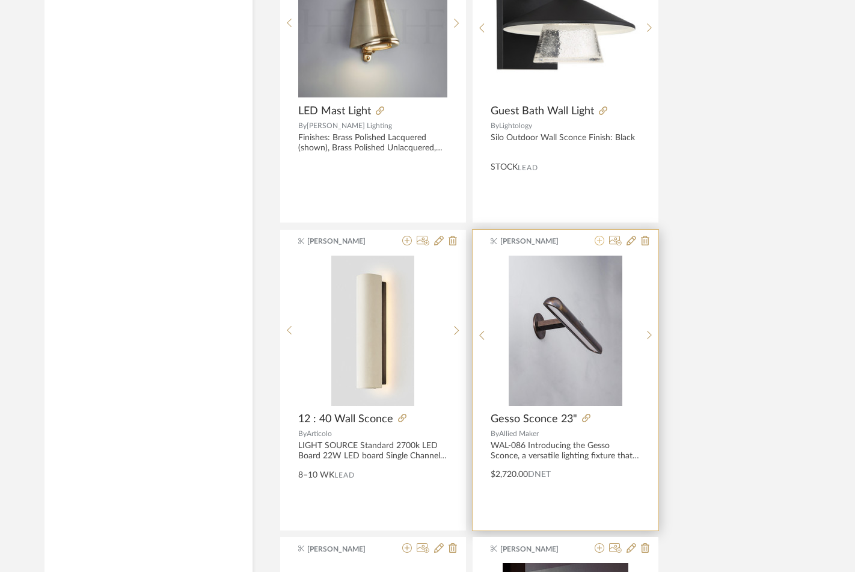
click at [600, 239] on icon at bounding box center [599, 241] width 10 height 10
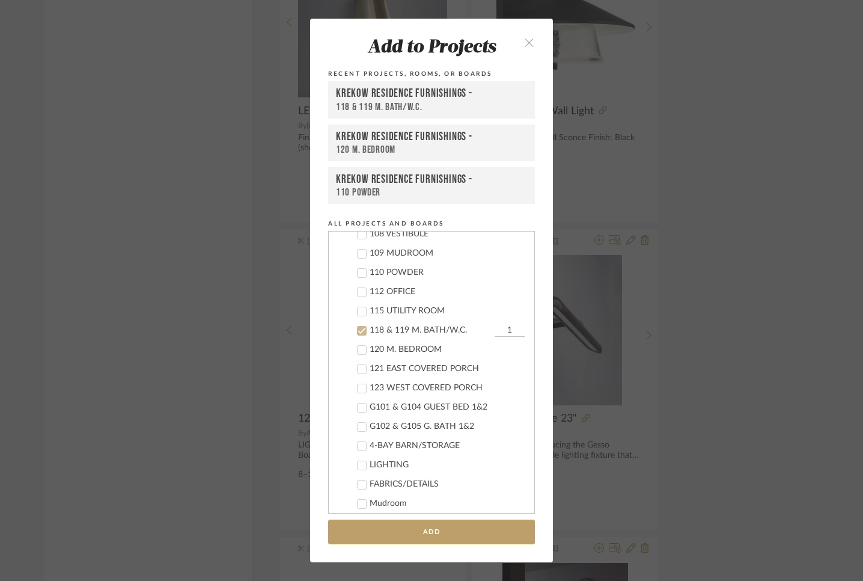
scroll to position [507, 0]
click at [358, 332] on icon at bounding box center [362, 332] width 8 height 6
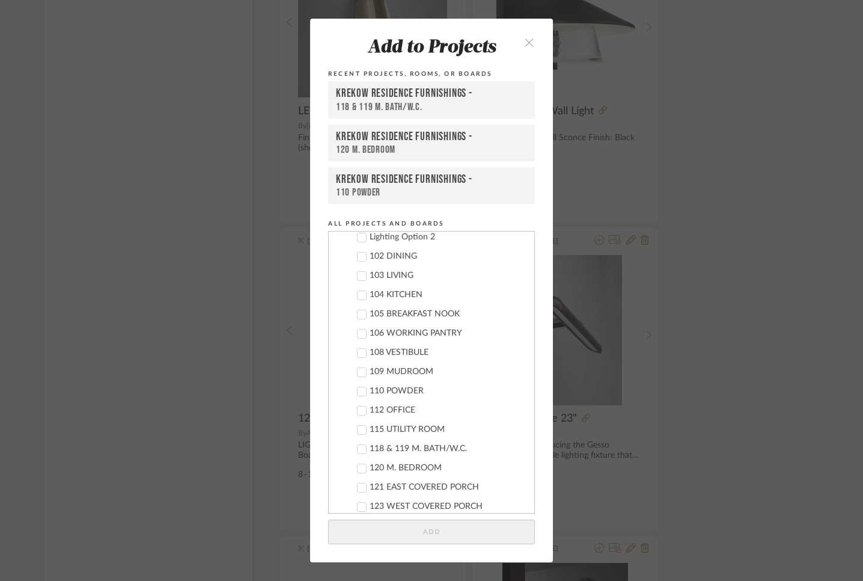
scroll to position [389, 0]
click at [359, 294] on icon at bounding box center [362, 296] width 8 height 8
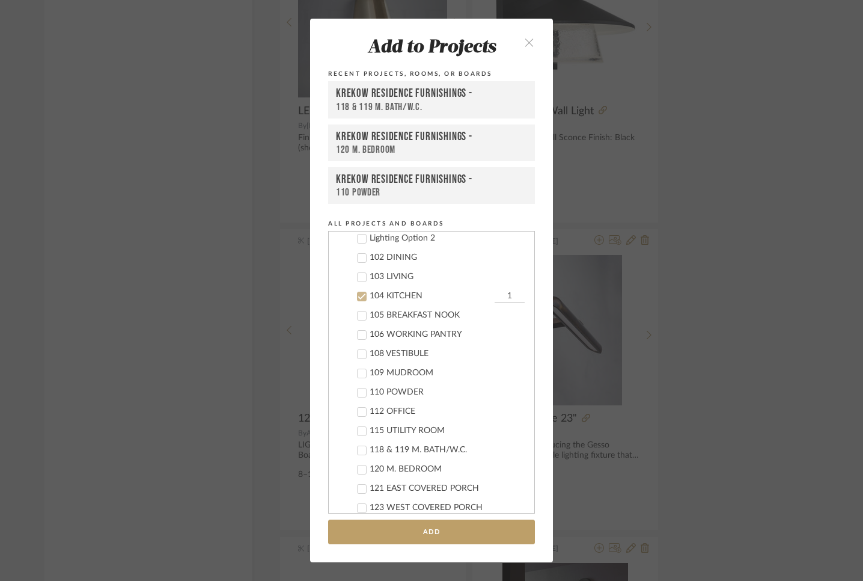
drag, startPoint x: 493, startPoint y: 293, endPoint x: 503, endPoint y: 292, distance: 9.7
click at [503, 292] on input "1" at bounding box center [510, 296] width 30 height 12
type input "2"
click at [447, 537] on button "Add" at bounding box center [431, 531] width 207 height 25
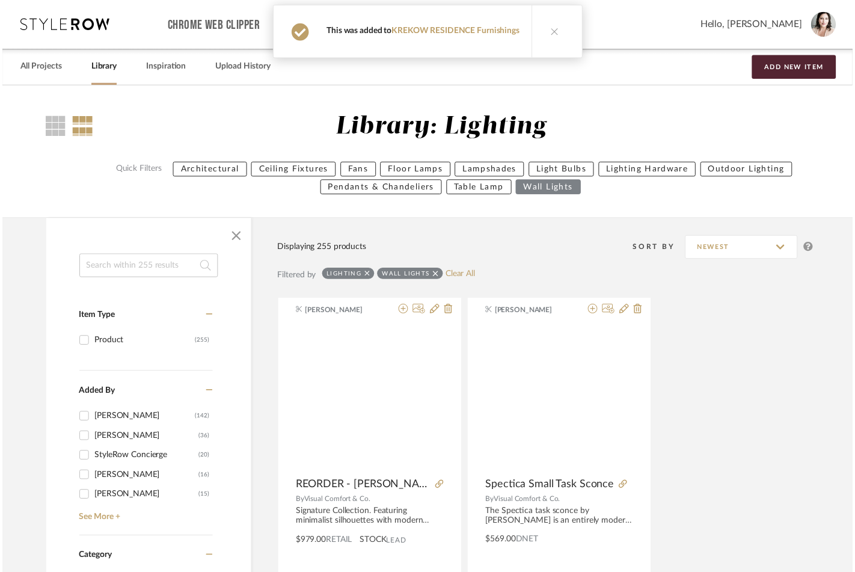
scroll to position [13906, 0]
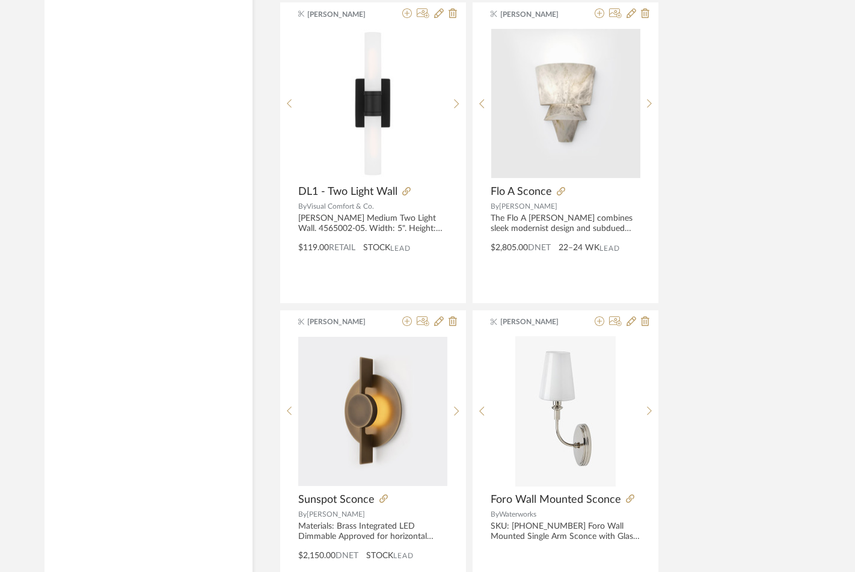
scroll to position [16451, 0]
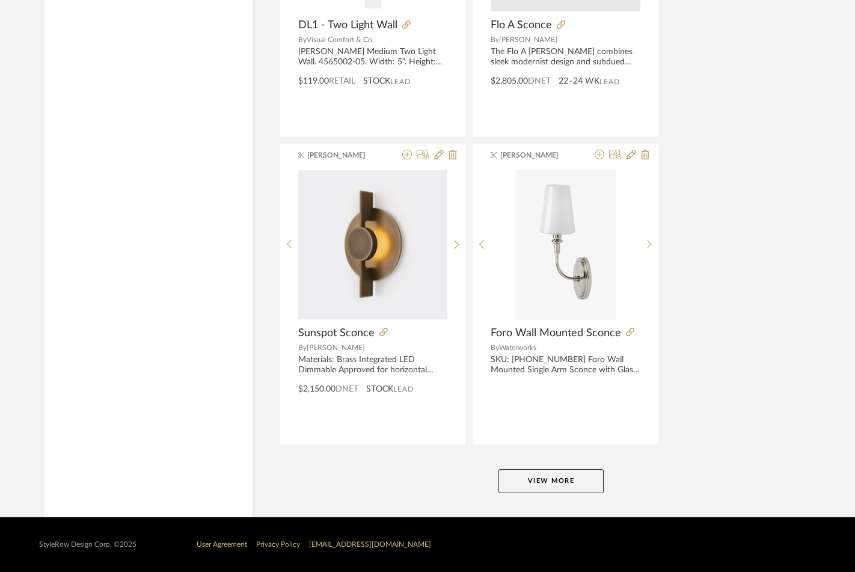
click at [590, 485] on button "View More" at bounding box center [550, 481] width 105 height 24
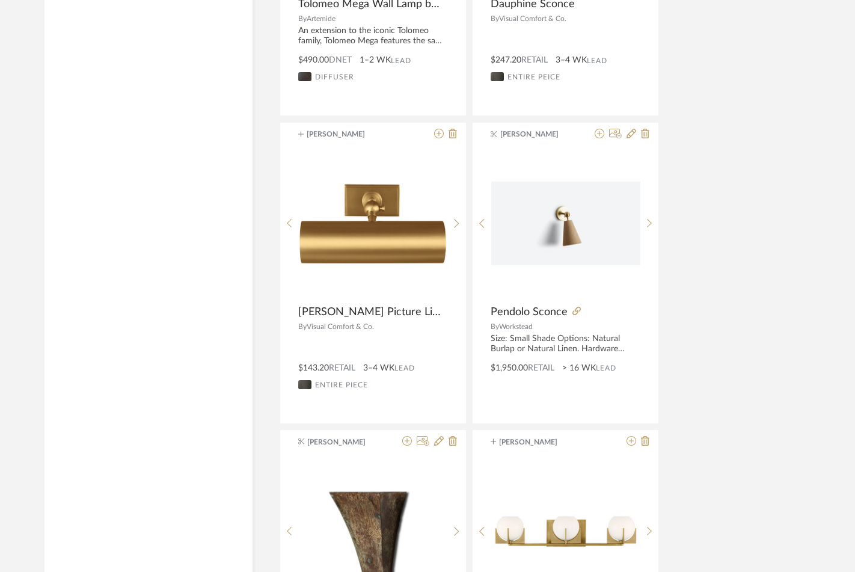
scroll to position [17748, 0]
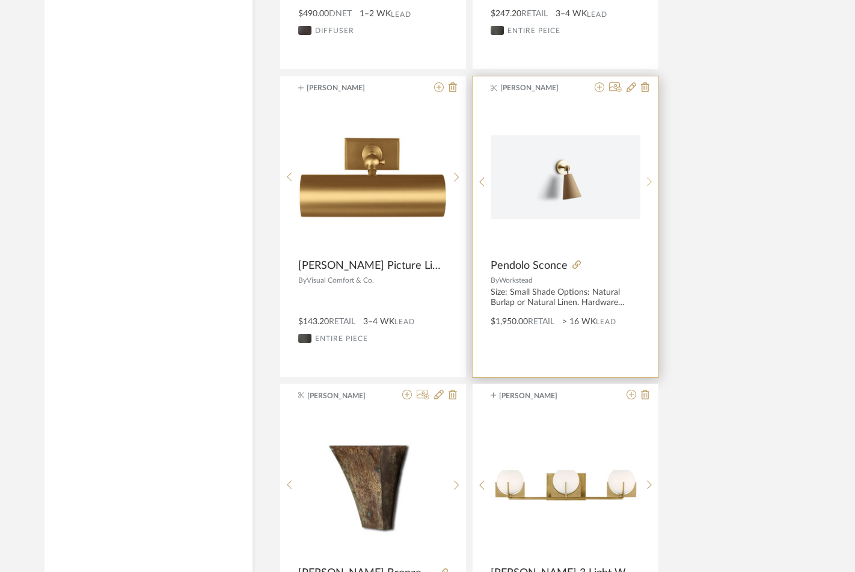
click at [650, 182] on icon at bounding box center [649, 182] width 5 height 10
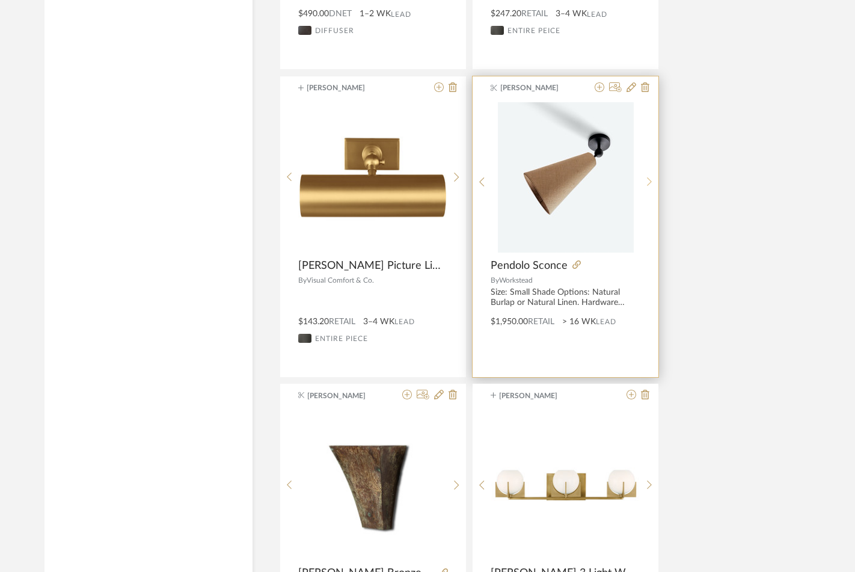
click at [650, 182] on icon at bounding box center [649, 182] width 5 height 10
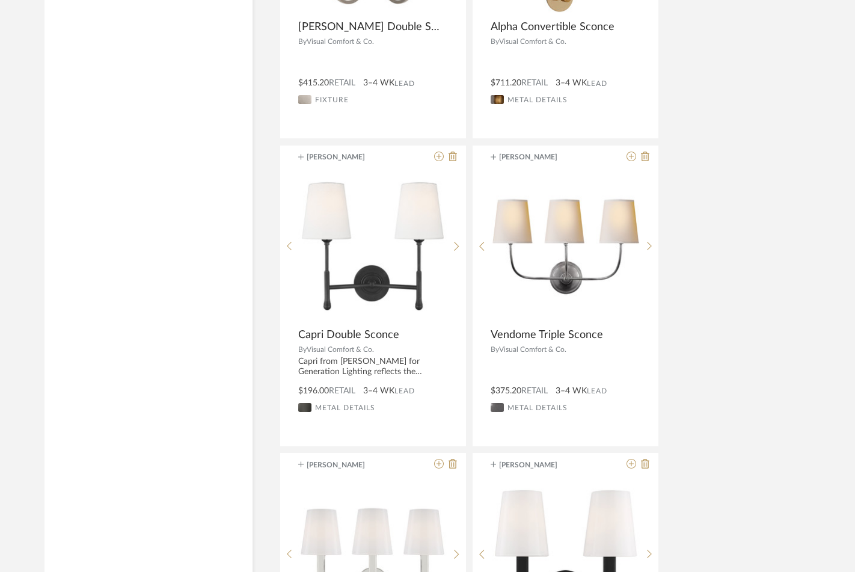
scroll to position [21364, 0]
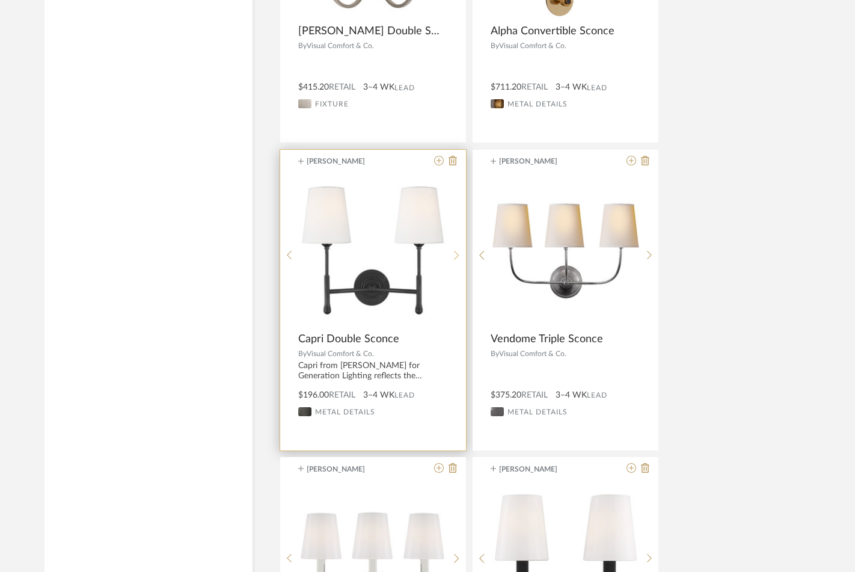
click at [453, 257] on sr-next-btn at bounding box center [456, 255] width 19 height 10
click at [436, 160] on icon at bounding box center [439, 161] width 10 height 10
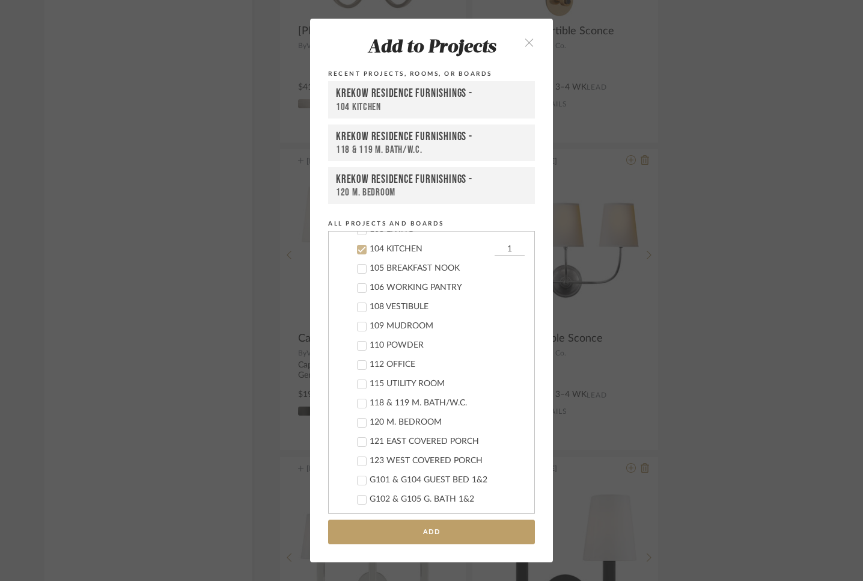
scroll to position [443, 0]
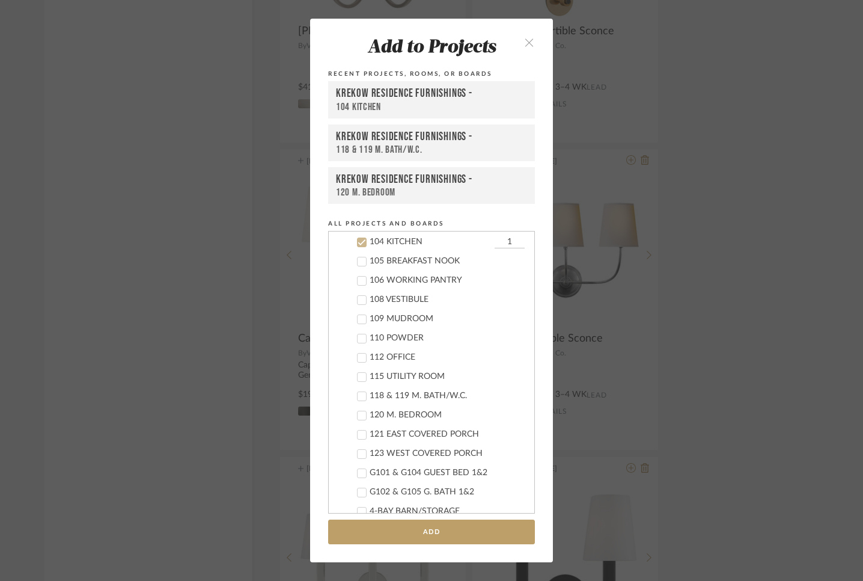
click at [359, 242] on icon at bounding box center [362, 242] width 8 height 8
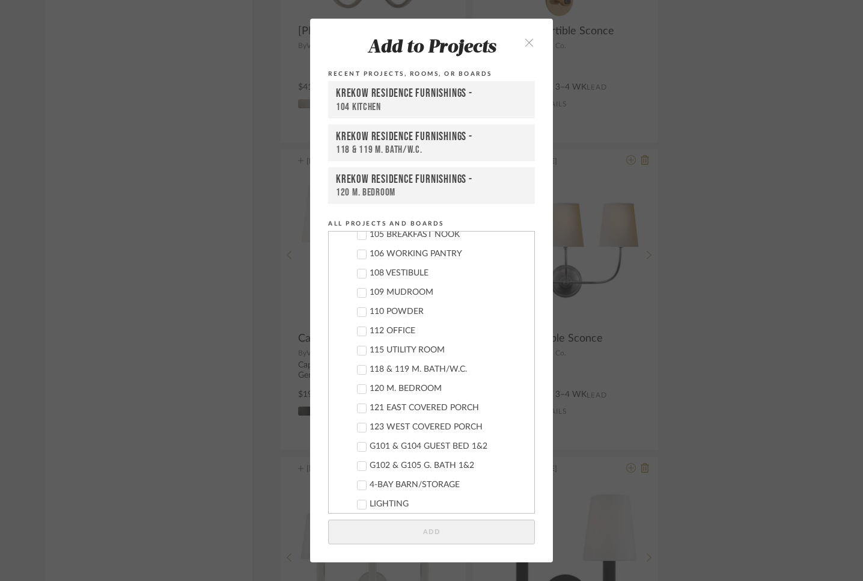
scroll to position [470, 0]
click at [358, 465] on icon at bounding box center [362, 465] width 8 height 8
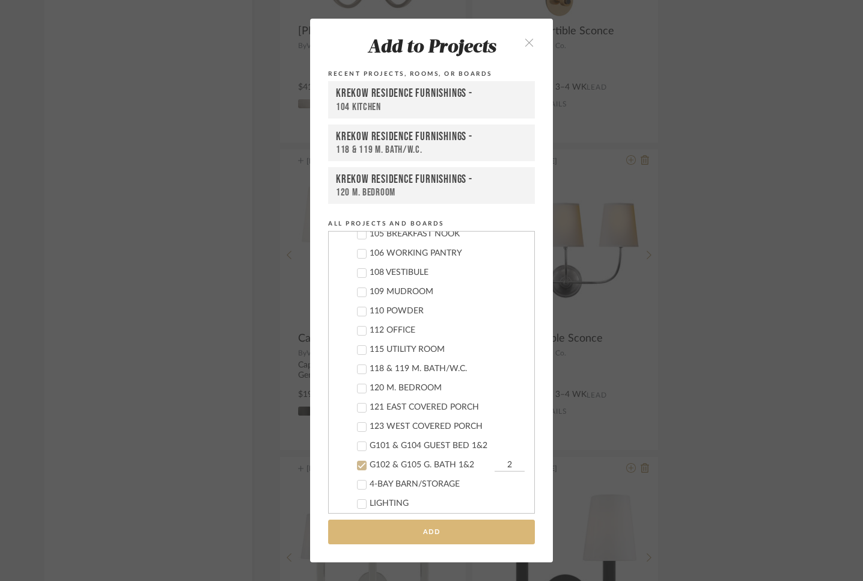
type input "2"
click at [458, 531] on button "Add" at bounding box center [431, 531] width 207 height 25
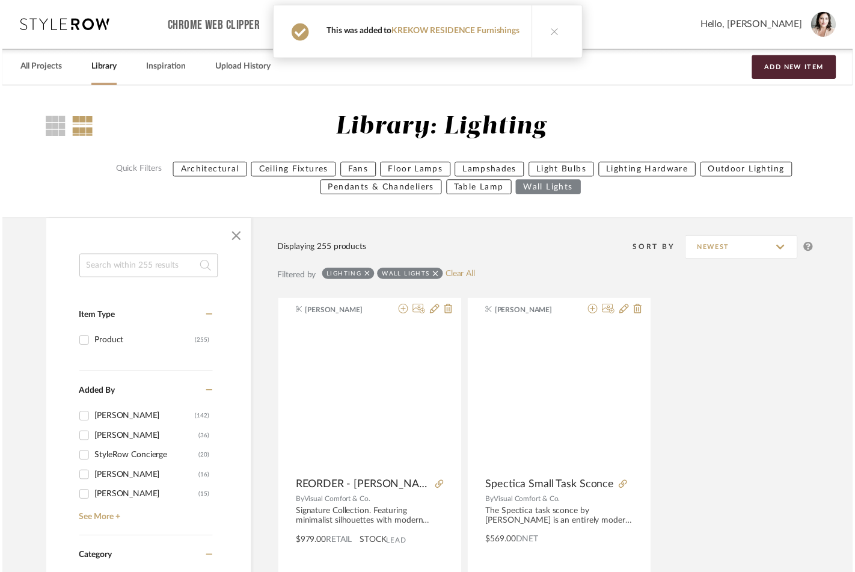
scroll to position [21364, 0]
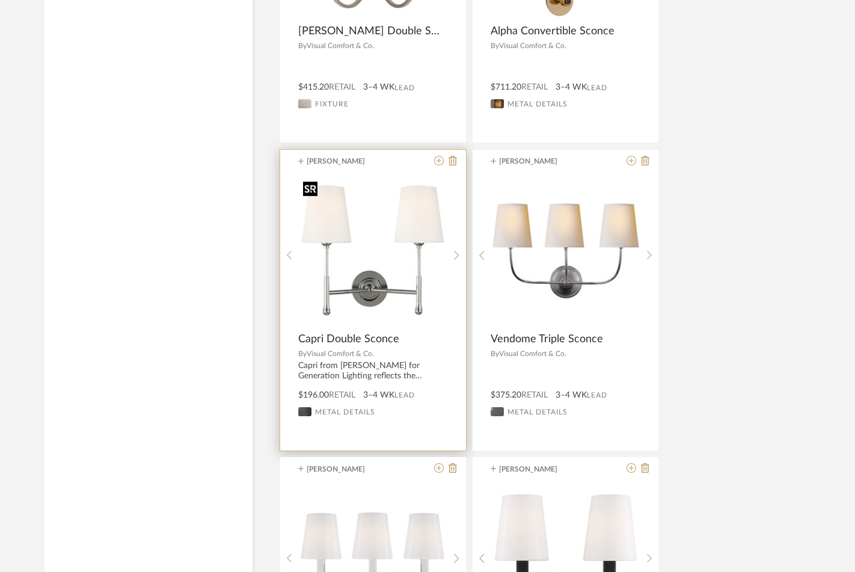
click at [359, 293] on img "1" at bounding box center [372, 250] width 149 height 149
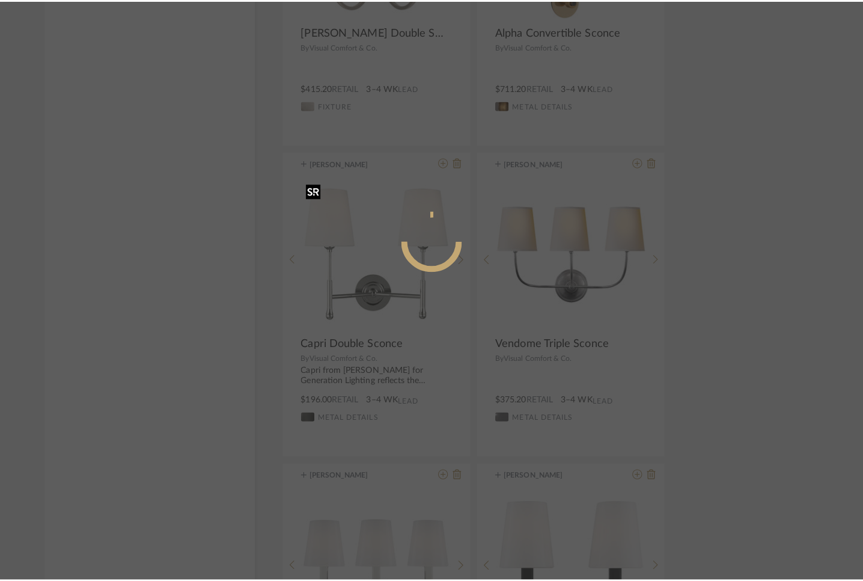
scroll to position [0, 0]
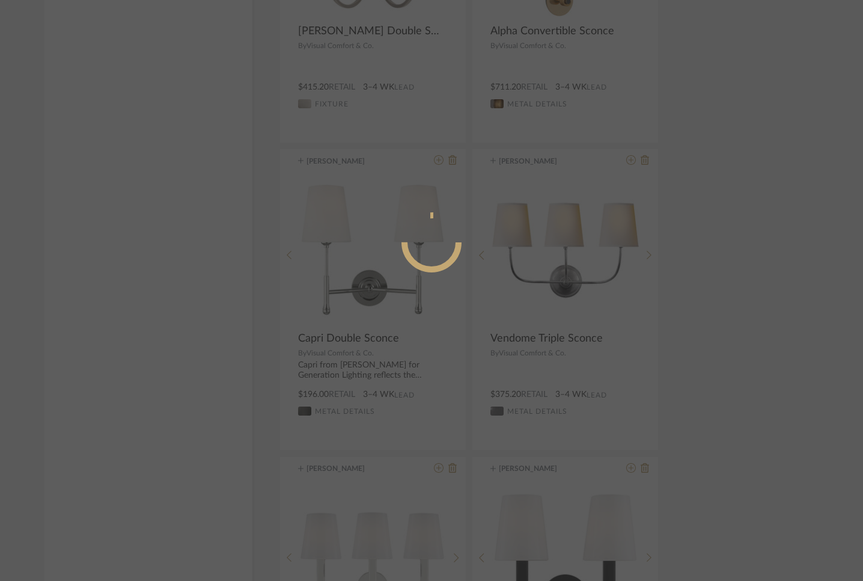
click at [178, 343] on mat-dialog-content at bounding box center [431, 290] width 581 height 517
drag, startPoint x: 823, startPoint y: 135, endPoint x: 562, endPoint y: 105, distance: 263.2
click at [814, 138] on div at bounding box center [431, 290] width 863 height 581
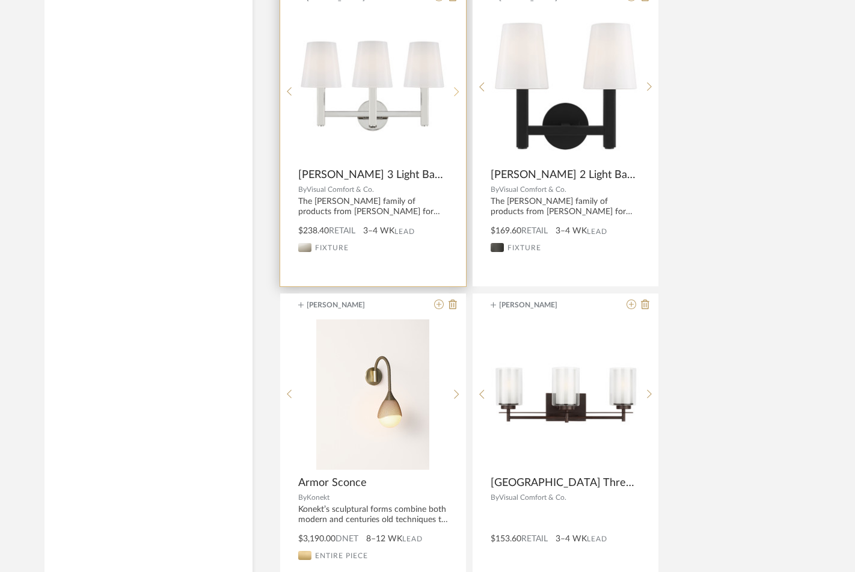
scroll to position [21985, 0]
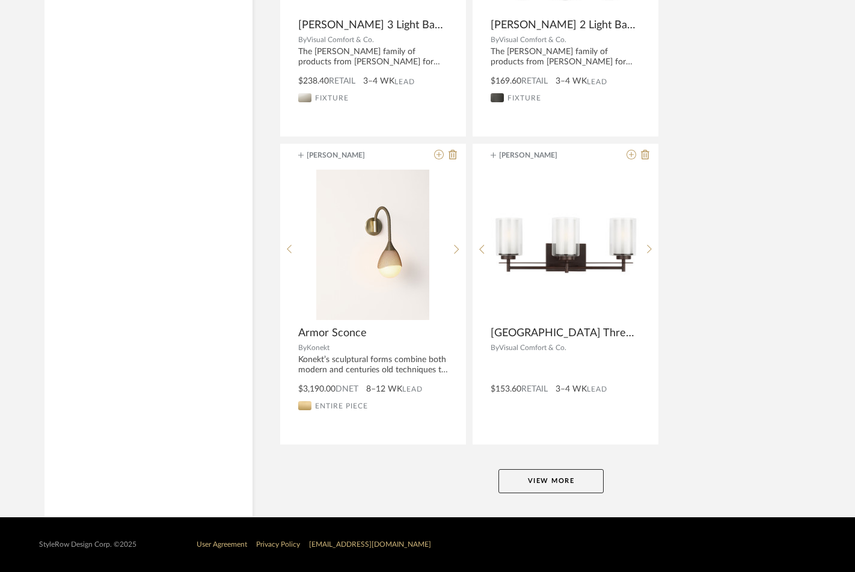
click at [542, 477] on button "View More" at bounding box center [550, 481] width 105 height 24
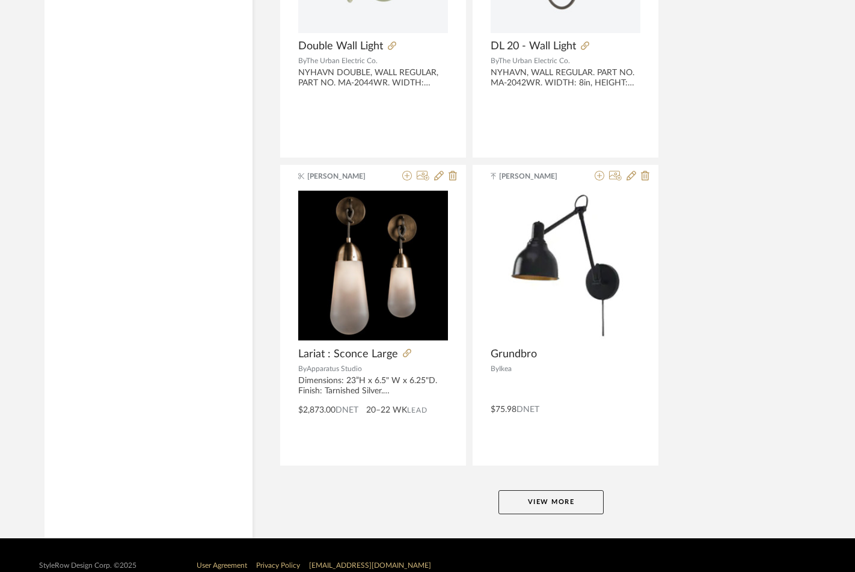
scroll to position [27519, 0]
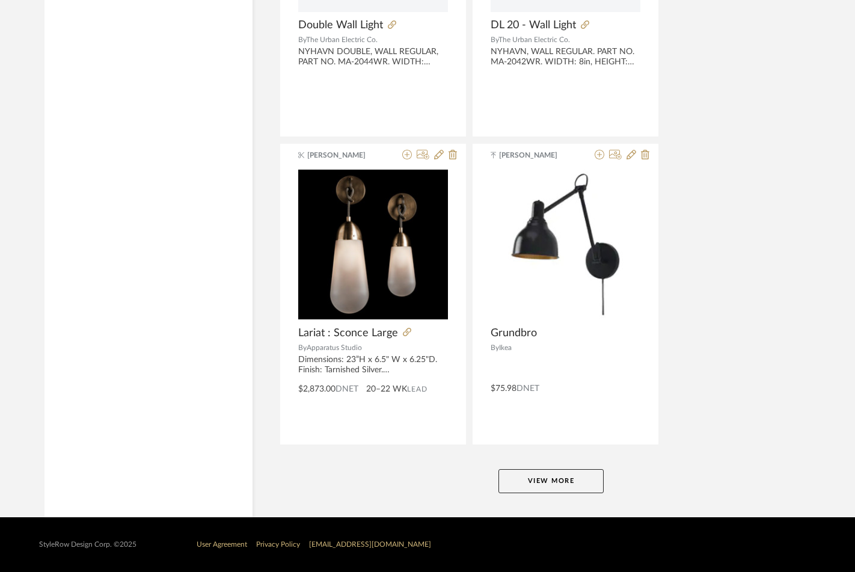
click at [522, 479] on button "View More" at bounding box center [550, 481] width 105 height 24
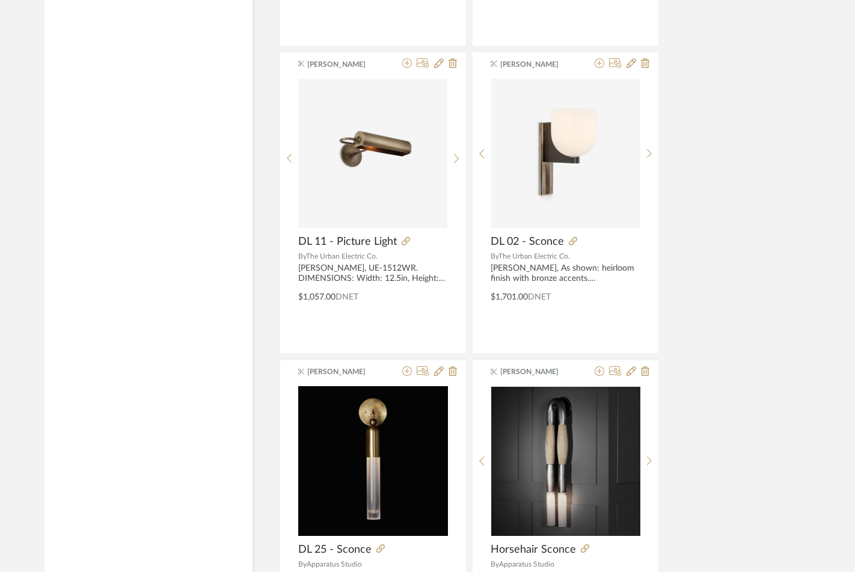
scroll to position [29113, 0]
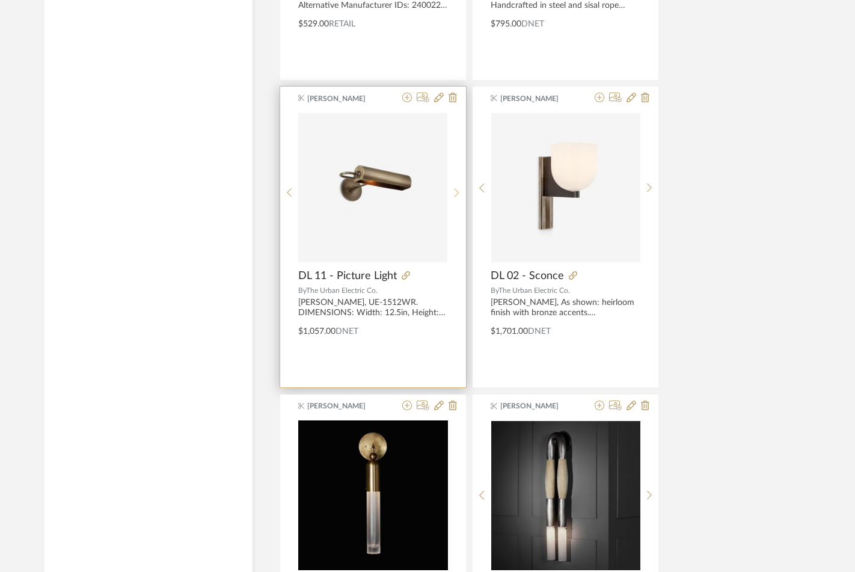
click at [453, 191] on sr-next-btn at bounding box center [456, 193] width 19 height 10
click at [407, 97] on icon at bounding box center [407, 98] width 10 height 10
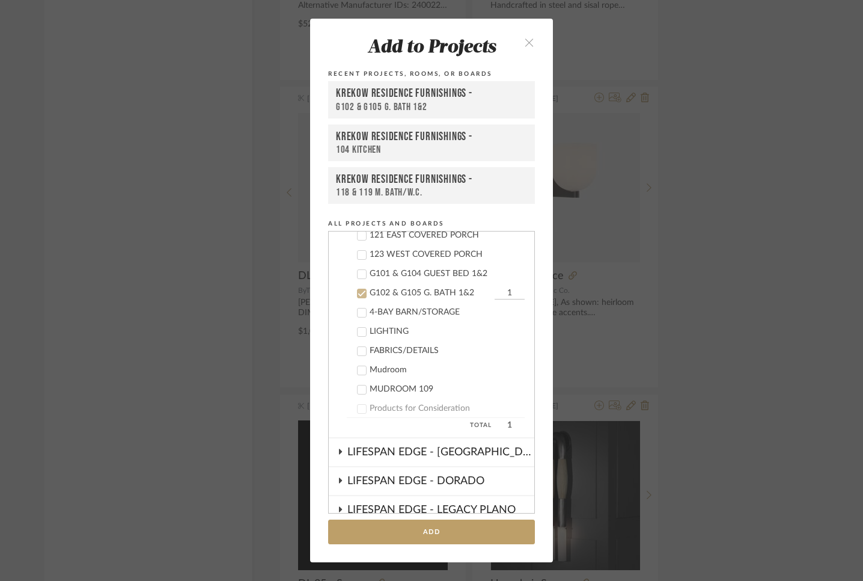
scroll to position [693, 0]
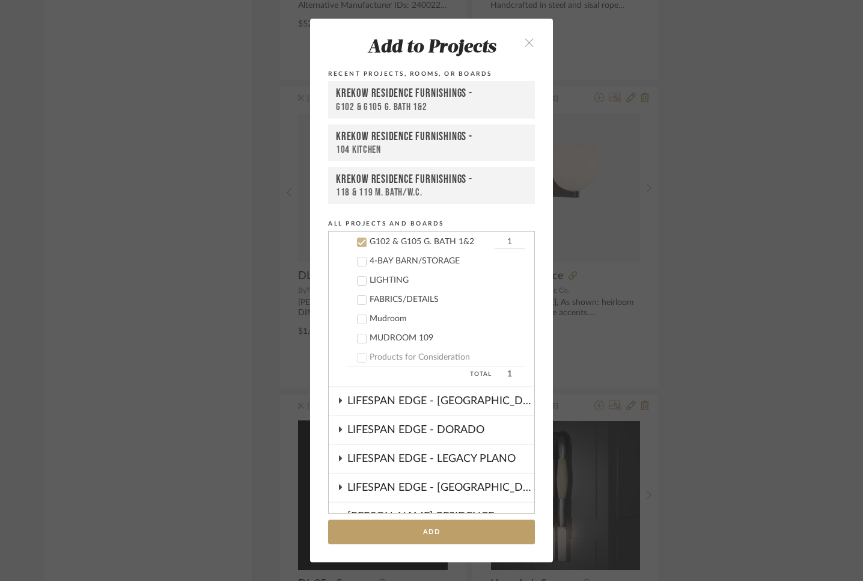
click at [359, 240] on icon at bounding box center [362, 242] width 8 height 6
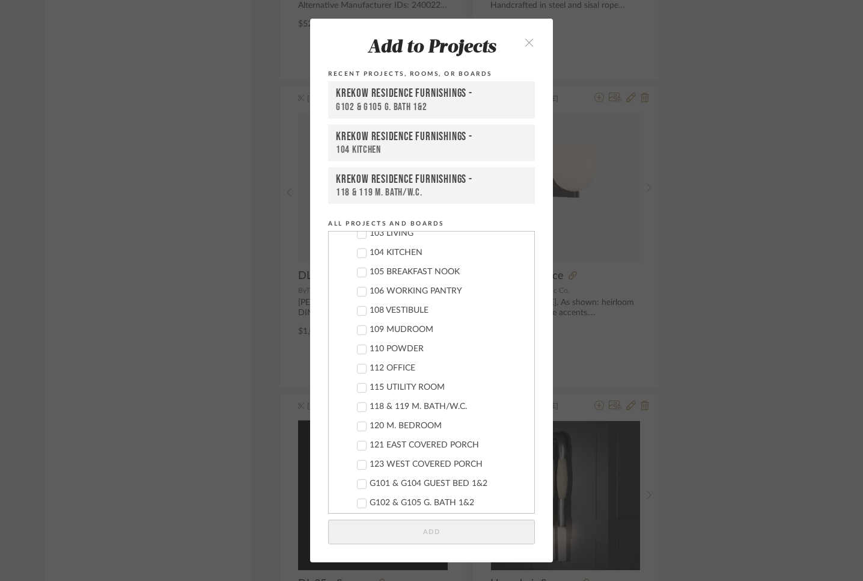
scroll to position [422, 0]
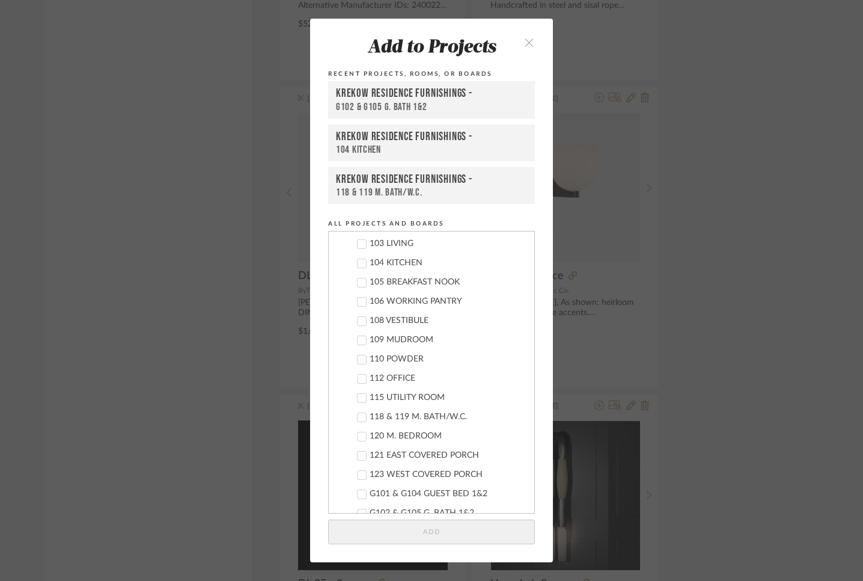
click at [358, 260] on icon at bounding box center [362, 263] width 8 height 8
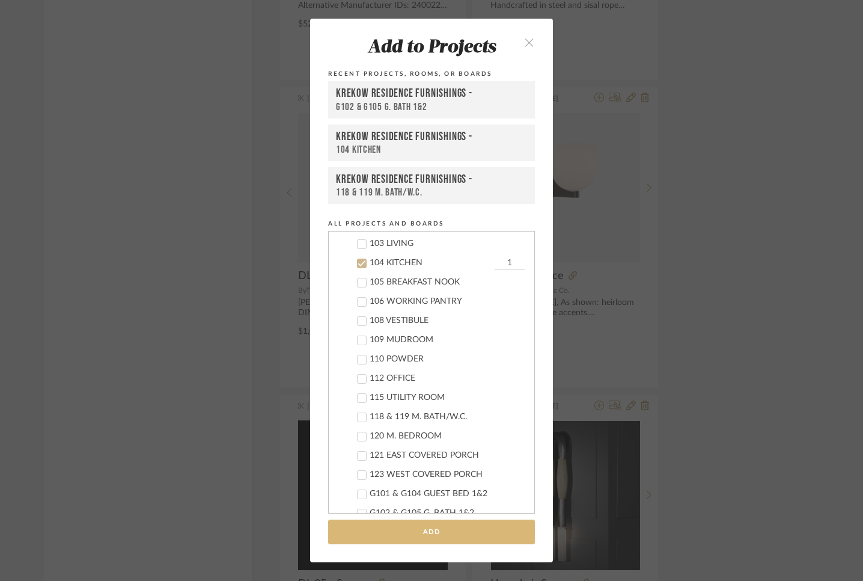
click at [411, 527] on button "Add" at bounding box center [431, 531] width 207 height 25
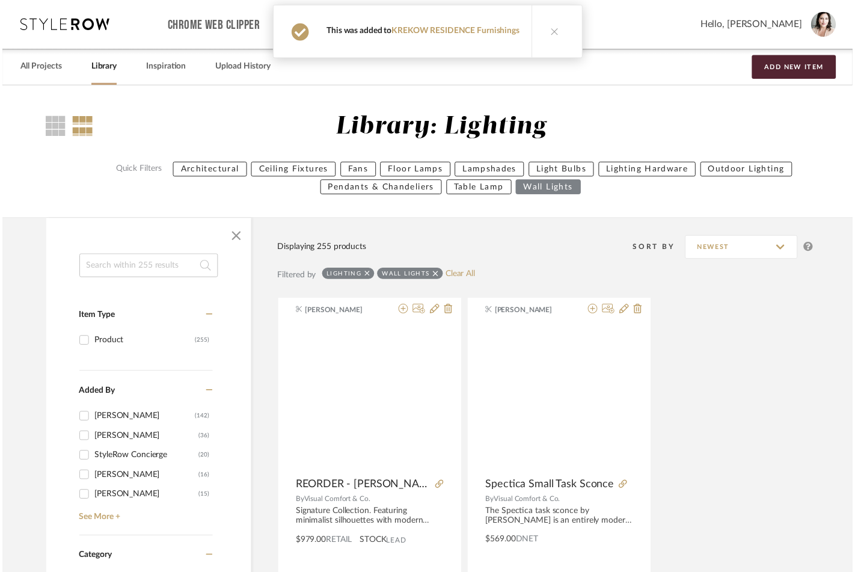
scroll to position [29113, 0]
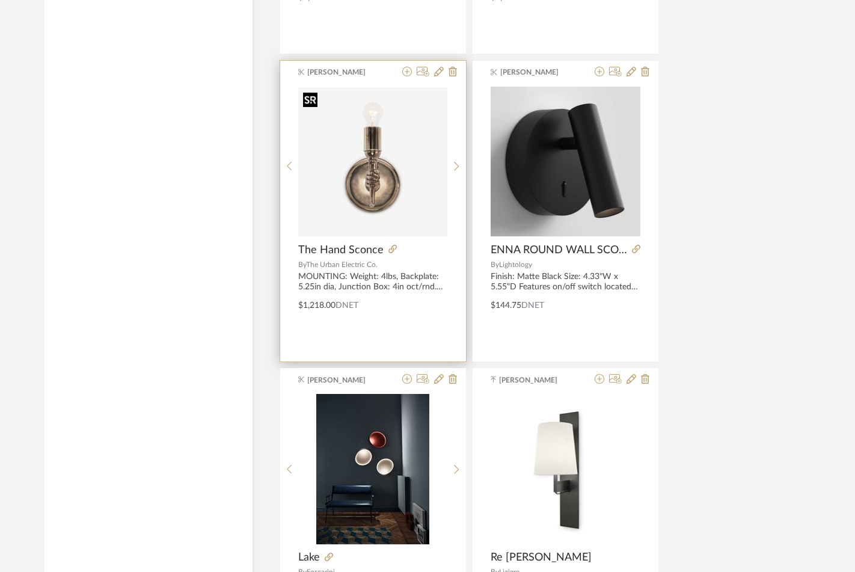
scroll to position [30061, 0]
click at [405, 73] on icon at bounding box center [407, 72] width 10 height 10
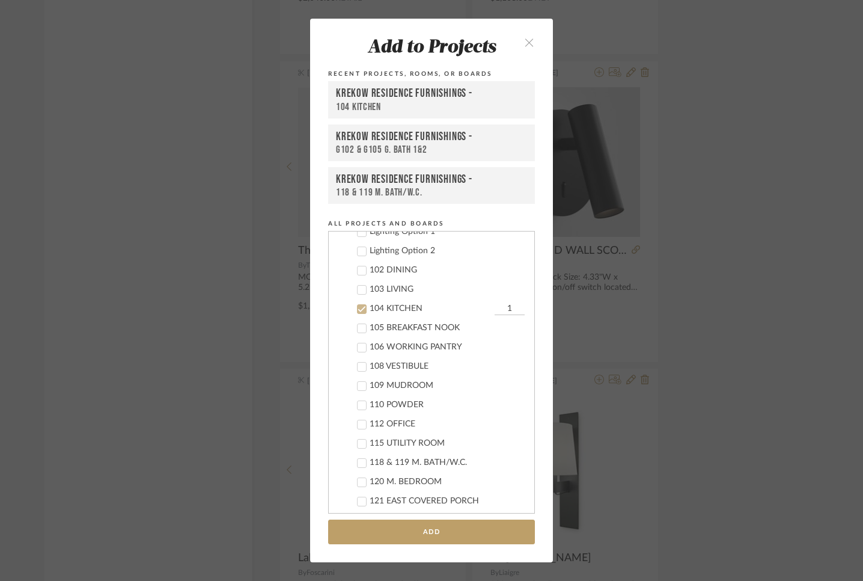
scroll to position [443, 0]
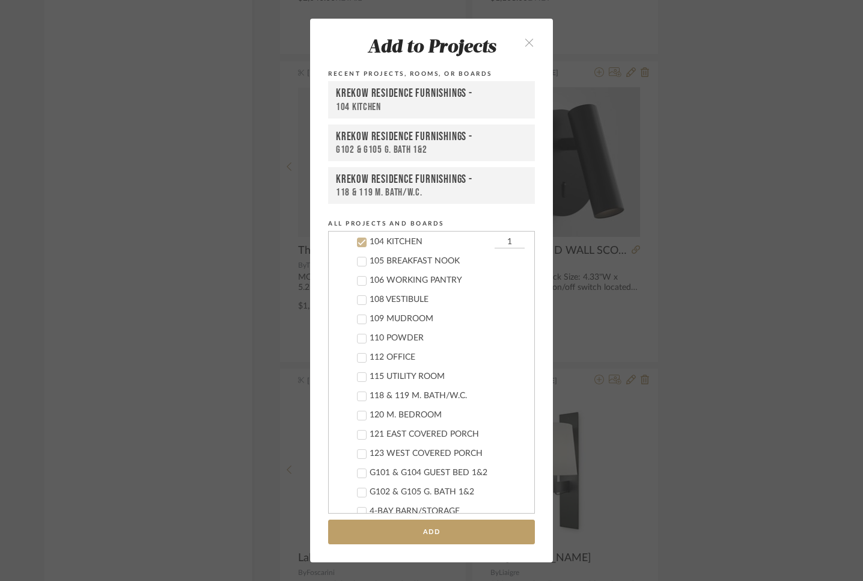
click at [359, 243] on icon at bounding box center [362, 242] width 8 height 8
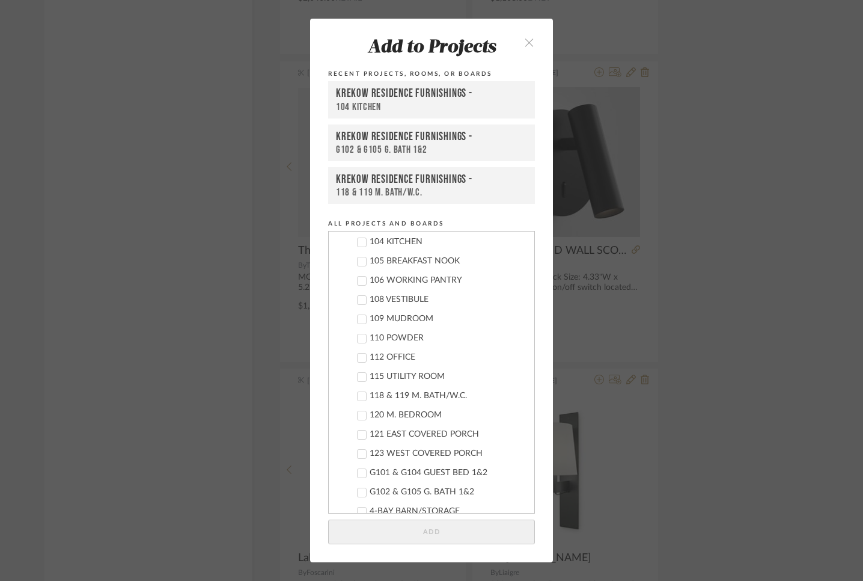
click at [359, 338] on icon at bounding box center [362, 338] width 8 height 6
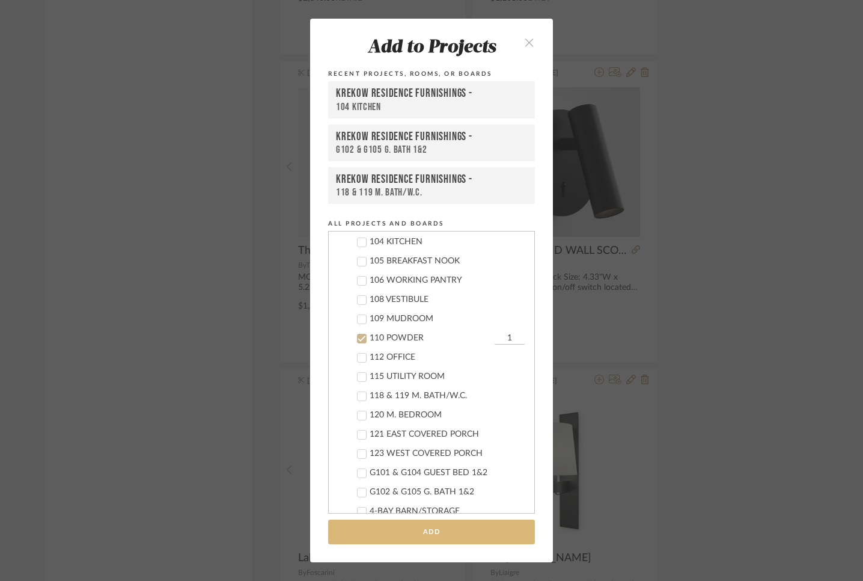
click at [396, 529] on button "Add" at bounding box center [431, 531] width 207 height 25
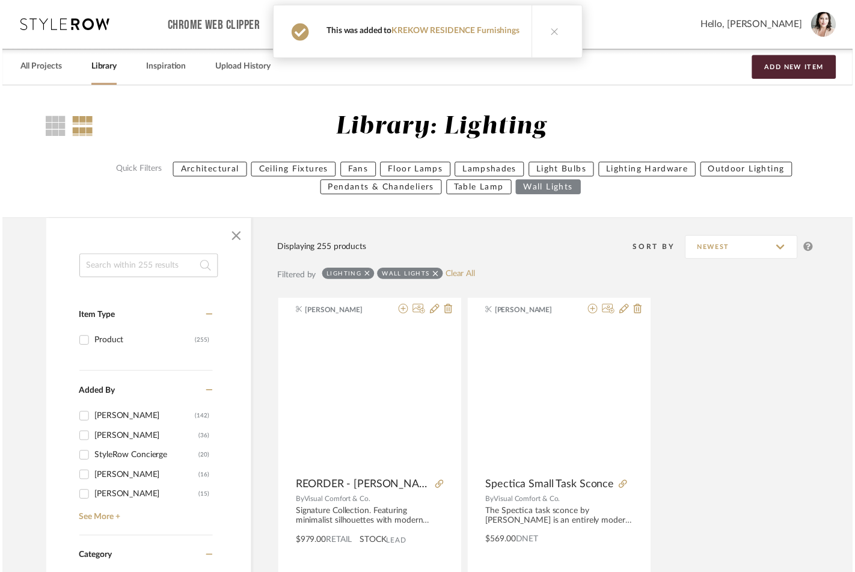
scroll to position [30061, 0]
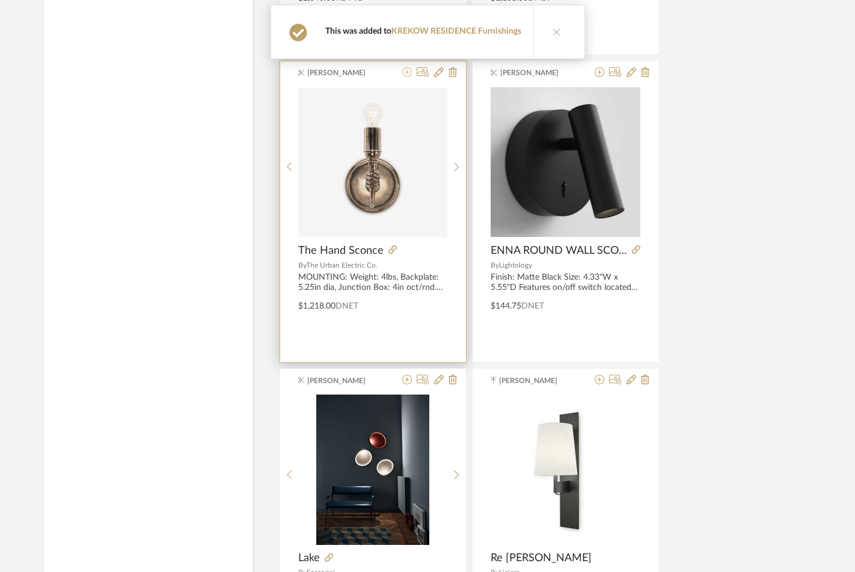
click at [407, 74] on icon at bounding box center [407, 72] width 10 height 10
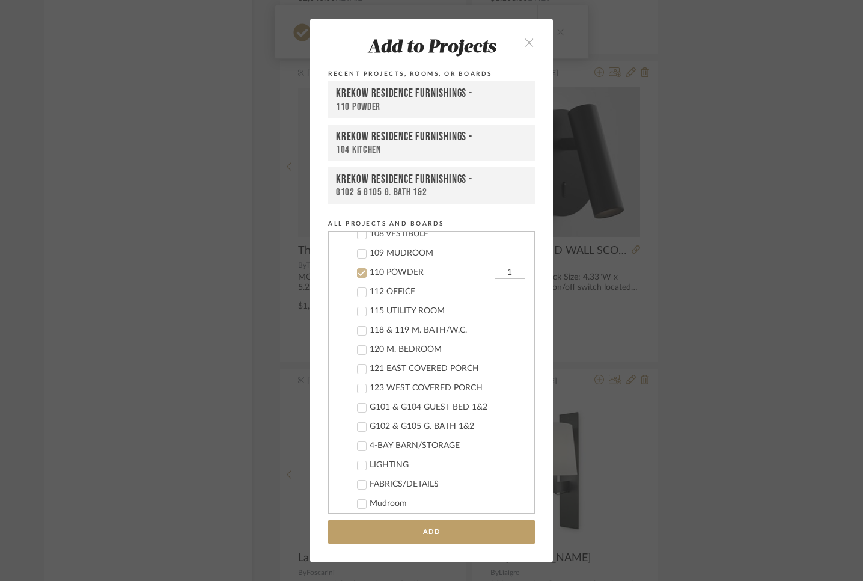
scroll to position [539, 0]
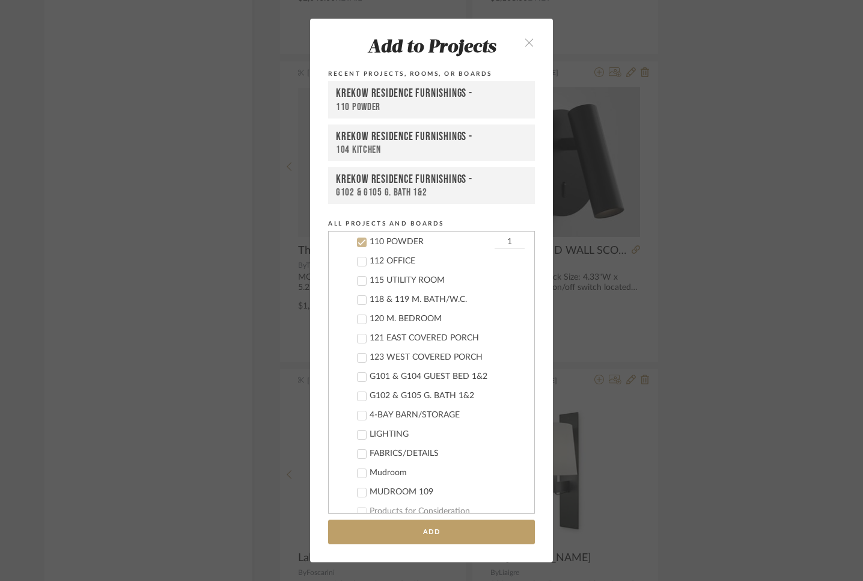
click at [358, 240] on icon at bounding box center [362, 242] width 8 height 8
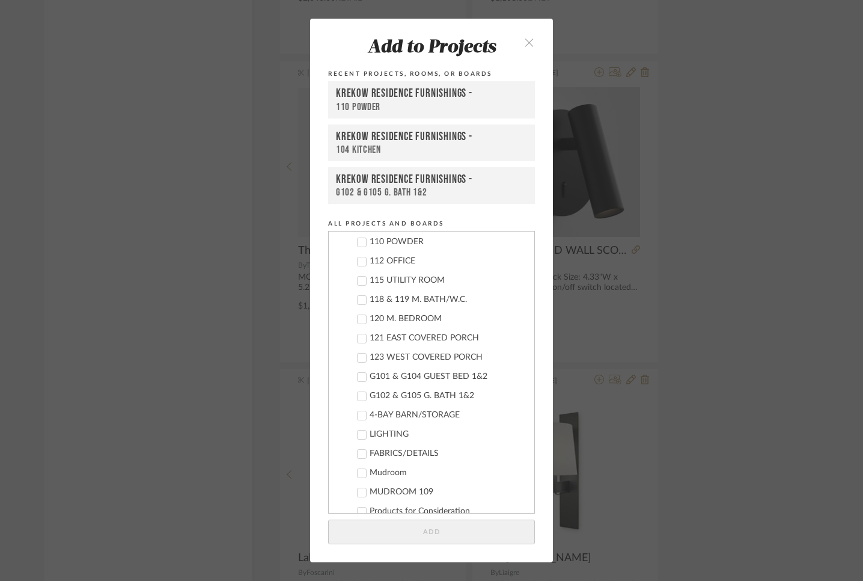
click at [359, 316] on icon at bounding box center [362, 319] width 8 height 8
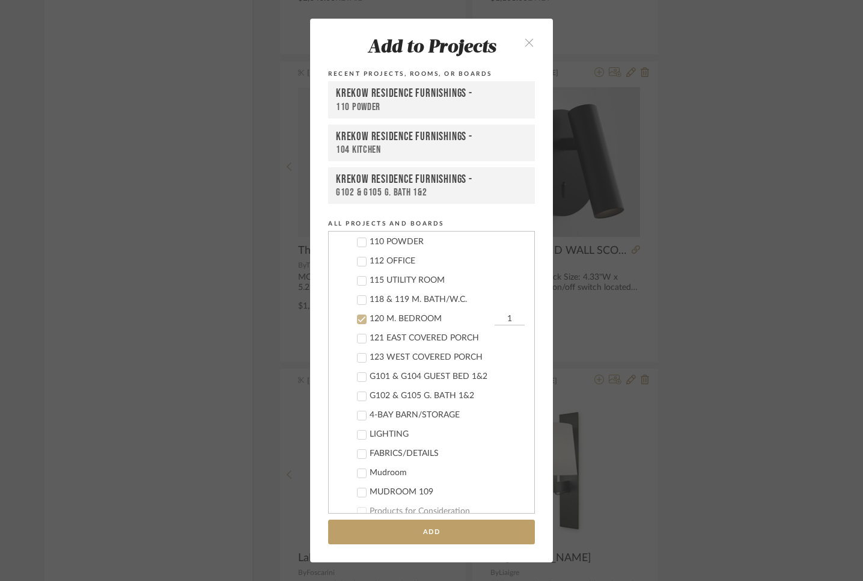
click at [359, 316] on icon at bounding box center [362, 319] width 8 height 8
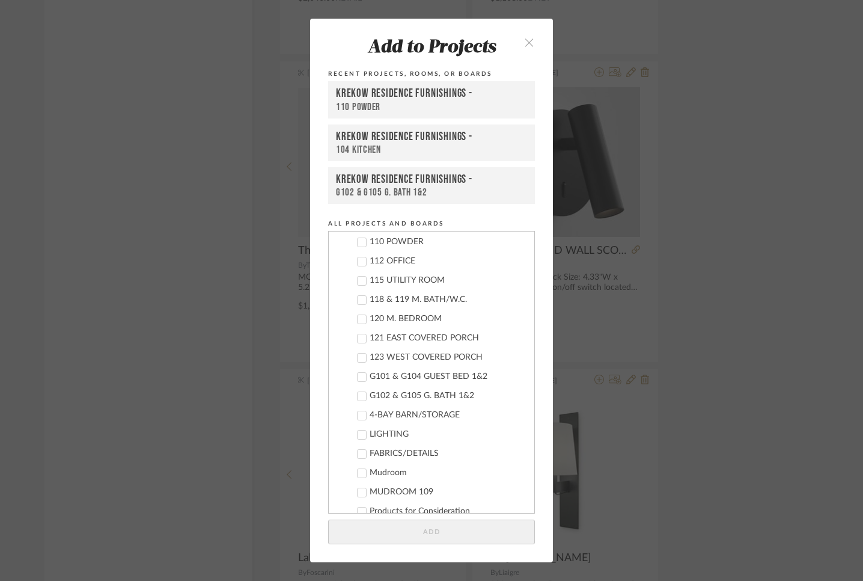
click at [359, 298] on icon at bounding box center [362, 300] width 8 height 8
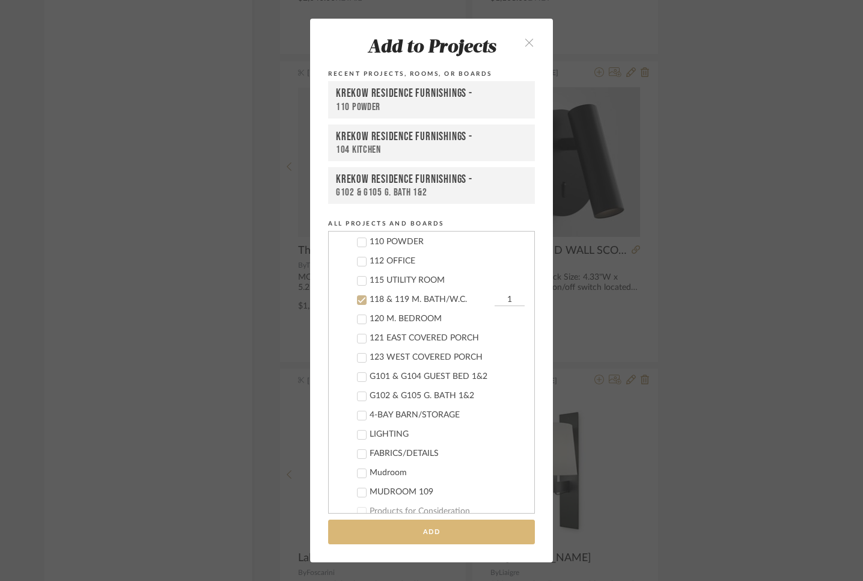
click at [415, 529] on button "Add" at bounding box center [431, 531] width 207 height 25
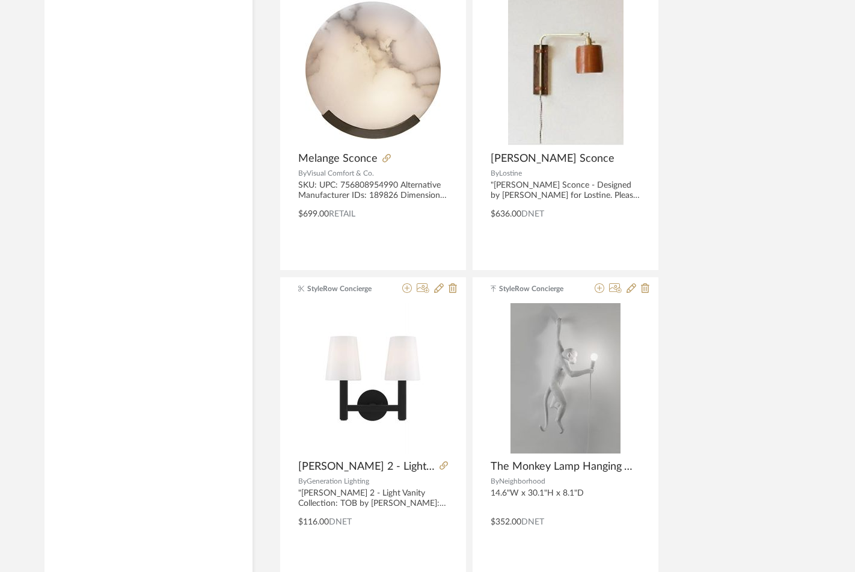
scroll to position [33053, 0]
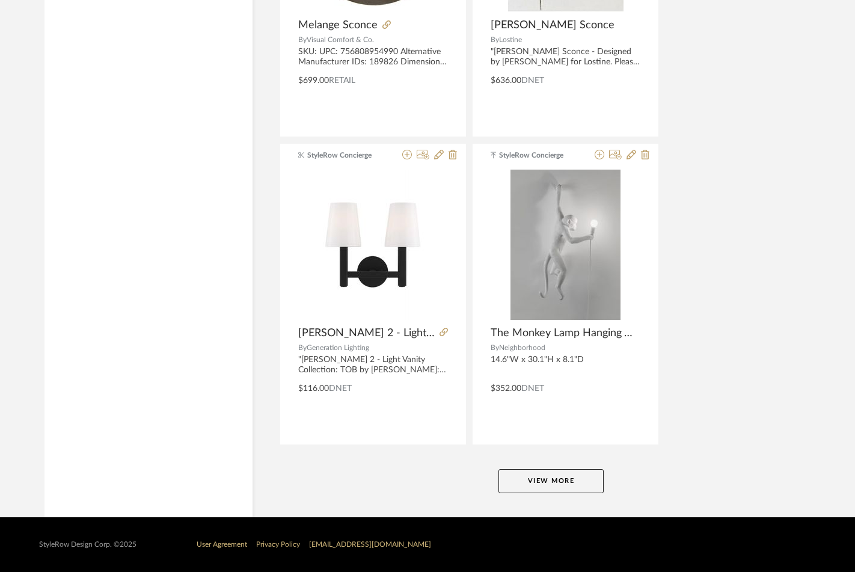
click at [573, 476] on button "View More" at bounding box center [550, 481] width 105 height 24
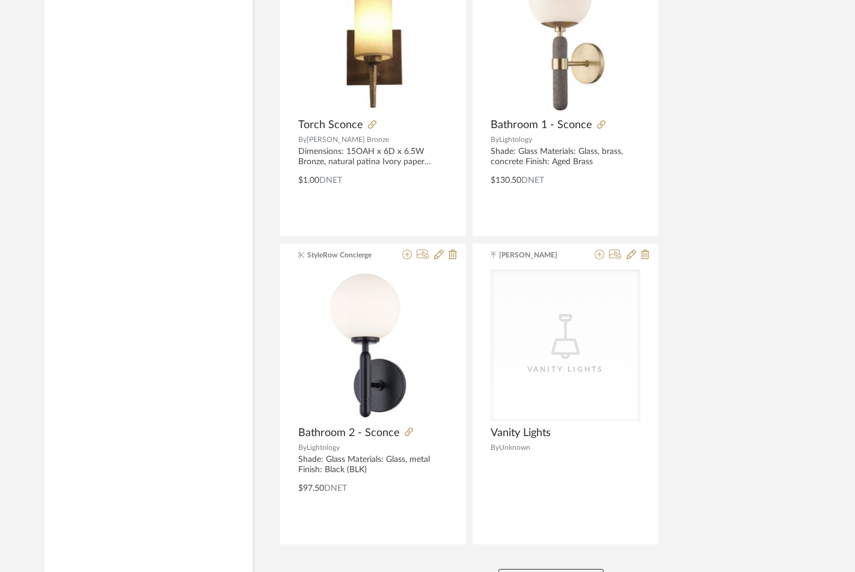
scroll to position [38565, 0]
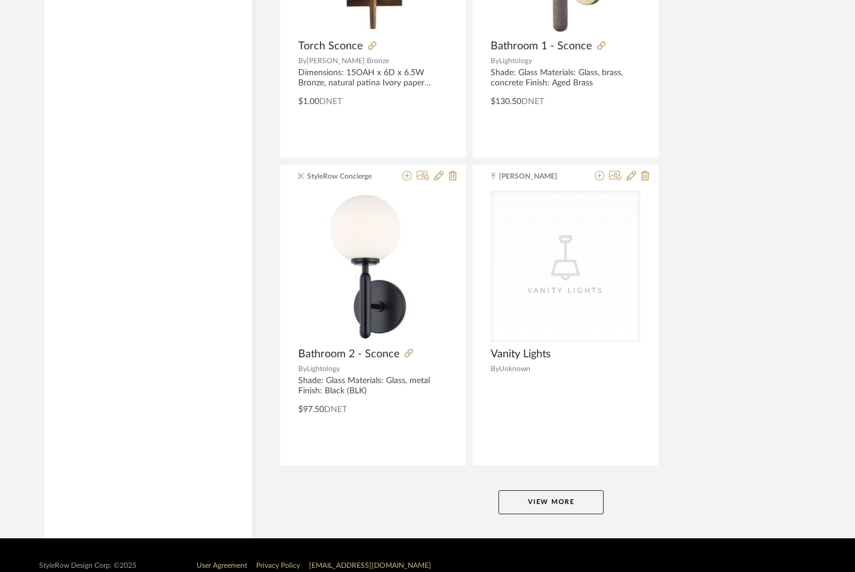
click at [548, 501] on button "View More" at bounding box center [550, 502] width 105 height 24
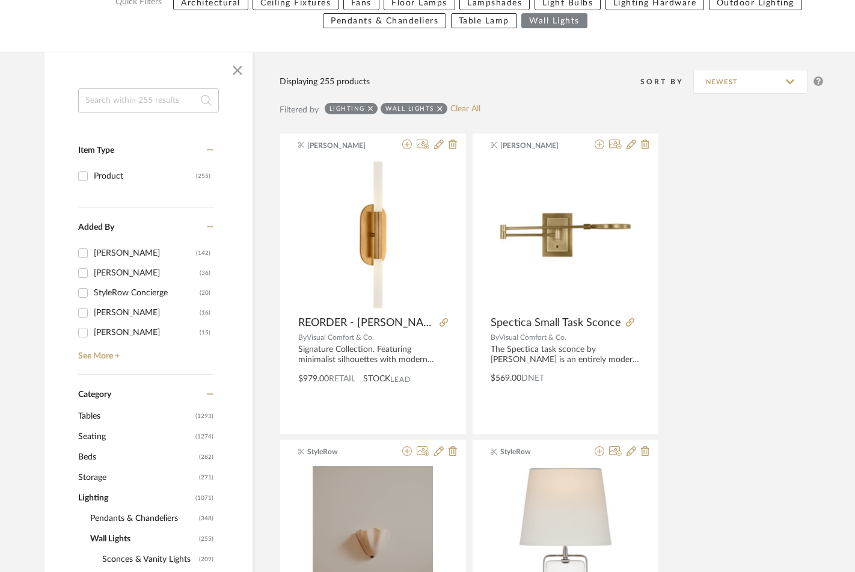
scroll to position [459, 0]
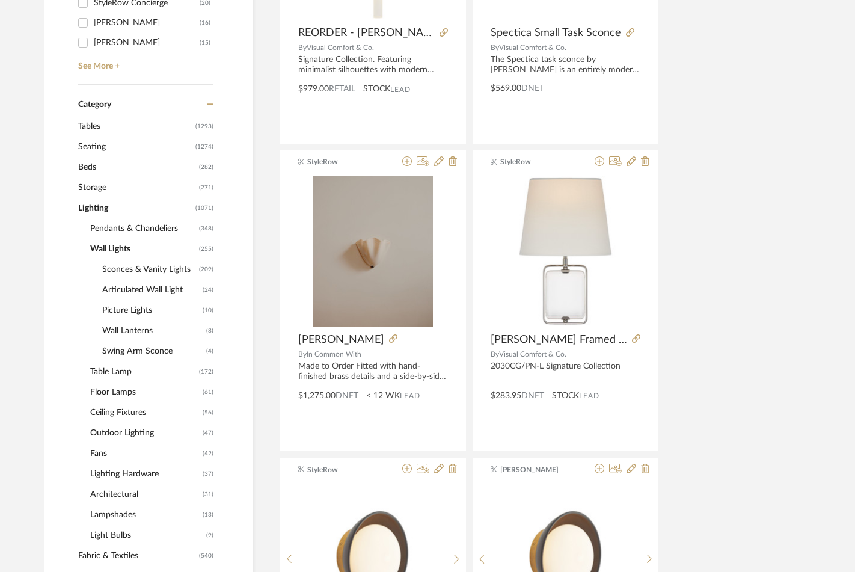
click at [145, 228] on span "Pendants & Chandeliers" at bounding box center [143, 228] width 106 height 20
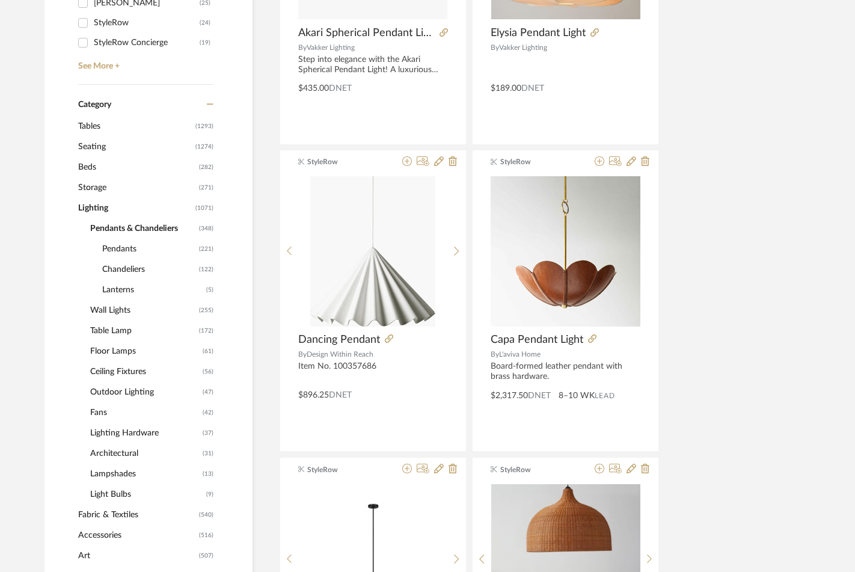
click at [131, 269] on span "Chandeliers" at bounding box center [149, 269] width 94 height 20
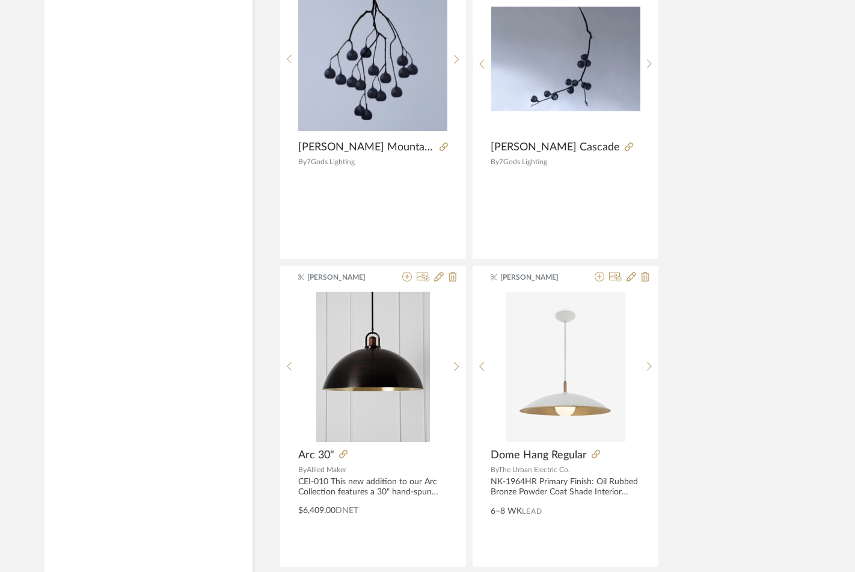
scroll to position [5361, 0]
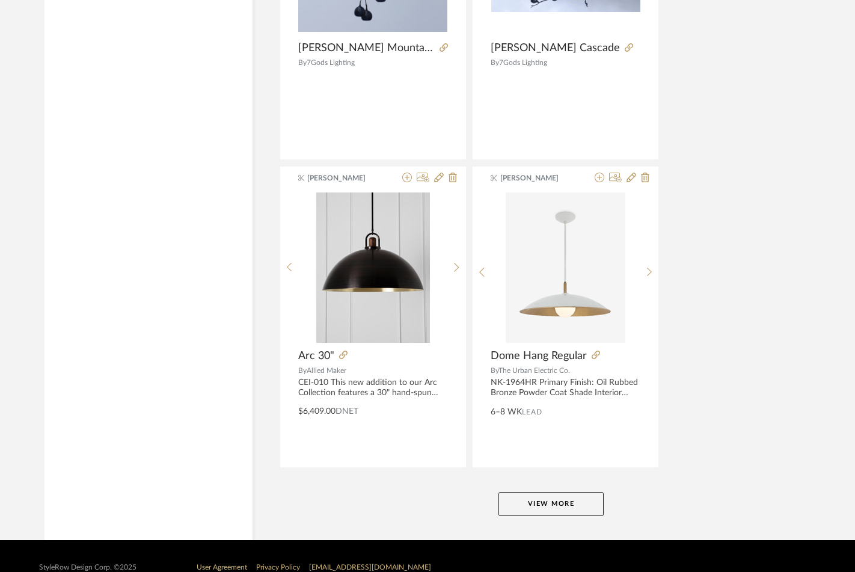
click at [560, 498] on button "View More" at bounding box center [550, 504] width 105 height 24
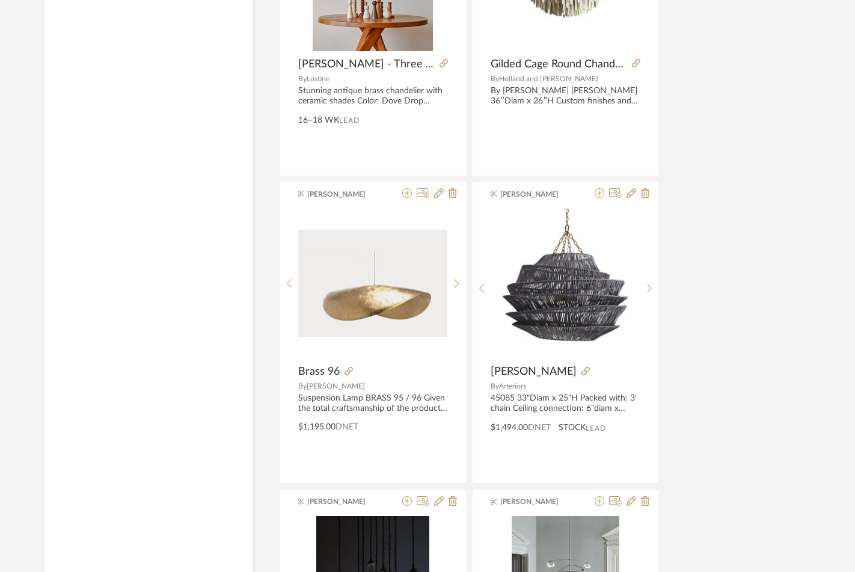
scroll to position [7497, 0]
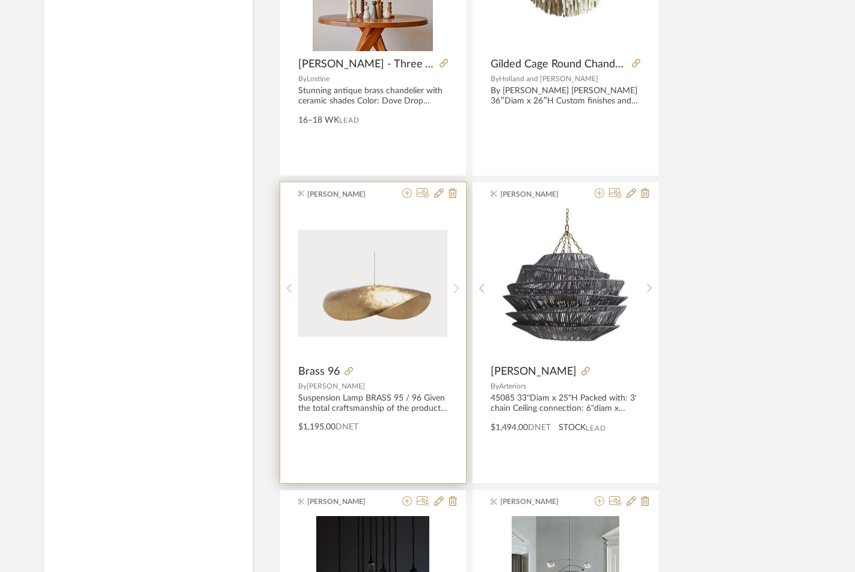
click at [457, 282] on div at bounding box center [456, 288] width 19 height 160
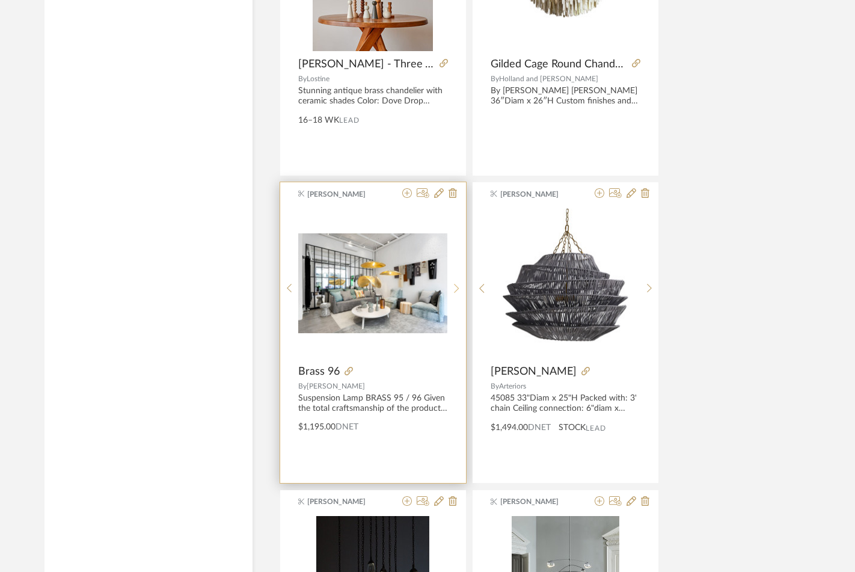
click at [457, 282] on div at bounding box center [456, 288] width 19 height 160
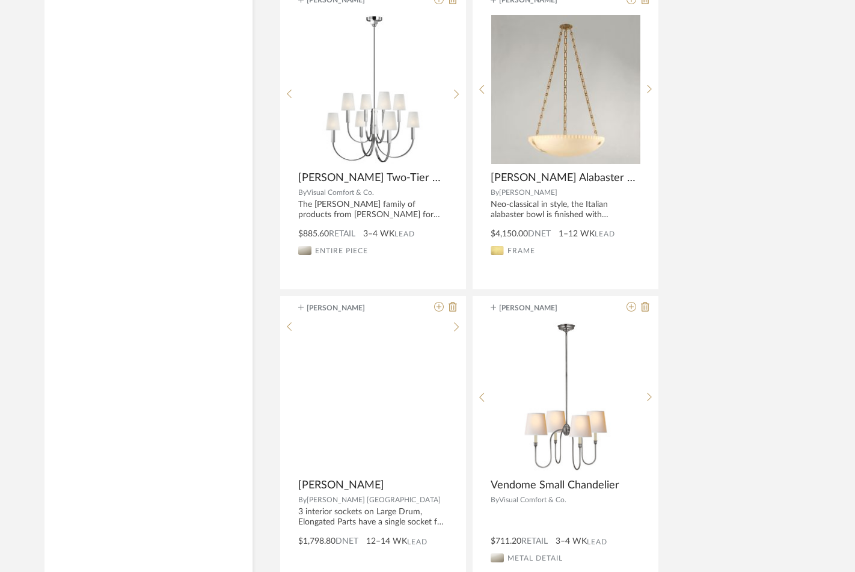
scroll to position [9903, 0]
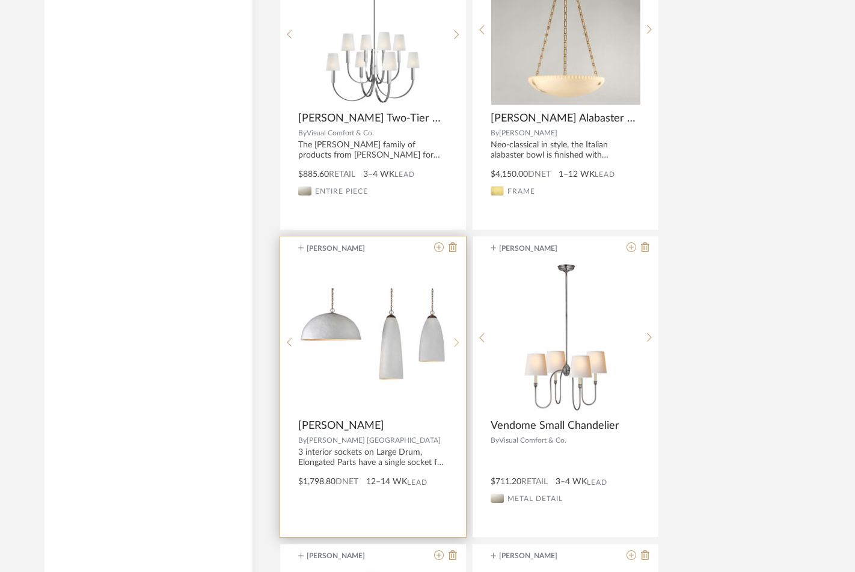
click at [457, 339] on icon at bounding box center [456, 342] width 5 height 10
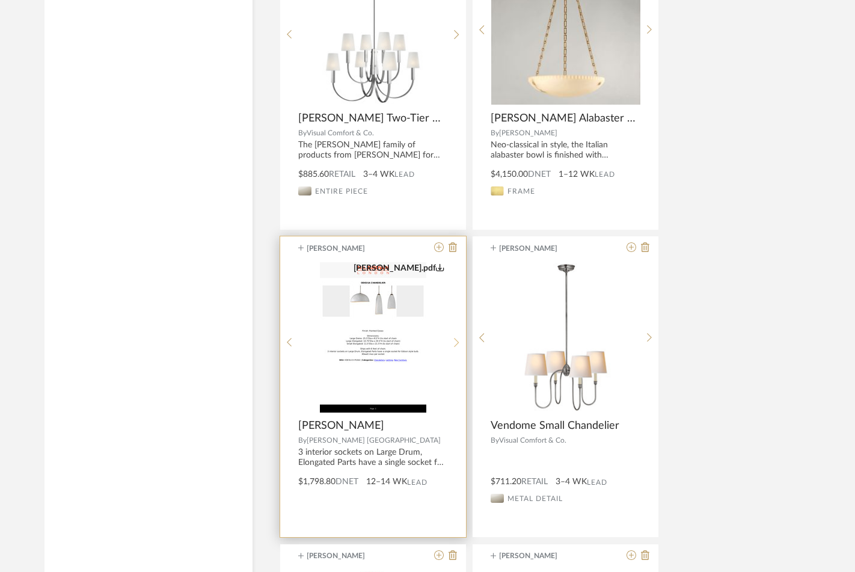
click at [457, 339] on icon at bounding box center [456, 342] width 5 height 10
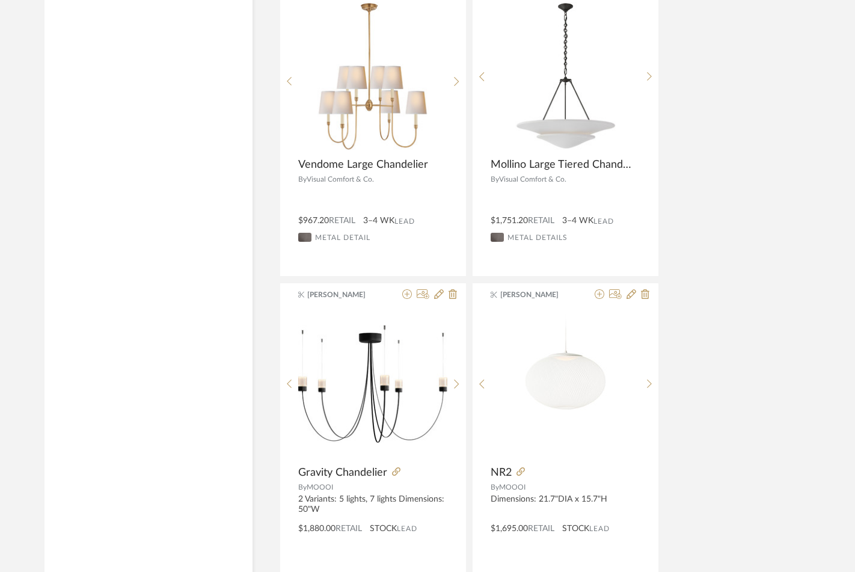
scroll to position [10918, 0]
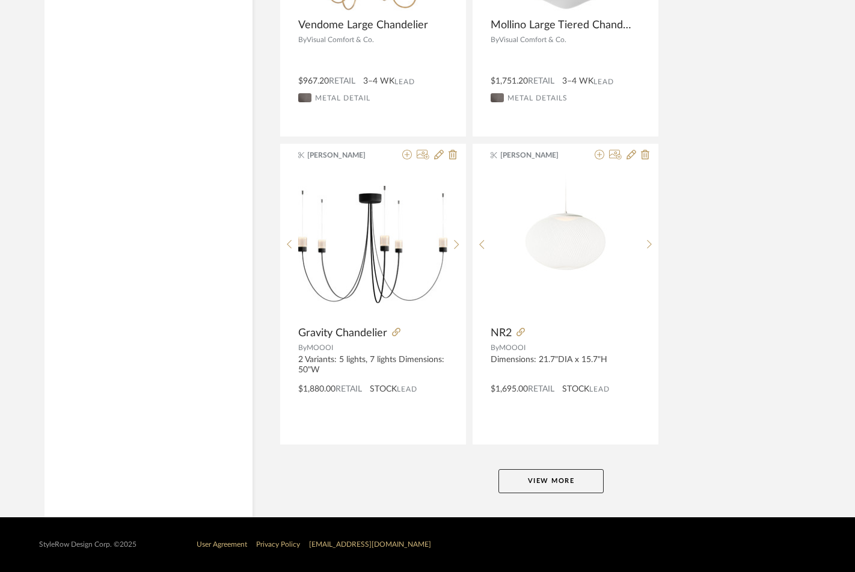
click at [543, 475] on button "View More" at bounding box center [550, 481] width 105 height 24
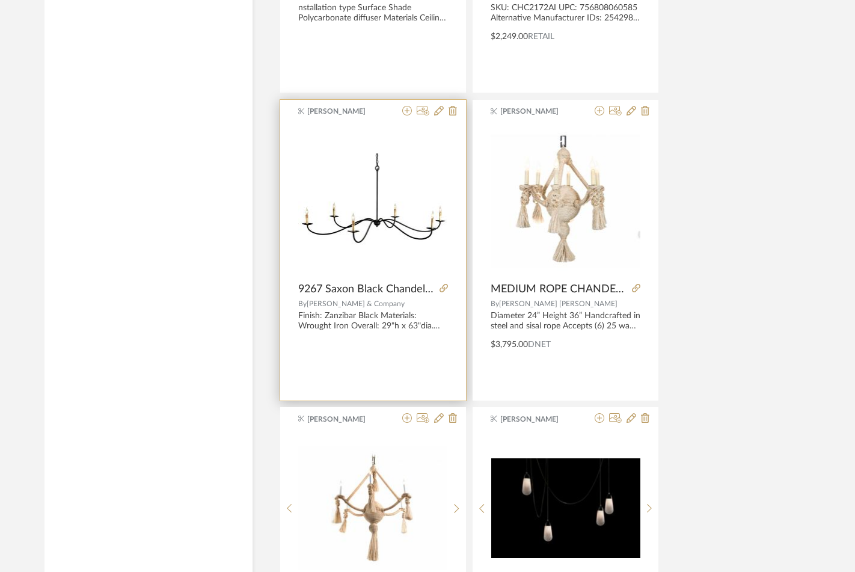
scroll to position [14893, 0]
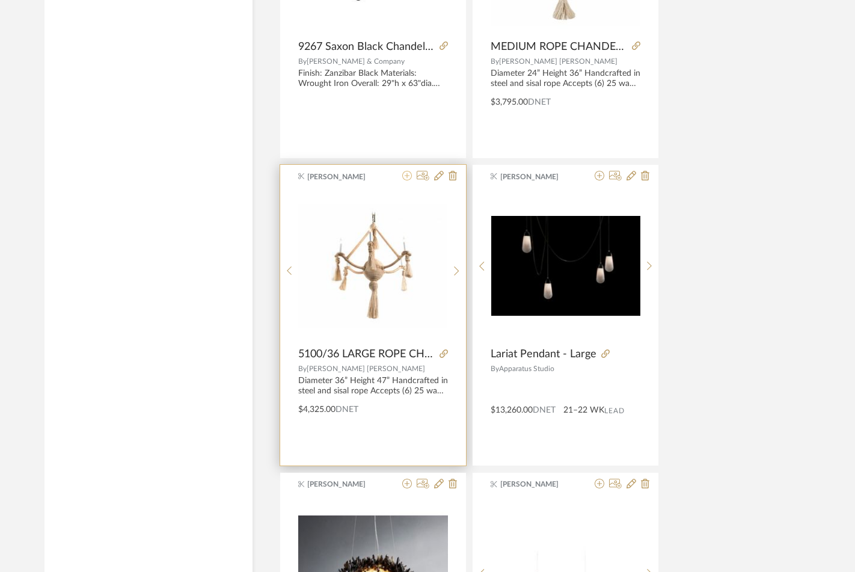
click at [406, 176] on icon at bounding box center [407, 176] width 10 height 10
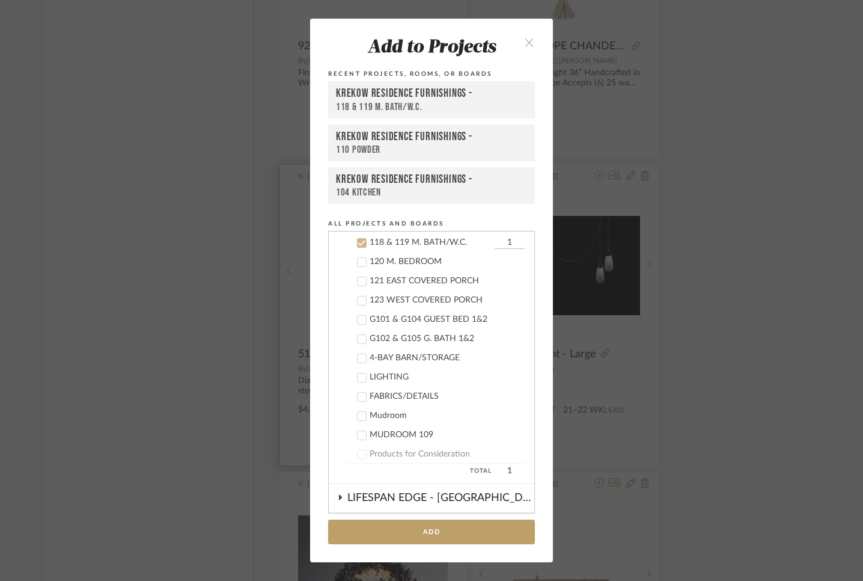
scroll to position [597, 0]
click at [358, 242] on icon at bounding box center [362, 242] width 8 height 6
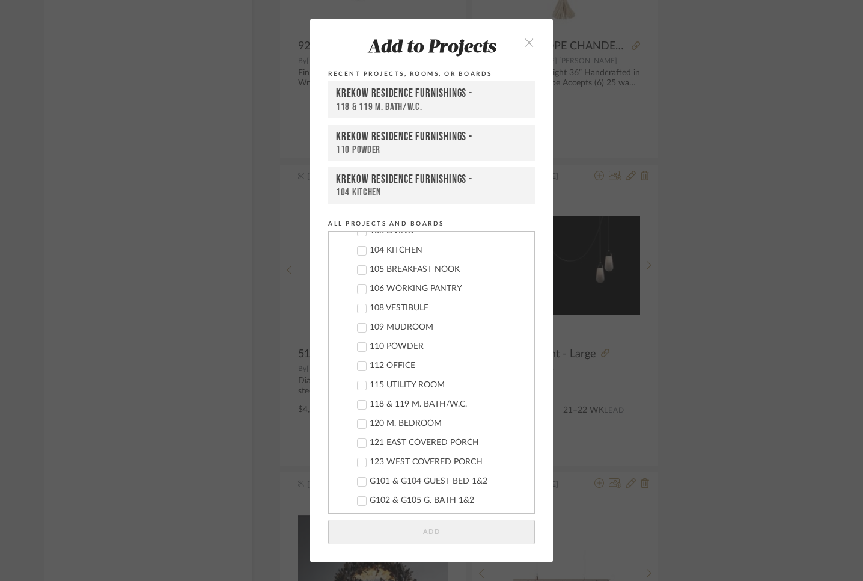
scroll to position [402, 0]
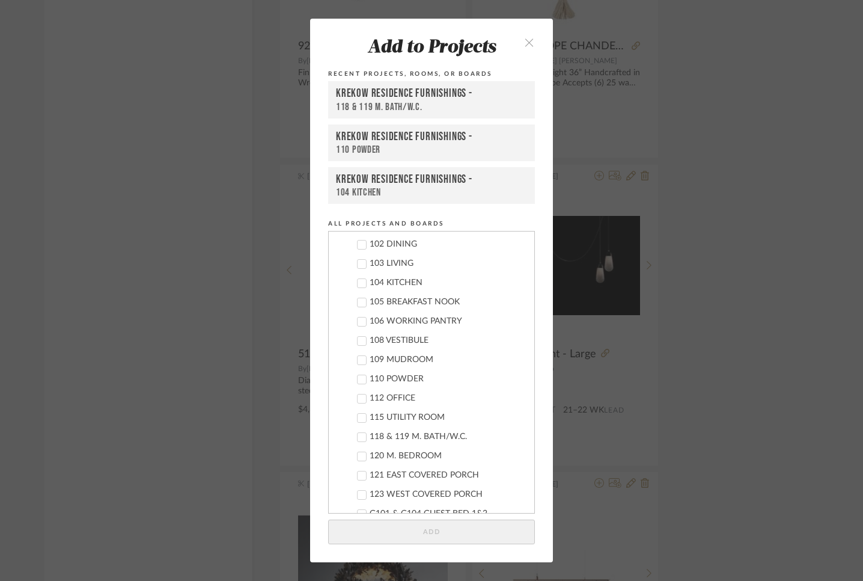
click at [358, 263] on icon at bounding box center [362, 264] width 8 height 8
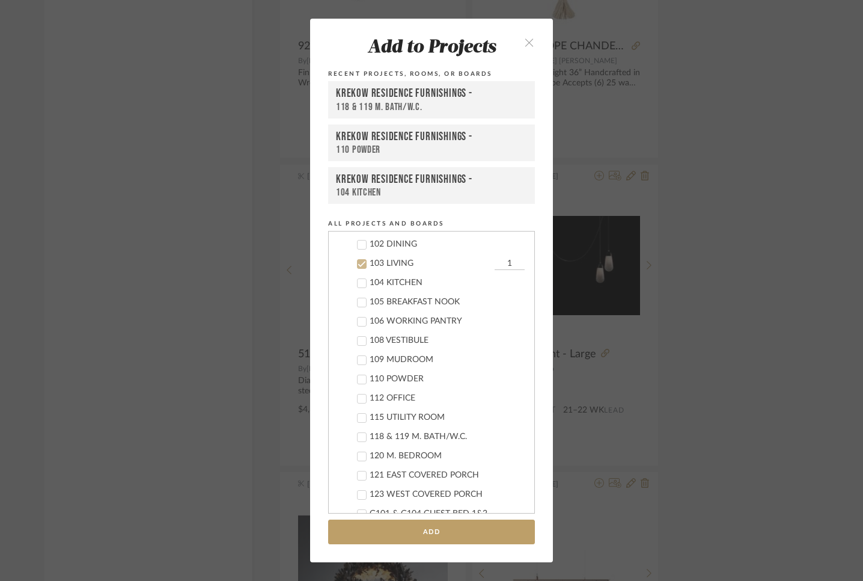
click at [358, 244] on icon at bounding box center [362, 244] width 8 height 8
click at [427, 531] on button "Add" at bounding box center [431, 531] width 207 height 25
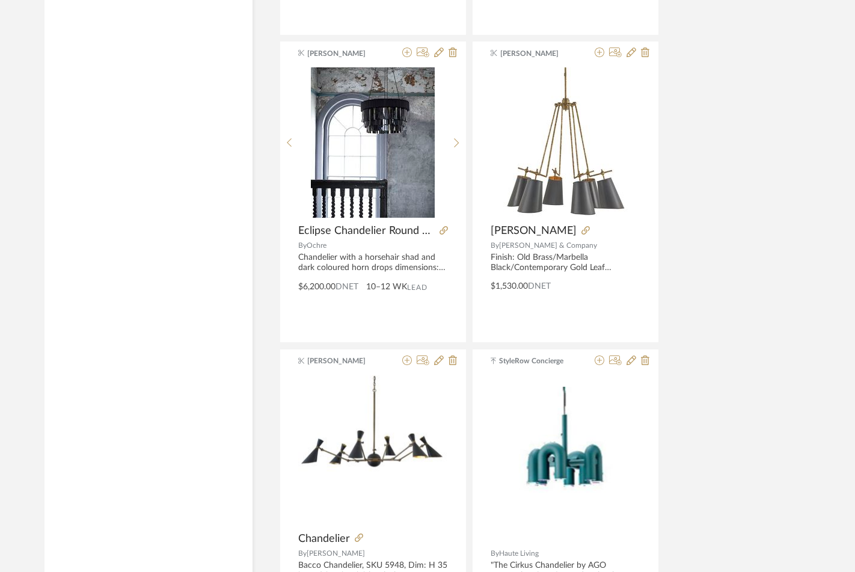
scroll to position [16451, 0]
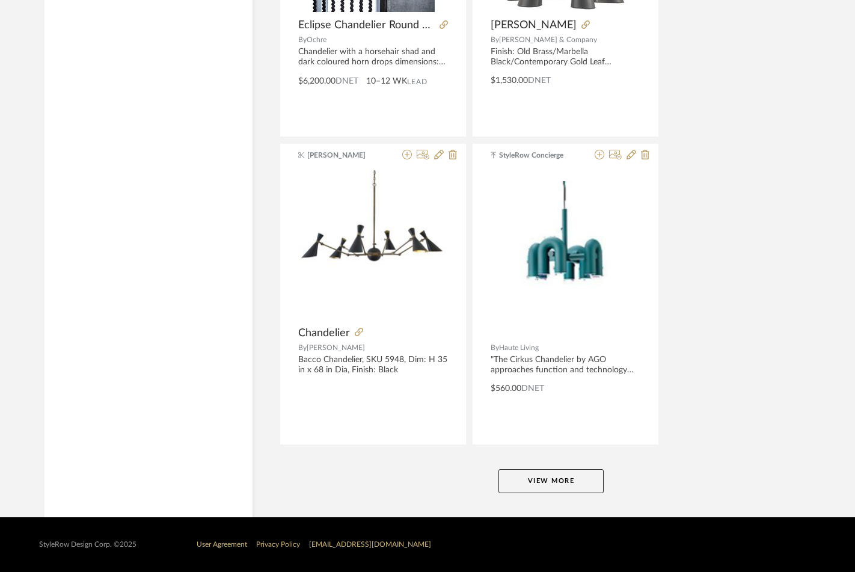
click at [556, 477] on button "View More" at bounding box center [550, 481] width 105 height 24
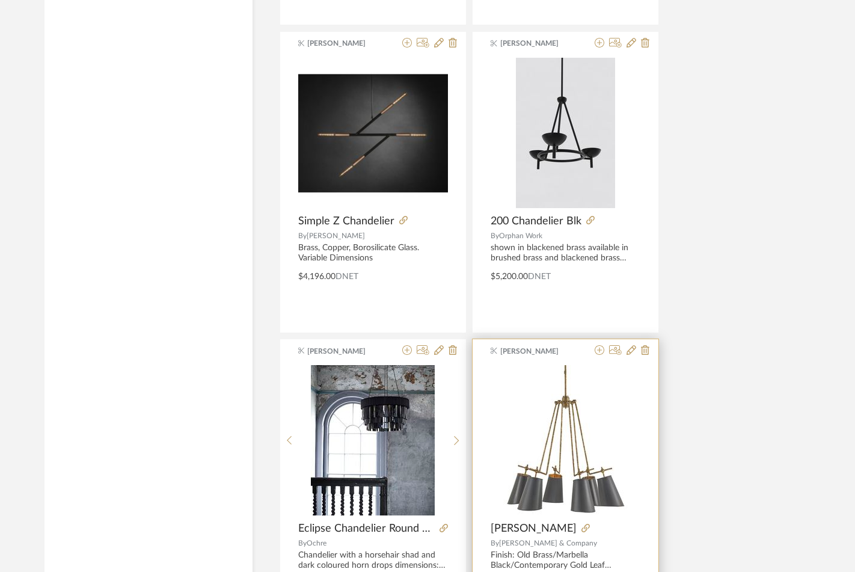
scroll to position [15945, 0]
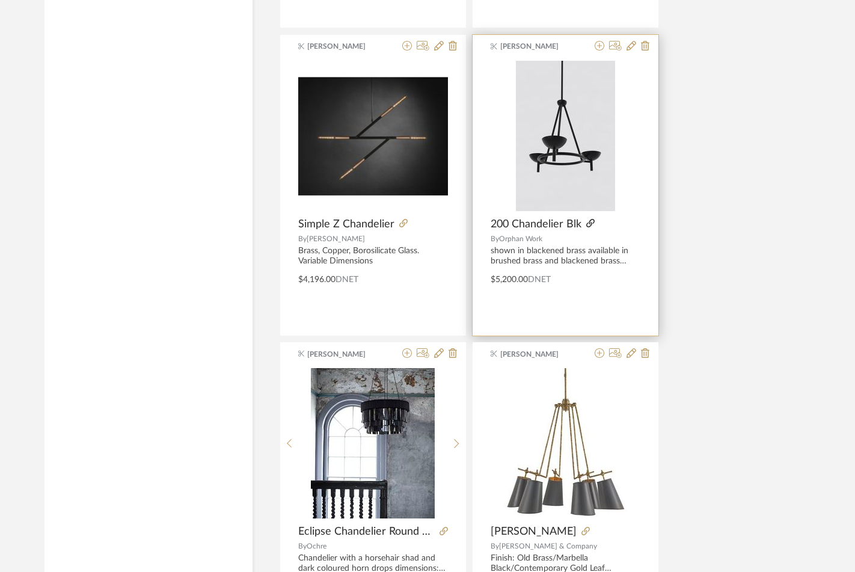
click at [590, 221] on icon at bounding box center [590, 223] width 8 height 8
click at [591, 223] on icon at bounding box center [590, 223] width 8 height 8
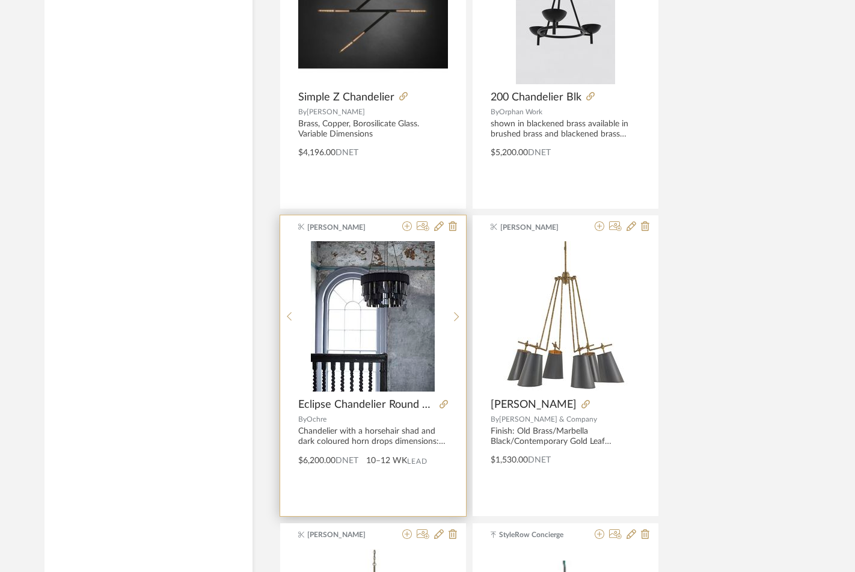
scroll to position [16101, 0]
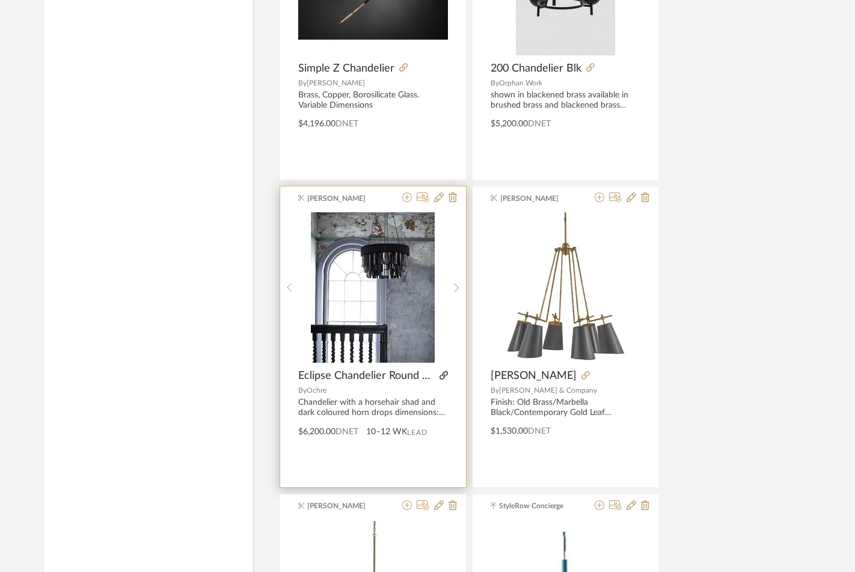
click at [441, 375] on icon at bounding box center [443, 375] width 8 height 8
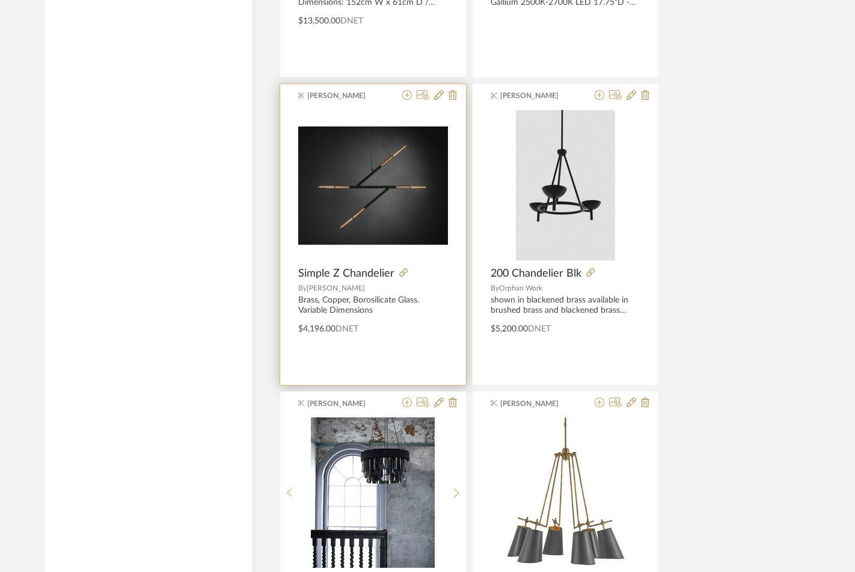
scroll to position [16111, 0]
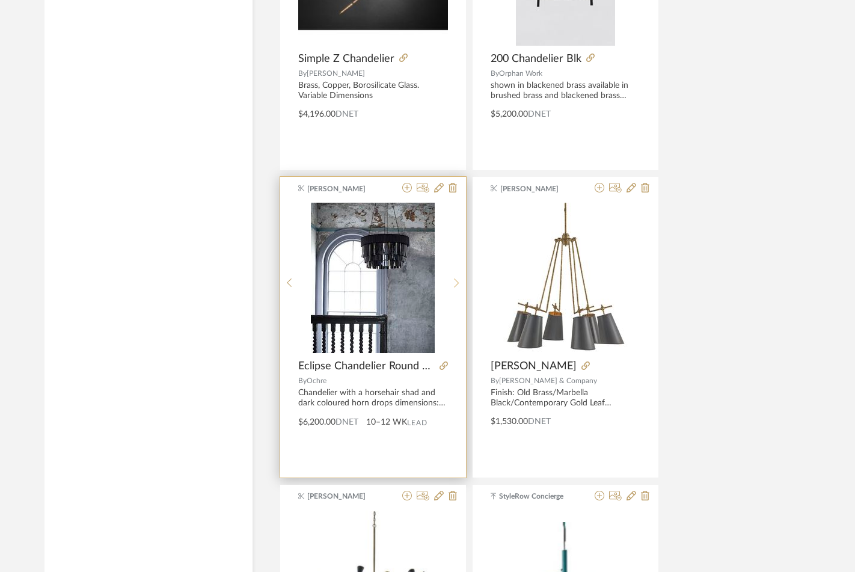
click at [456, 282] on icon at bounding box center [456, 283] width 5 height 10
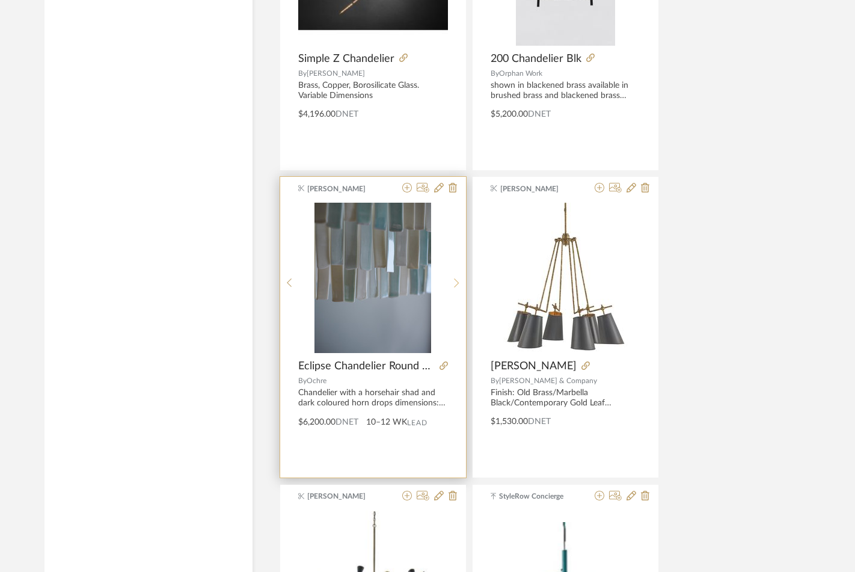
click at [456, 282] on icon at bounding box center [456, 283] width 5 height 10
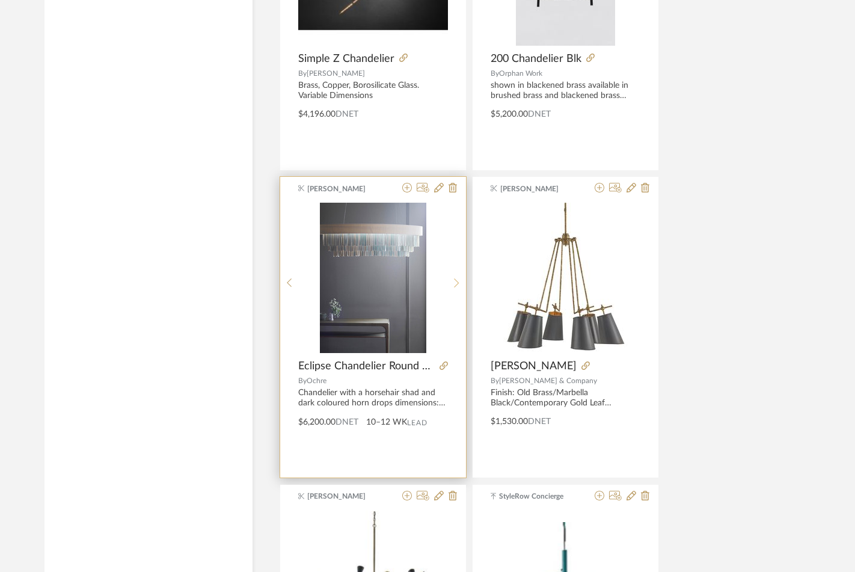
click at [456, 282] on icon at bounding box center [456, 283] width 5 height 10
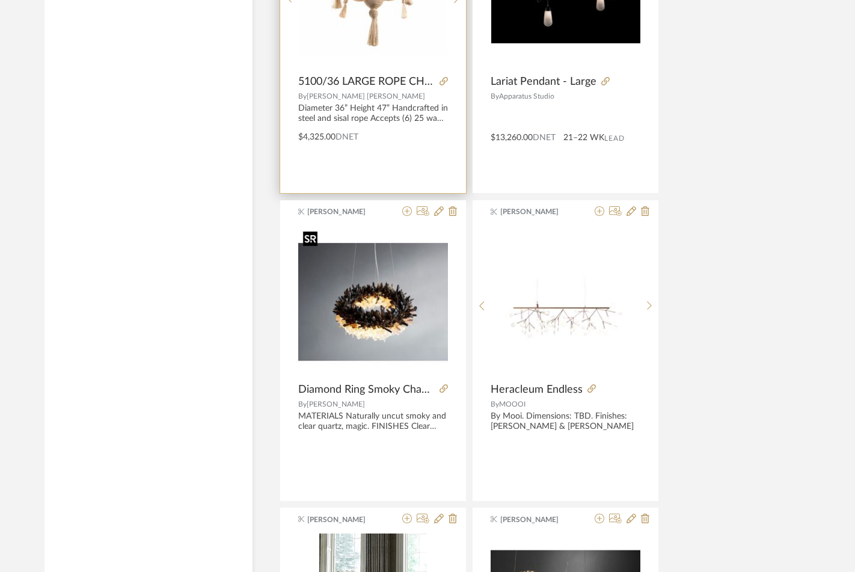
scroll to position [15006, 0]
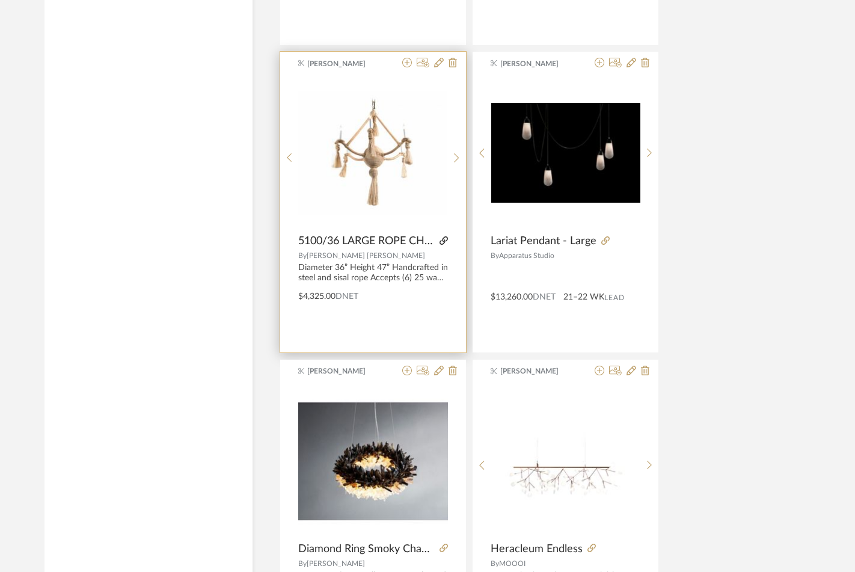
click at [444, 239] on icon at bounding box center [443, 240] width 8 height 8
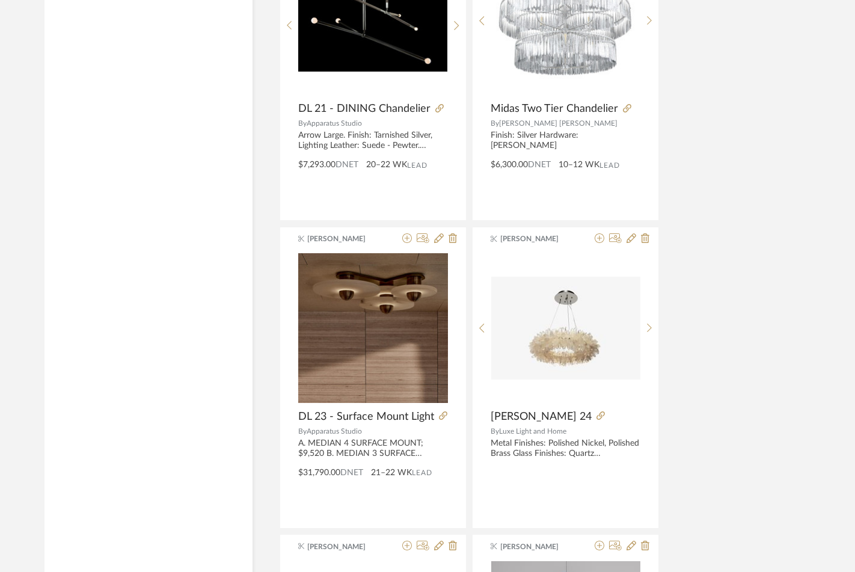
scroll to position [12907, 0]
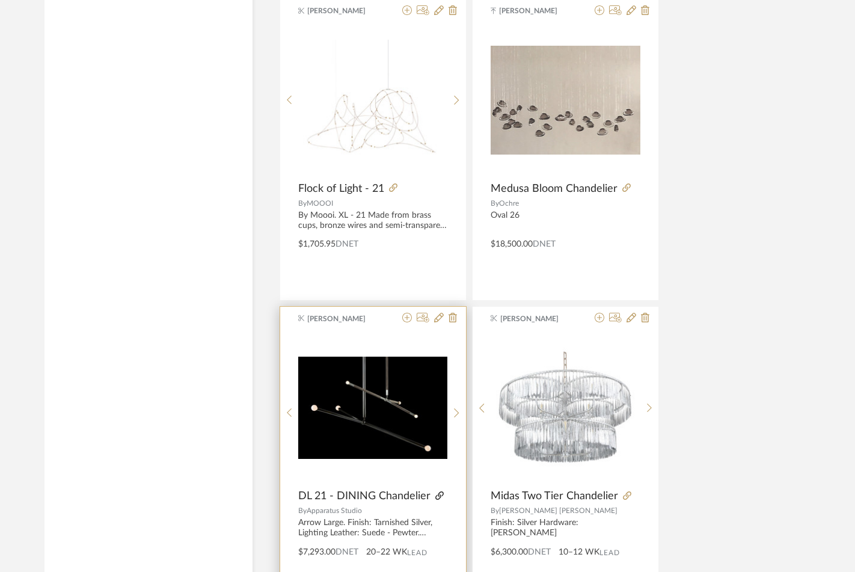
click at [437, 496] on icon at bounding box center [439, 495] width 8 height 8
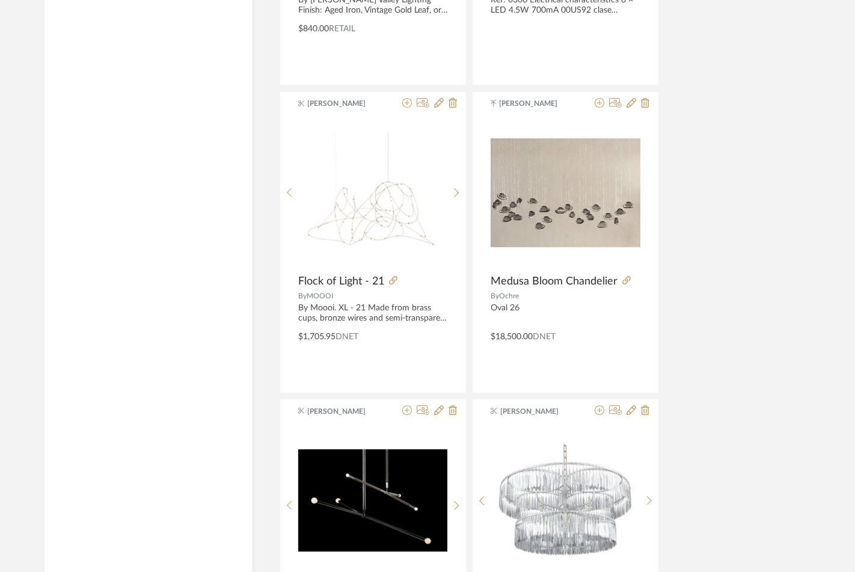
scroll to position [12504, 0]
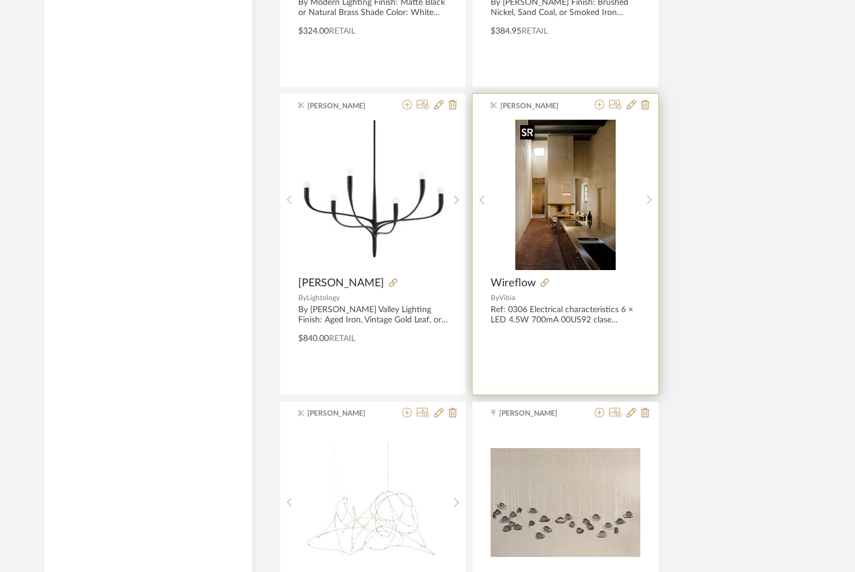
click at [537, 172] on img "0" at bounding box center [565, 195] width 100 height 150
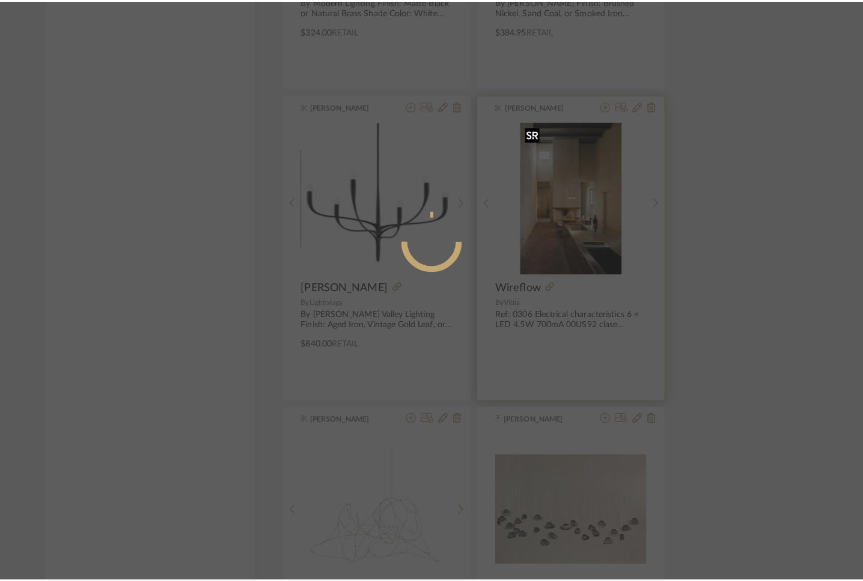
scroll to position [0, 0]
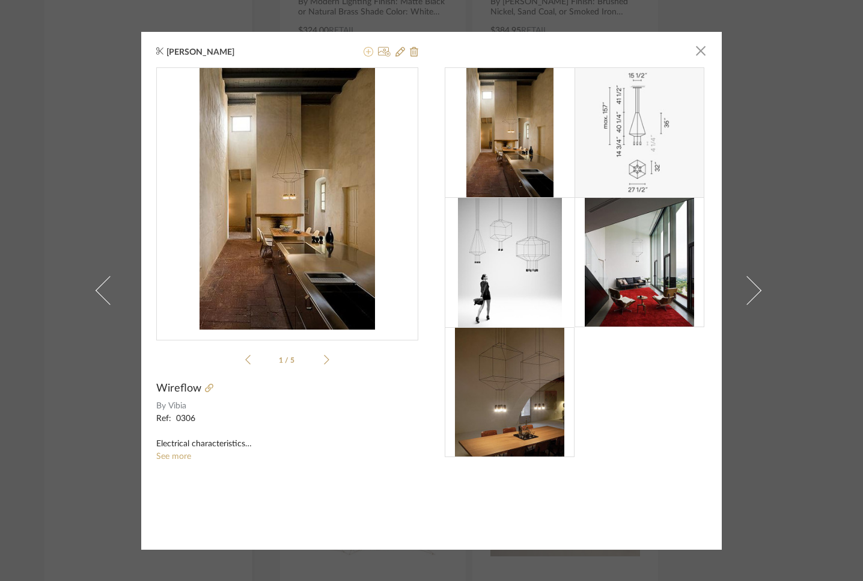
click at [364, 50] on icon at bounding box center [369, 52] width 10 height 10
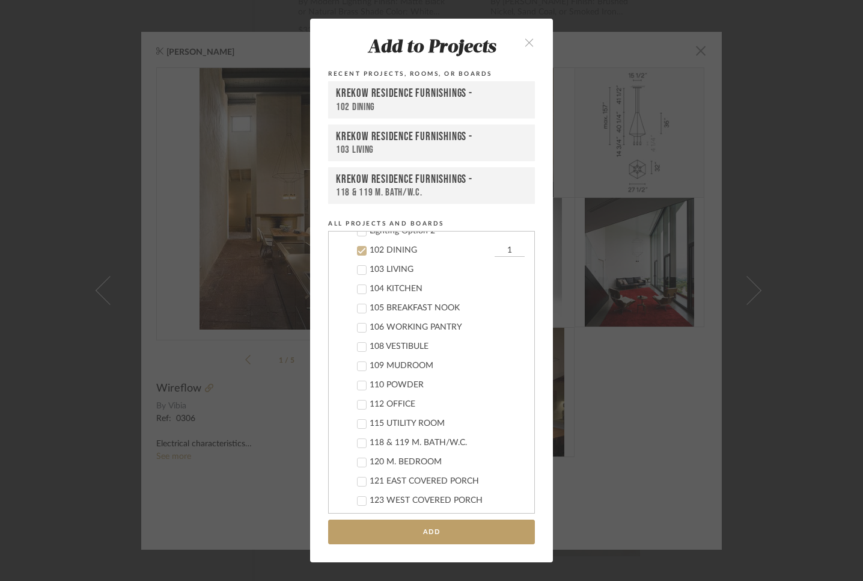
scroll to position [404, 0]
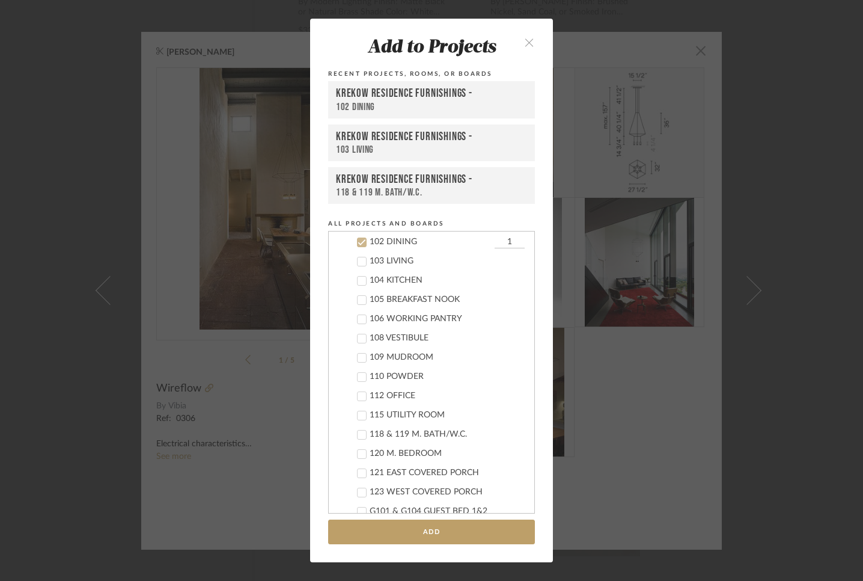
click at [358, 258] on icon at bounding box center [362, 261] width 8 height 8
click at [435, 531] on button "Add" at bounding box center [431, 531] width 207 height 25
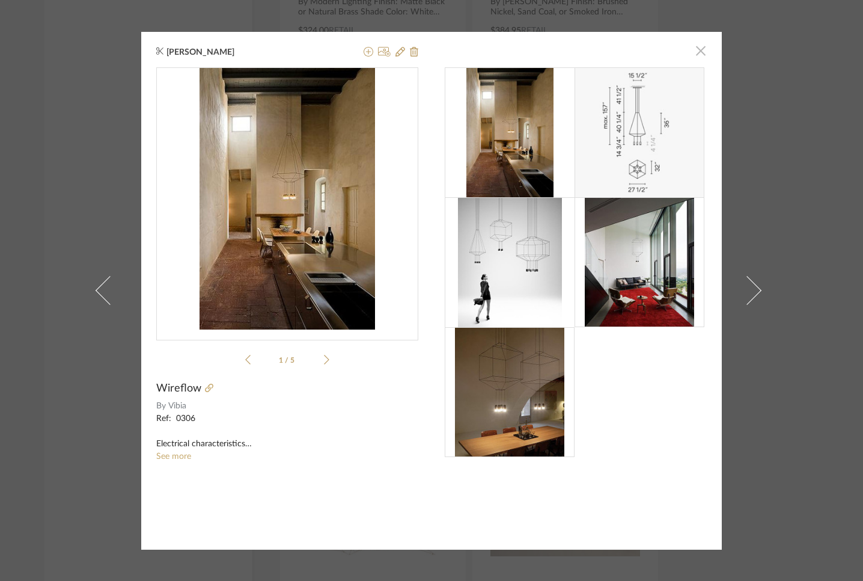
click at [695, 52] on span "button" at bounding box center [701, 51] width 24 height 24
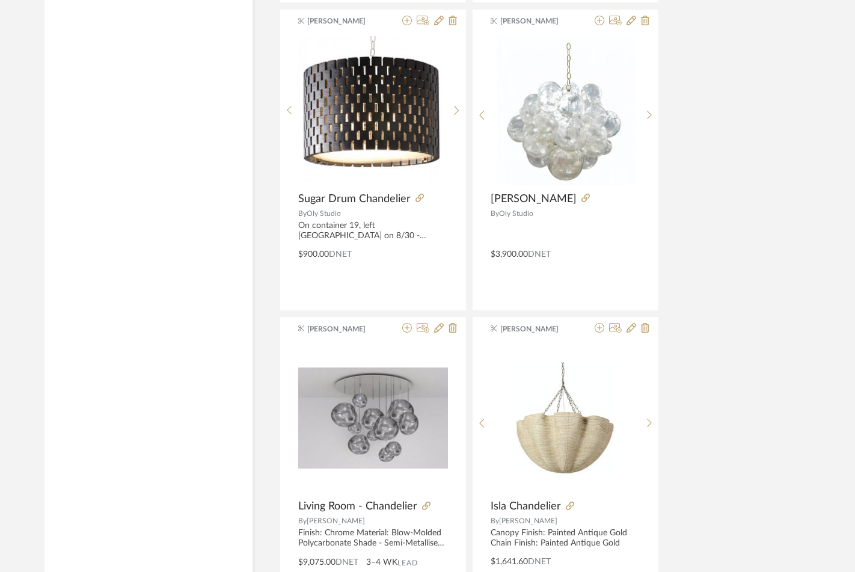
scroll to position [3997, 0]
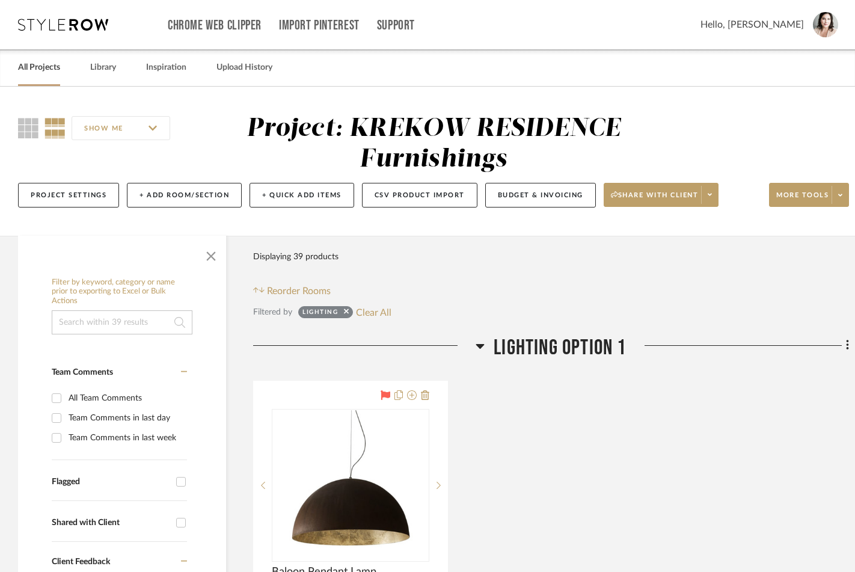
click at [31, 64] on link "All Projects" at bounding box center [39, 68] width 42 height 16
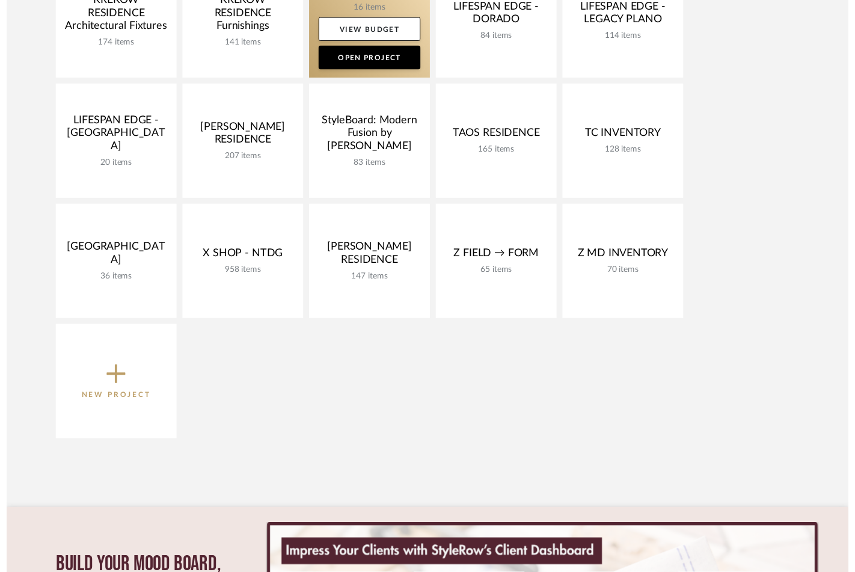
scroll to position [639, 0]
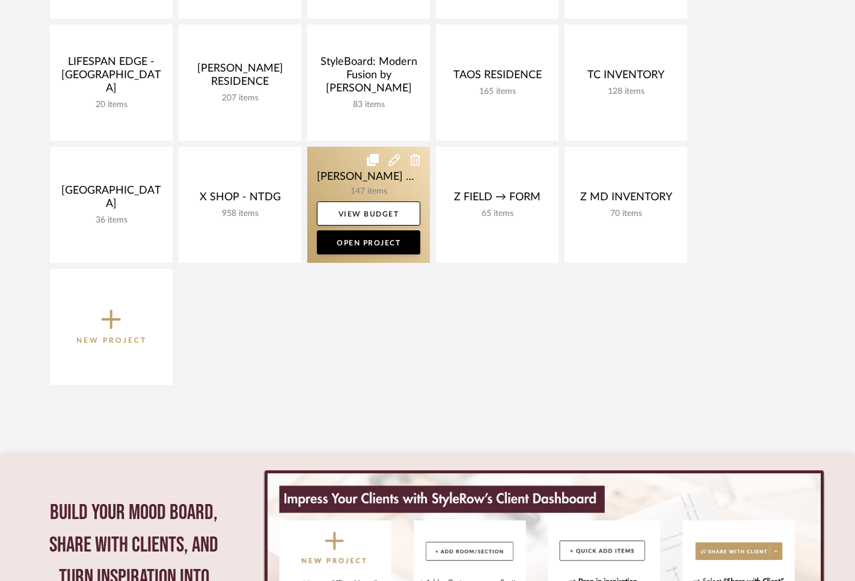
click at [373, 185] on link at bounding box center [368, 205] width 123 height 116
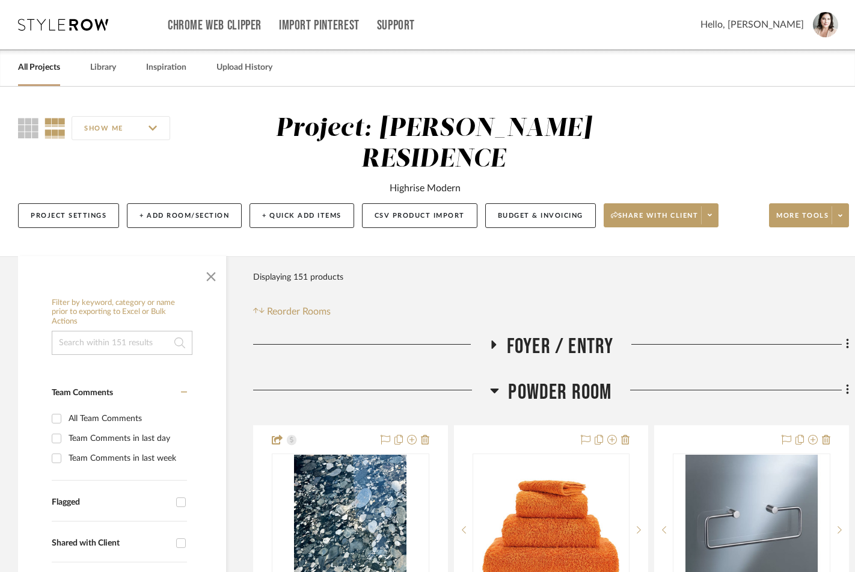
click at [491, 391] on icon at bounding box center [494, 390] width 9 height 14
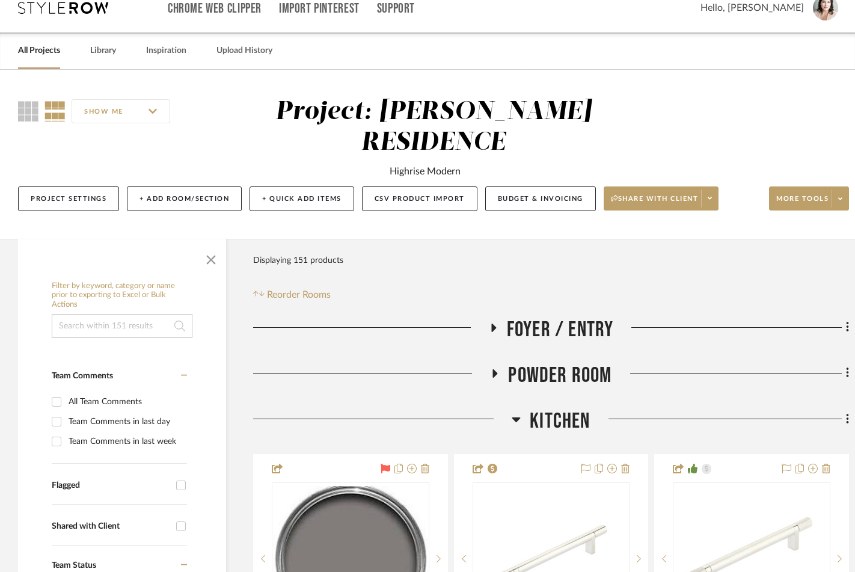
scroll to position [270, 0]
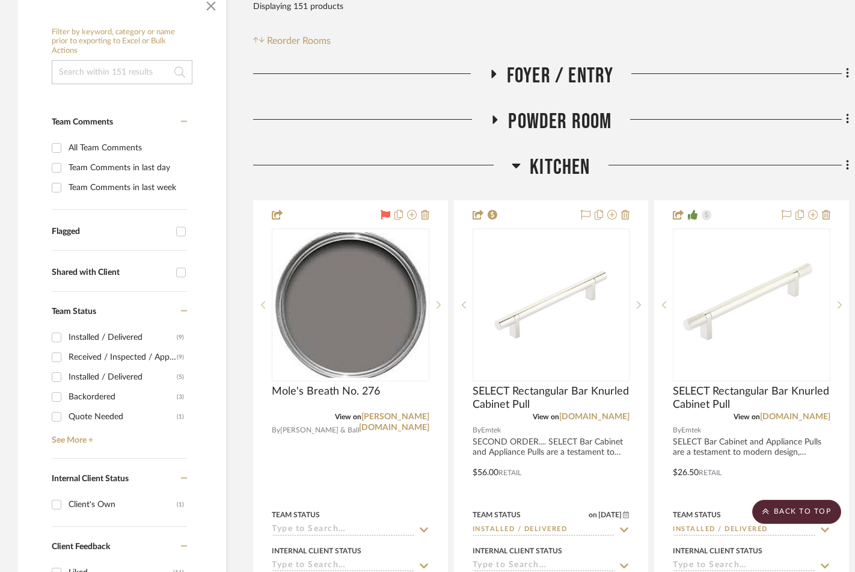
click at [517, 160] on icon at bounding box center [515, 165] width 9 height 14
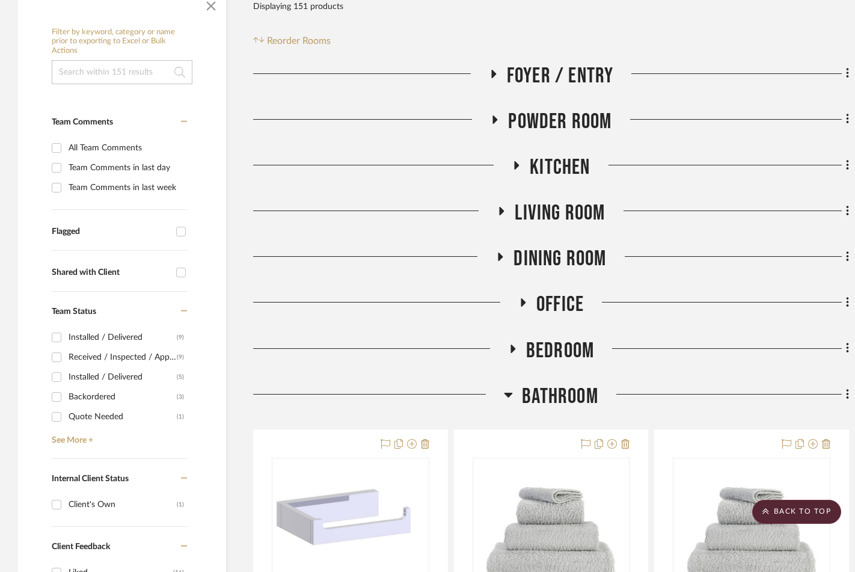
click at [512, 344] on icon at bounding box center [512, 348] width 14 height 9
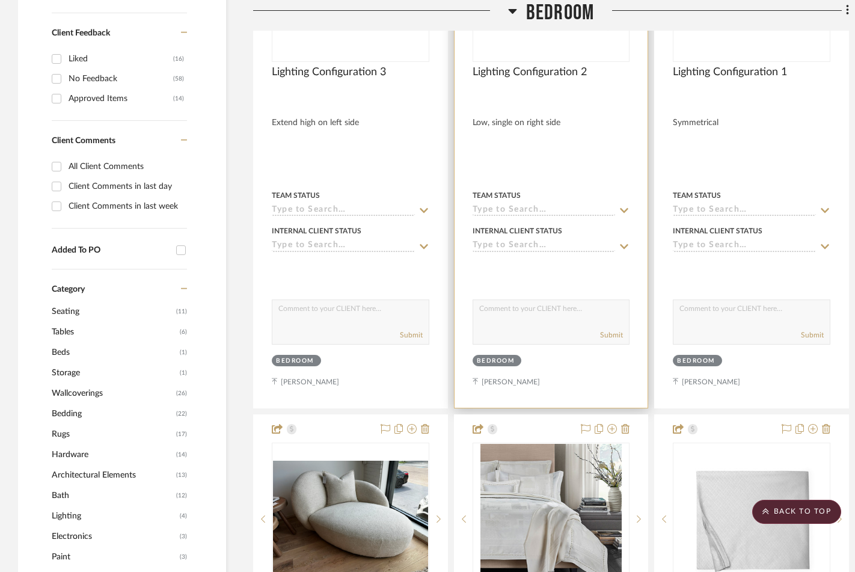
scroll to position [508, 0]
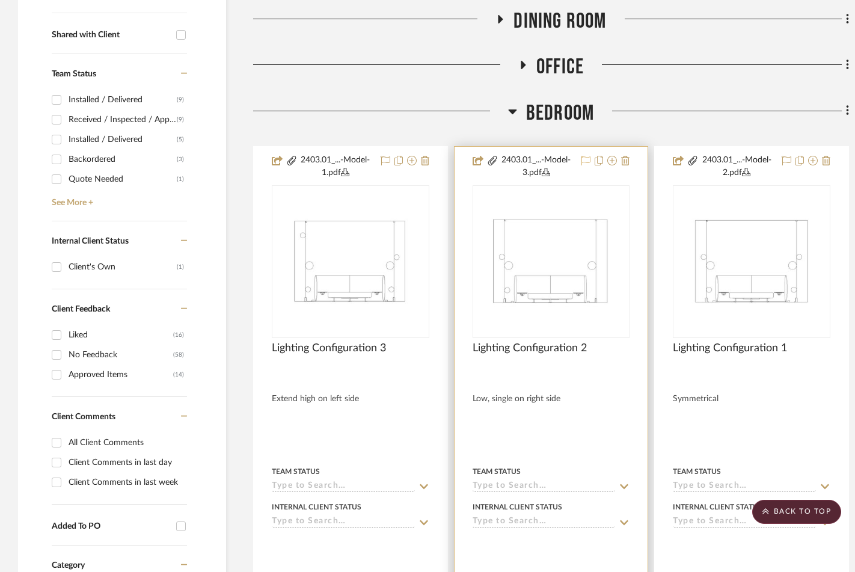
click at [587, 159] on icon at bounding box center [586, 161] width 10 height 10
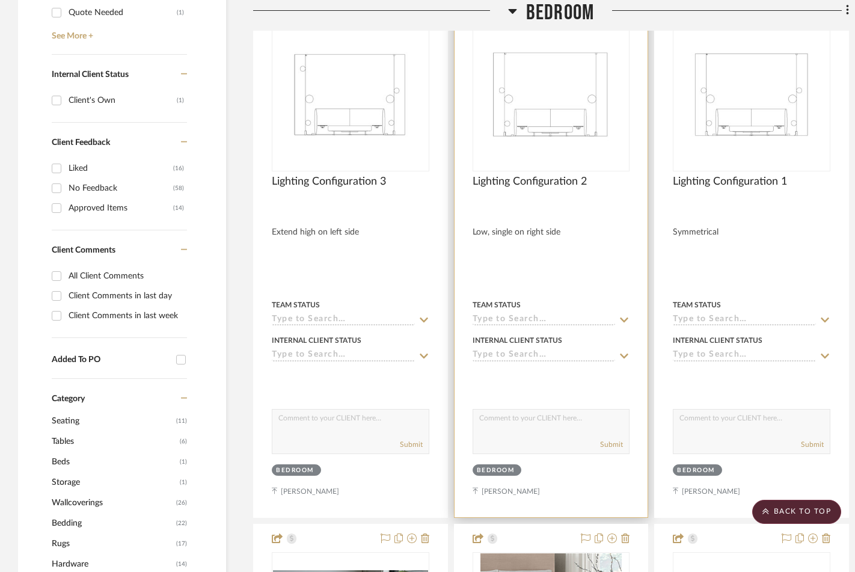
scroll to position [530, 0]
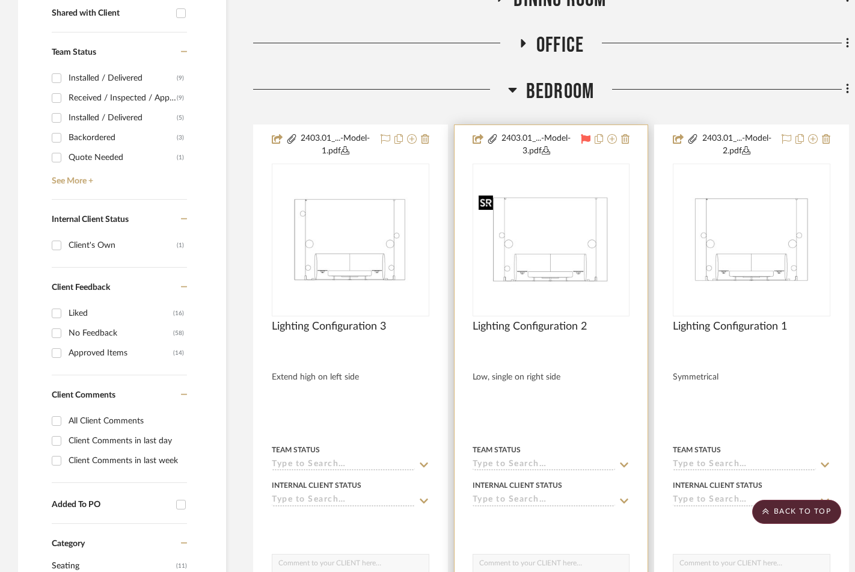
click at [525, 251] on img "0" at bounding box center [551, 240] width 155 height 100
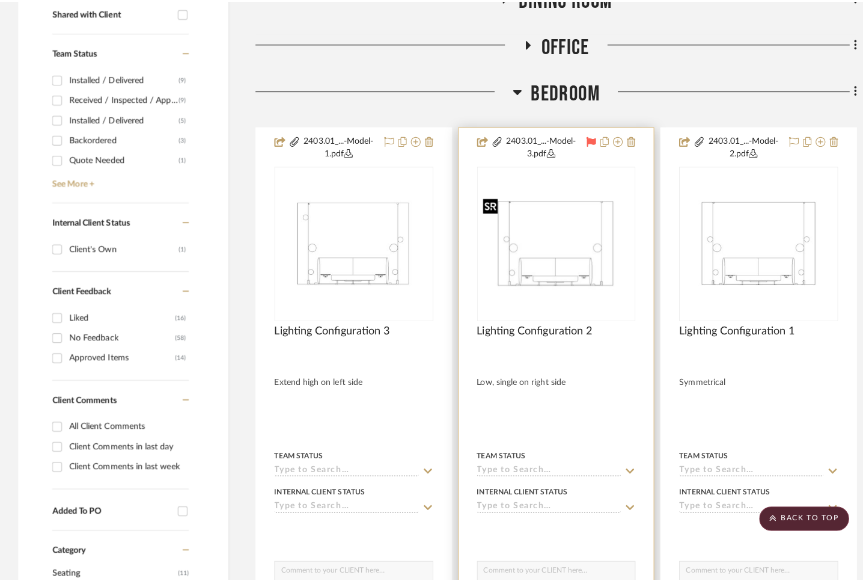
scroll to position [0, 0]
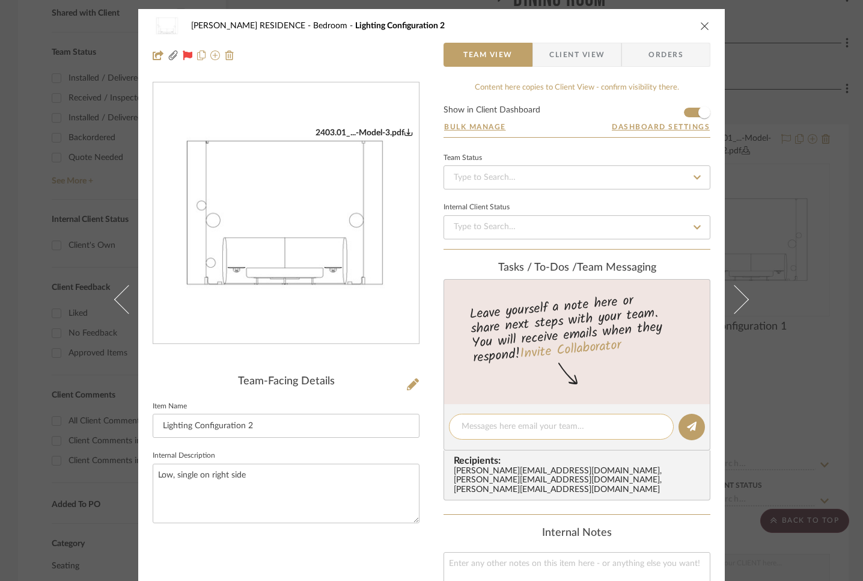
click at [525, 426] on textarea at bounding box center [562, 426] width 200 height 13
type textarea "PRICE THIS ONE OUT"
click at [687, 422] on icon at bounding box center [692, 426] width 10 height 10
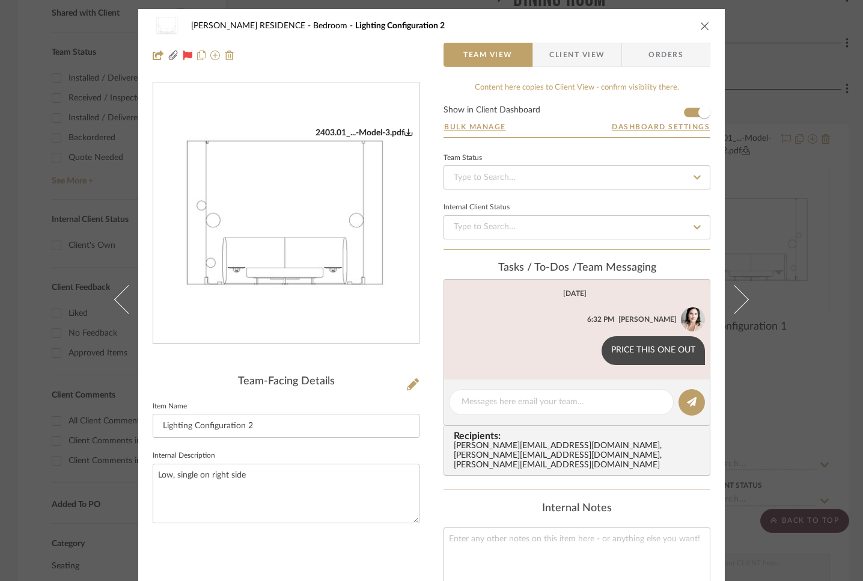
click at [700, 23] on icon "close" at bounding box center [705, 26] width 10 height 10
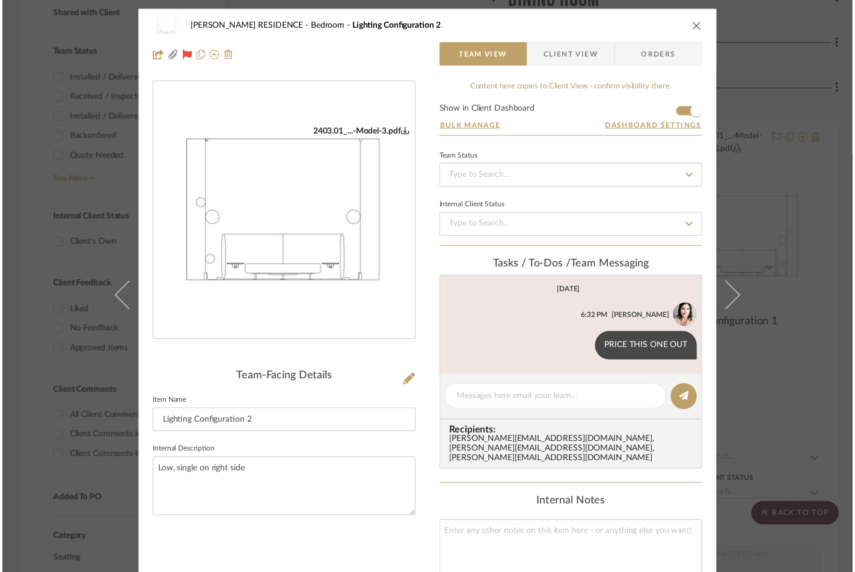
scroll to position [530, 0]
